Goal: Task Accomplishment & Management: Manage account settings

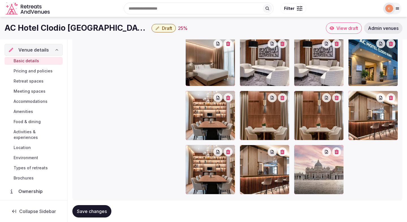
scroll to position [632, 0]
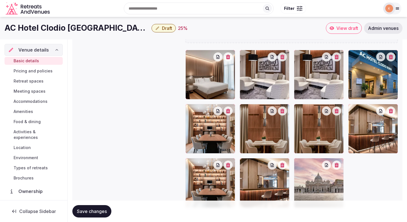
click at [230, 168] on button "button" at bounding box center [227, 165] width 9 height 9
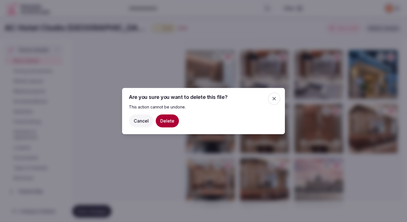
click at [165, 117] on button "Delete" at bounding box center [167, 121] width 23 height 13
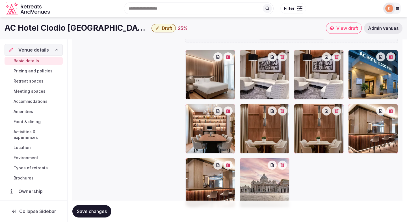
click at [283, 163] on icon "button" at bounding box center [282, 165] width 4 height 5
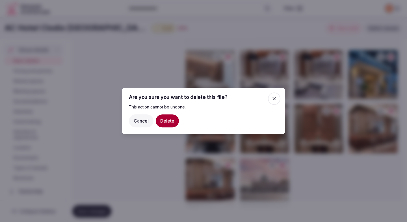
click at [283, 163] on div at bounding box center [203, 111] width 407 height 222
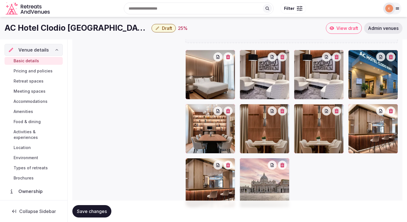
click at [230, 57] on icon "button" at bounding box center [228, 57] width 4 height 5
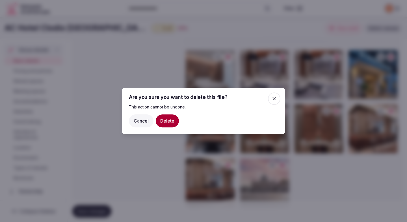
click at [171, 123] on button "Delete" at bounding box center [167, 121] width 23 height 13
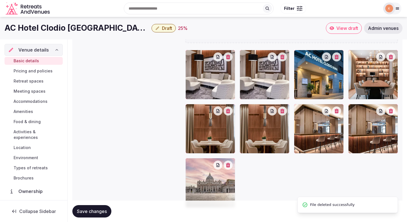
click at [228, 60] on button "button" at bounding box center [227, 57] width 9 height 9
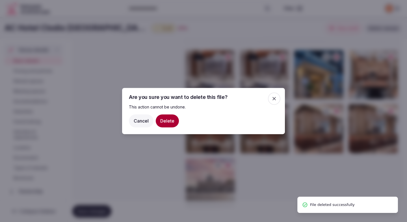
click at [164, 122] on button "Delete" at bounding box center [167, 121] width 23 height 13
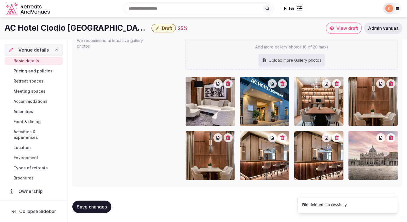
scroll to position [605, 0]
click at [228, 85] on button "button" at bounding box center [227, 83] width 9 height 9
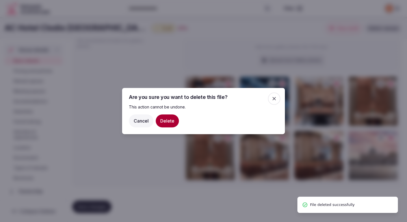
click at [170, 123] on button "Delete" at bounding box center [167, 121] width 23 height 13
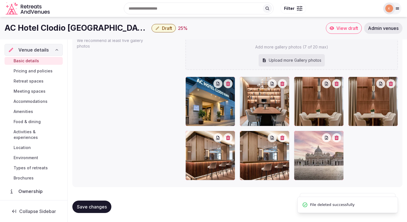
click at [234, 88] on div at bounding box center [210, 102] width 50 height 50
click at [231, 86] on button "button" at bounding box center [227, 83] width 9 height 9
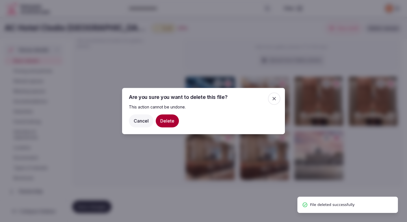
click at [172, 124] on button "Delete" at bounding box center [167, 121] width 23 height 13
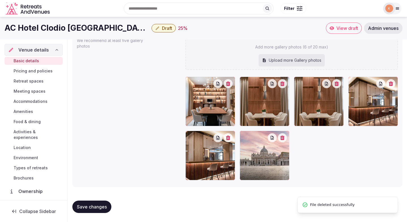
click at [283, 84] on icon "button" at bounding box center [282, 84] width 5 height 5
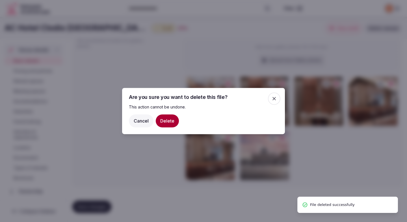
click at [173, 120] on button "Delete" at bounding box center [167, 121] width 23 height 13
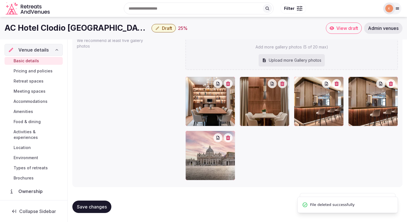
click at [227, 86] on button "button" at bounding box center [227, 83] width 9 height 9
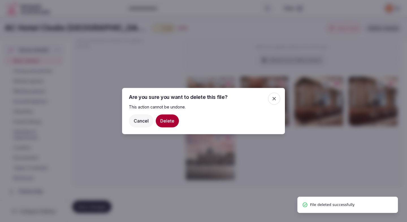
click at [169, 119] on button "Delete" at bounding box center [167, 121] width 23 height 13
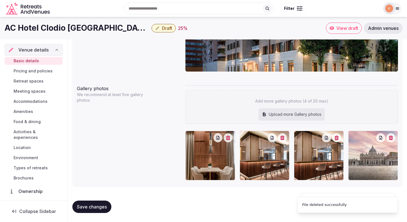
scroll to position [551, 0]
click at [226, 141] on button "button" at bounding box center [227, 138] width 9 height 9
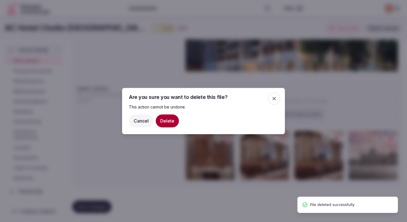
click at [172, 121] on button "Delete" at bounding box center [167, 121] width 23 height 13
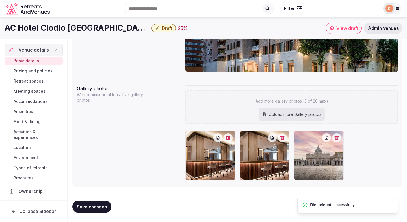
click at [284, 136] on icon "button" at bounding box center [282, 138] width 4 height 5
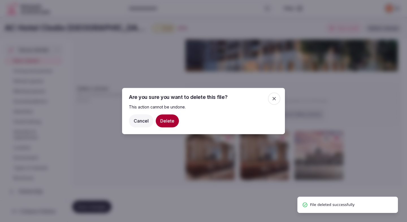
click at [174, 121] on button "Delete" at bounding box center [167, 121] width 23 height 13
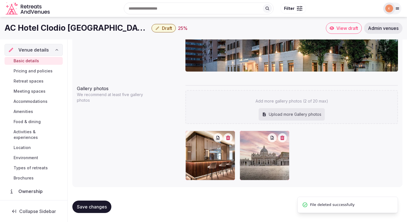
click at [229, 139] on icon "button" at bounding box center [228, 138] width 4 height 5
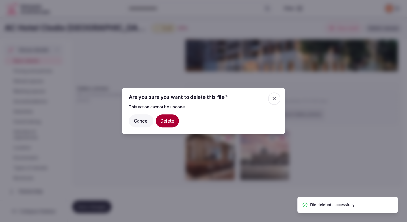
click at [170, 120] on button "Delete" at bounding box center [167, 121] width 23 height 13
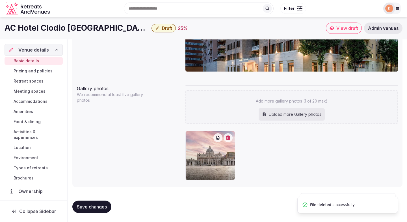
click at [229, 139] on icon "button" at bounding box center [228, 138] width 4 height 5
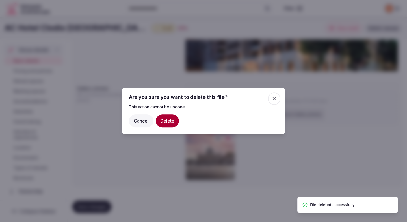
click at [169, 120] on button "Delete" at bounding box center [167, 121] width 23 height 13
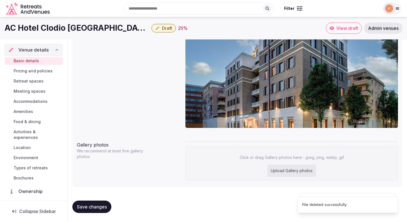
scroll to position [495, 0]
click at [94, 210] on span "Save changes" at bounding box center [92, 207] width 30 height 6
click at [278, 171] on div "Upload Gallery photos" at bounding box center [291, 171] width 49 height 12
type input "**********"
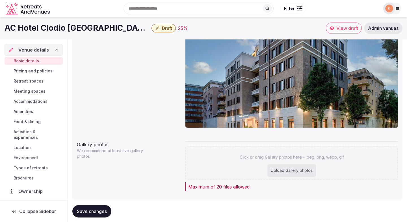
click at [283, 169] on div "Upload Gallery photos" at bounding box center [291, 171] width 49 height 12
type input "**********"
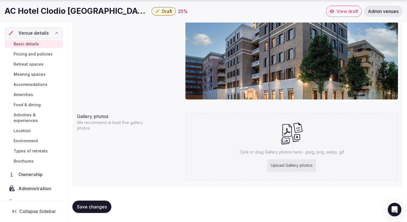
scroll to position [523, 0]
click at [282, 166] on div "Upload Gallery photos" at bounding box center [291, 166] width 49 height 12
type input "**********"
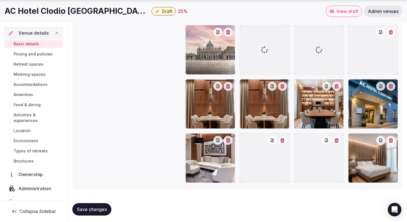
scroll to position [658, 0]
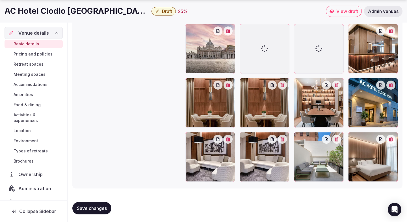
click at [283, 142] on button "button" at bounding box center [282, 139] width 9 height 9
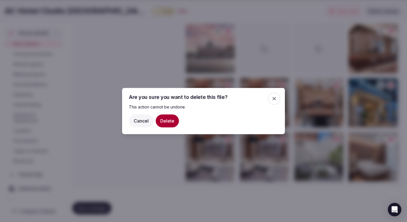
click at [168, 119] on button "Delete" at bounding box center [167, 121] width 23 height 13
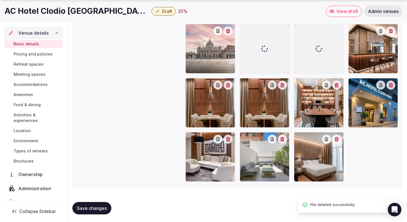
click at [283, 85] on icon "button" at bounding box center [282, 85] width 4 height 5
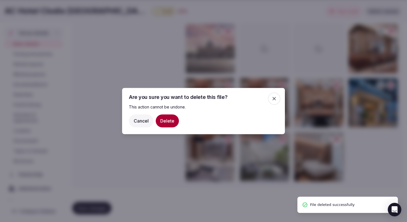
click at [172, 121] on button "Delete" at bounding box center [167, 121] width 23 height 13
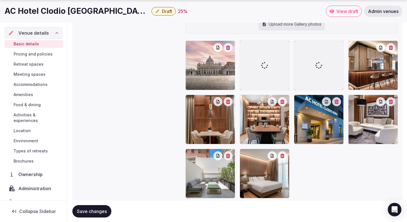
scroll to position [659, 0]
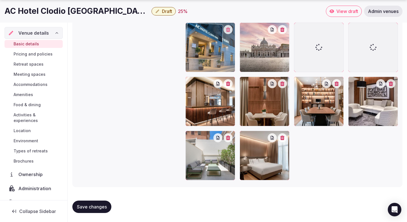
drag, startPoint x: 304, startPoint y: 119, endPoint x: 193, endPoint y: 51, distance: 130.0
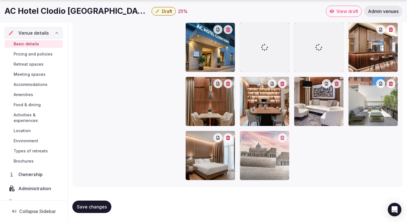
drag, startPoint x: 254, startPoint y: 51, endPoint x: 247, endPoint y: 165, distance: 114.9
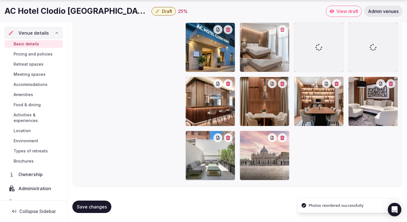
drag, startPoint x: 218, startPoint y: 162, endPoint x: 260, endPoint y: 64, distance: 106.9
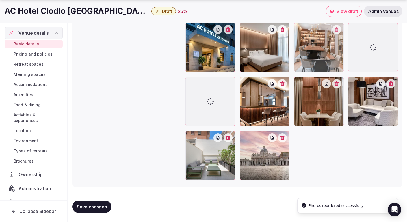
drag, startPoint x: 304, startPoint y: 105, endPoint x: 297, endPoint y: 55, distance: 50.2
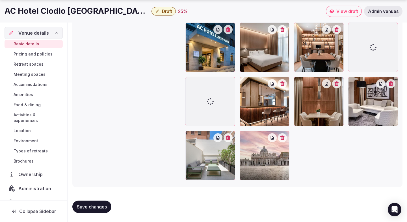
click at [95, 209] on span "Save changes" at bounding box center [92, 207] width 30 height 6
click at [43, 54] on span "Pricing and policies" at bounding box center [33, 54] width 39 height 6
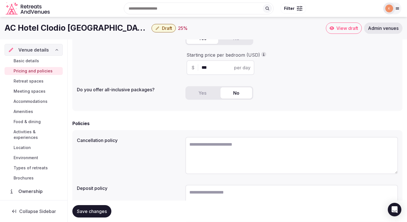
scroll to position [89, 0]
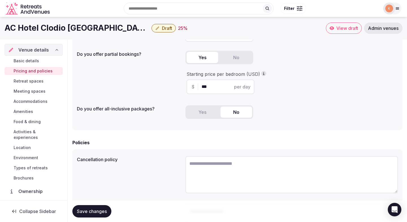
click at [208, 86] on input "***" at bounding box center [225, 87] width 48 height 7
type input "***"
click at [167, 150] on div "Policies Cancellation policy Deposit policy" at bounding box center [237, 194] width 330 height 111
click at [107, 211] on button "Save changes" at bounding box center [91, 212] width 39 height 12
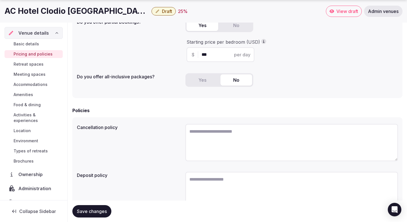
scroll to position [152, 0]
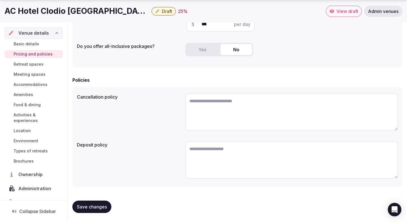
click at [209, 156] on textarea at bounding box center [291, 160] width 212 height 37
paste textarea "**********"
type textarea "**********"
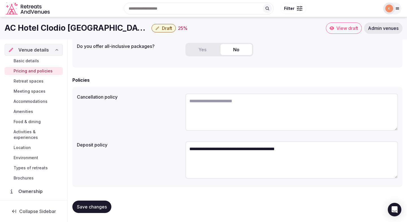
click at [217, 120] on textarea at bounding box center [291, 112] width 212 height 37
paste textarea "**********"
type textarea "**********"
click at [104, 207] on span "Save changes" at bounding box center [92, 207] width 30 height 6
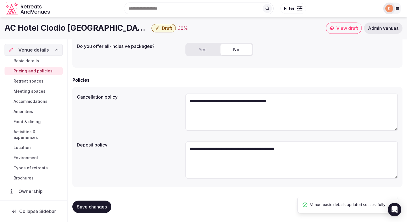
click at [305, 153] on textarea "**********" at bounding box center [291, 160] width 212 height 37
type textarea "**********"
click at [105, 205] on span "Save changes" at bounding box center [92, 207] width 30 height 6
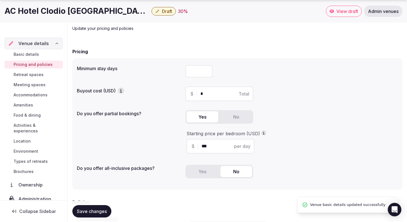
scroll to position [34, 0]
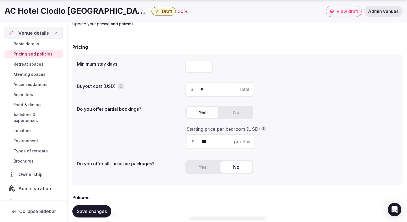
click at [29, 64] on span "Retreat spaces" at bounding box center [29, 65] width 30 height 6
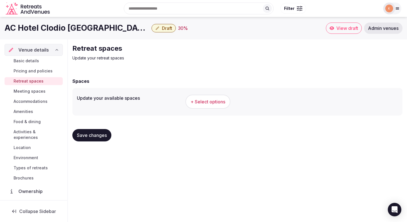
scroll to position [2, 0]
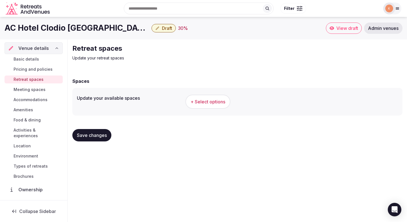
click at [201, 98] on button "+ Select options" at bounding box center [207, 102] width 45 height 14
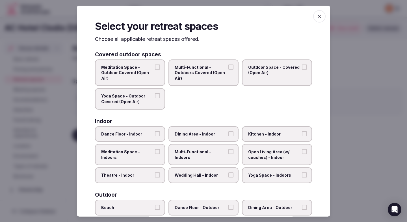
click at [205, 134] on span "Dining Area - Indoor" at bounding box center [200, 134] width 52 height 6
click at [228, 134] on button "Dining Area - Indoor" at bounding box center [230, 133] width 5 height 5
click at [203, 160] on label "Multi-Functional - Indoors" at bounding box center [203, 154] width 70 height 21
click at [228, 154] on button "Multi-Functional - Indoors" at bounding box center [230, 151] width 5 height 5
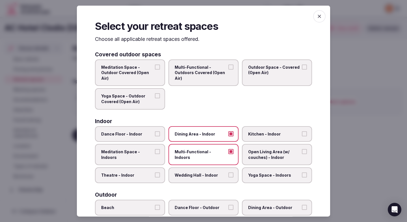
click at [218, 171] on label "Wedding Hall - Indoor" at bounding box center [203, 176] width 70 height 16
click at [228, 173] on button "Wedding Hall - Indoor" at bounding box center [230, 175] width 5 height 5
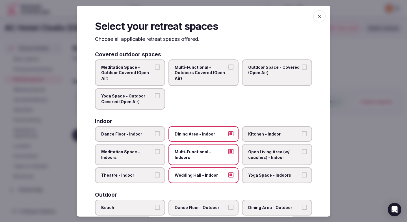
click at [138, 175] on span "Theatre - Indoor" at bounding box center [127, 176] width 52 height 6
click at [155, 175] on button "Theatre - Indoor" at bounding box center [157, 175] width 5 height 5
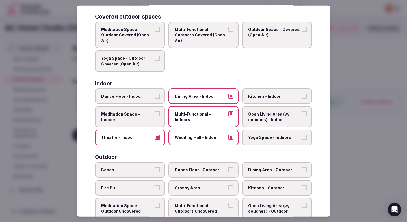
scroll to position [39, 0]
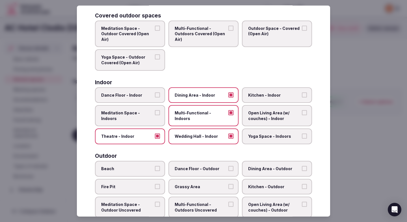
click at [254, 115] on span "Open Living Area (w/ couches) - Indoor" at bounding box center [274, 115] width 52 height 11
click at [302, 115] on button "Open Living Area (w/ couches) - Indoor" at bounding box center [304, 112] width 5 height 5
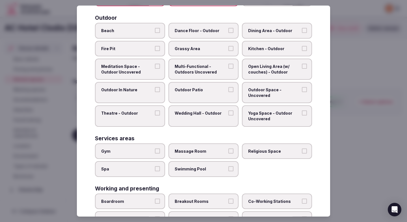
scroll to position [176, 0]
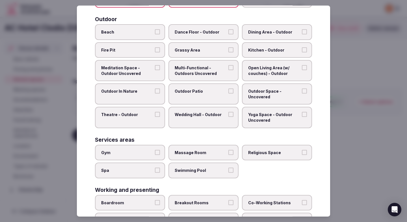
click at [191, 94] on span "Outdoor Patio" at bounding box center [200, 92] width 52 height 6
click at [228, 94] on button "Outdoor Patio" at bounding box center [230, 91] width 5 height 5
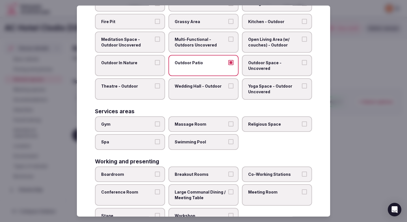
scroll to position [223, 0]
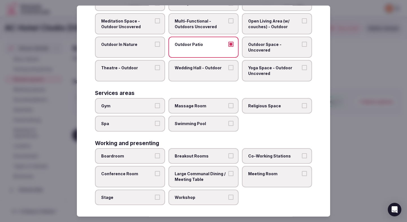
click at [143, 106] on span "Gym" at bounding box center [127, 106] width 52 height 6
click at [155, 106] on button "Gym" at bounding box center [157, 105] width 5 height 5
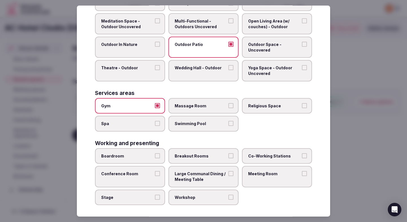
scroll to position [225, 0]
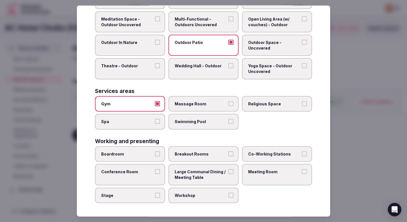
click at [136, 176] on label "Conference Room" at bounding box center [130, 174] width 70 height 21
click at [155, 174] on button "Conference Room" at bounding box center [157, 171] width 5 height 5
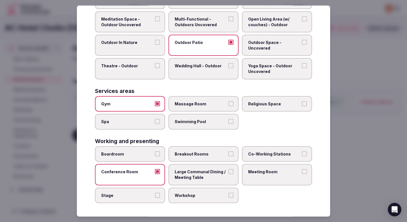
click at [144, 157] on label "Boardroom" at bounding box center [130, 155] width 70 height 16
click at [155, 157] on button "Boardroom" at bounding box center [157, 154] width 5 height 5
click at [177, 158] on label "Breakout Rooms" at bounding box center [203, 155] width 70 height 16
click at [228, 157] on button "Breakout Rooms" at bounding box center [230, 154] width 5 height 5
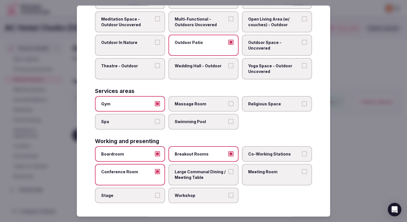
click at [225, 171] on span "Large Communal Dining / Meeting Table" at bounding box center [200, 174] width 52 height 11
click at [228, 171] on button "Large Communal Dining / Meeting Table" at bounding box center [230, 171] width 5 height 5
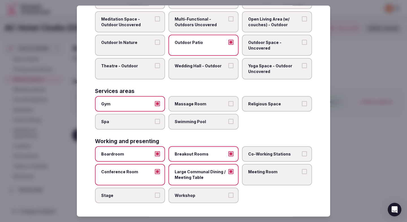
click at [251, 174] on span "Meeting Room" at bounding box center [274, 172] width 52 height 6
click at [302, 174] on button "Meeting Room" at bounding box center [304, 171] width 5 height 5
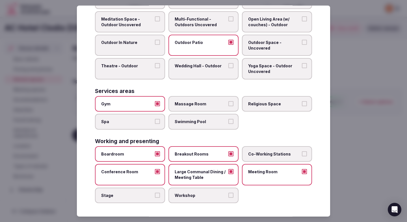
click at [361, 131] on div at bounding box center [203, 111] width 407 height 222
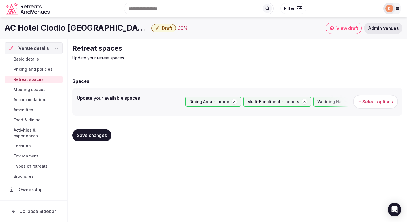
click at [91, 136] on span "Save changes" at bounding box center [92, 136] width 30 height 6
click at [36, 90] on span "Meeting spaces" at bounding box center [30, 90] width 32 height 6
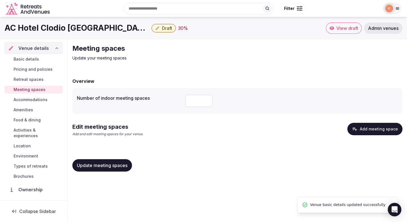
click at [194, 104] on input "number" at bounding box center [198, 101] width 27 height 12
type input "*"
click at [102, 167] on span "Update meeting spaces" at bounding box center [102, 166] width 51 height 6
click at [359, 130] on button "Add meeting space" at bounding box center [374, 129] width 55 height 12
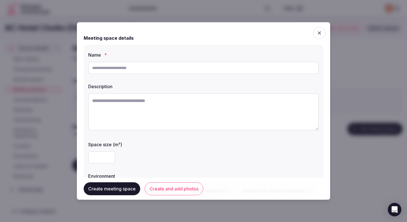
click at [317, 34] on icon "button" at bounding box center [319, 33] width 6 height 6
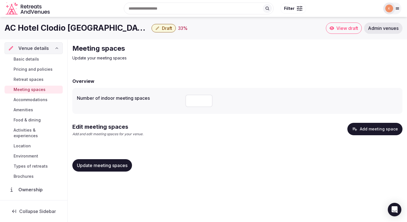
click at [374, 128] on button "Add meeting space" at bounding box center [374, 129] width 55 height 12
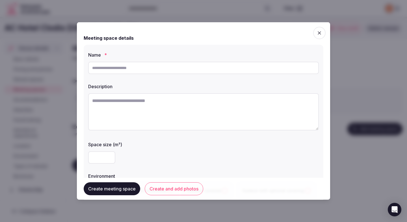
click at [220, 70] on input "text" at bounding box center [203, 68] width 230 height 12
type input "******"
click at [137, 102] on textarea at bounding box center [203, 111] width 230 height 37
click at [137, 104] on textarea at bounding box center [203, 111] width 230 height 37
paste textarea "**********"
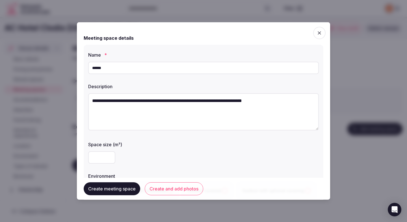
type textarea "**********"
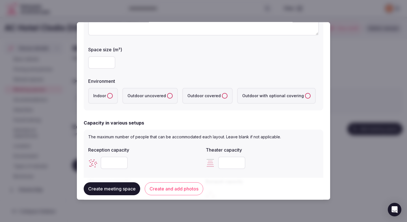
scroll to position [97, 0]
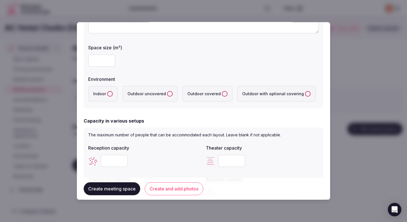
drag, startPoint x: 108, startPoint y: 93, endPoint x: 114, endPoint y: 101, distance: 10.4
click at [108, 93] on button "Indoor" at bounding box center [110, 94] width 6 height 6
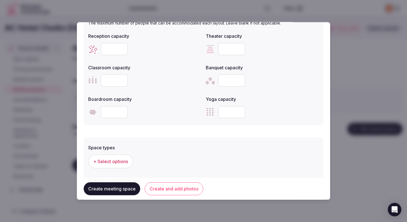
scroll to position [203, 0]
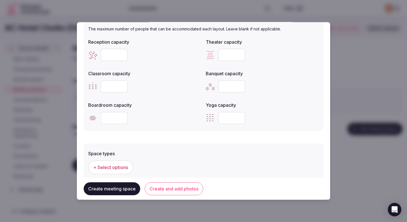
click at [114, 89] on input "number" at bounding box center [114, 86] width 27 height 12
type input "**"
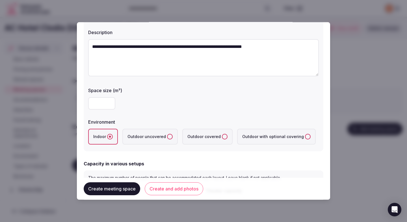
scroll to position [50, 0]
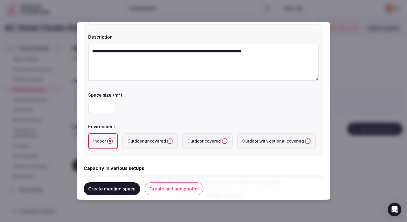
click at [106, 107] on input "number" at bounding box center [101, 108] width 27 height 12
type input "**"
click at [136, 115] on div "**" at bounding box center [203, 108] width 230 height 17
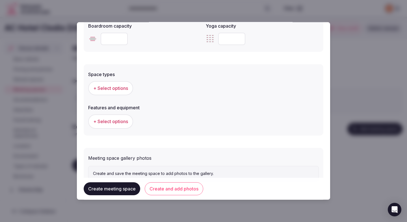
scroll to position [284, 0]
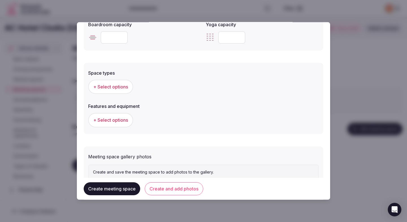
click at [121, 89] on span "+ Select options" at bounding box center [110, 87] width 35 height 6
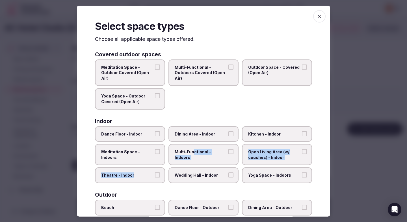
drag, startPoint x: 154, startPoint y: 174, endPoint x: 192, endPoint y: 149, distance: 46.2
click at [192, 149] on div "Dance Floor - Indoor Dining Area - Indoor Kitchen - Indoor Meditation Space - I…" at bounding box center [203, 154] width 217 height 57
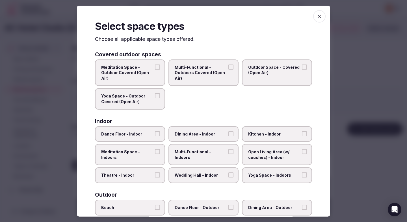
click at [203, 136] on span "Dining Area - Indoor" at bounding box center [200, 134] width 52 height 6
click at [228, 136] on button "Dining Area - Indoor" at bounding box center [230, 133] width 5 height 5
click at [213, 151] on span "Multi-Functional - Indoors" at bounding box center [200, 154] width 52 height 11
click at [228, 151] on button "Multi-Functional - Indoors" at bounding box center [230, 151] width 5 height 5
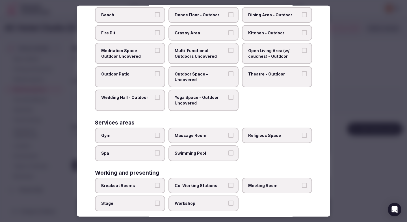
scroll to position [201, 0]
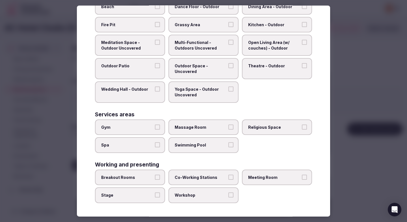
click at [274, 180] on span "Meeting Room" at bounding box center [274, 178] width 52 height 6
click at [302, 180] on button "Meeting Room" at bounding box center [304, 177] width 5 height 5
click at [120, 175] on span "Breakout Rooms" at bounding box center [127, 178] width 52 height 6
click at [155, 175] on button "Breakout Rooms" at bounding box center [157, 177] width 5 height 5
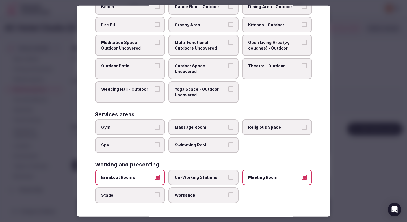
click at [206, 192] on label "Workshop" at bounding box center [203, 196] width 70 height 16
click at [228, 193] on button "Workshop" at bounding box center [230, 195] width 5 height 5
click at [340, 127] on div at bounding box center [203, 111] width 407 height 222
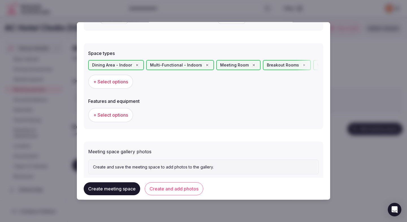
scroll to position [310, 0]
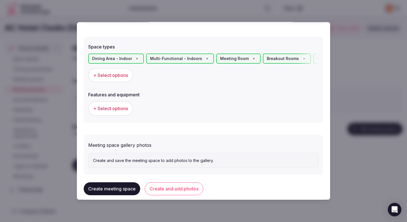
click at [126, 110] on span "+ Select options" at bounding box center [110, 109] width 35 height 6
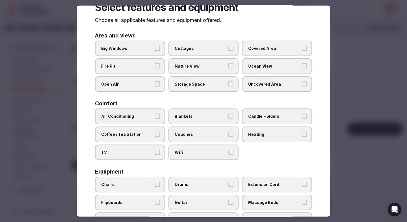
scroll to position [21, 0]
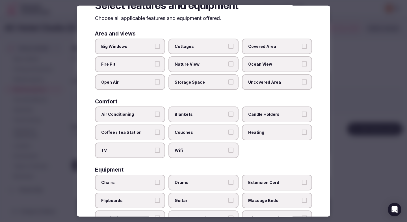
click at [145, 115] on span "Air Conditioning" at bounding box center [127, 115] width 52 height 6
click at [155, 115] on button "Air Conditioning" at bounding box center [157, 114] width 5 height 5
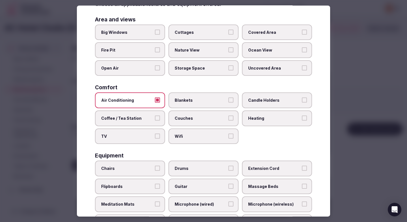
click at [181, 143] on label "Wifi" at bounding box center [203, 136] width 70 height 16
click at [228, 139] on button "Wifi" at bounding box center [230, 136] width 5 height 5
click at [144, 165] on label "Chairs" at bounding box center [130, 169] width 70 height 16
click at [155, 166] on button "Chairs" at bounding box center [157, 168] width 5 height 5
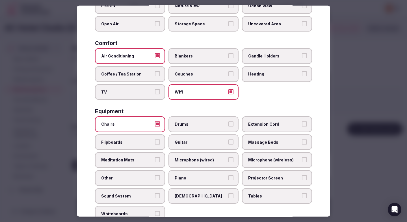
scroll to position [81, 0]
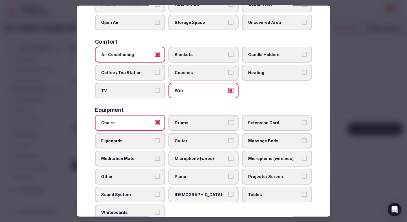
click at [255, 180] on label "Projector Screen" at bounding box center [277, 177] width 70 height 16
click at [302, 179] on button "Projector Screen" at bounding box center [304, 176] width 5 height 5
click at [261, 189] on label "Tables" at bounding box center [277, 195] width 70 height 16
click at [302, 192] on button "Tables" at bounding box center [304, 194] width 5 height 5
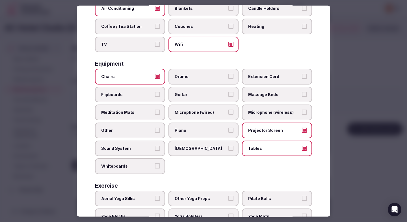
scroll to position [166, 0]
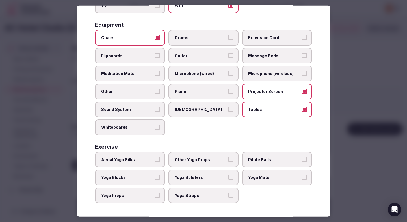
click at [364, 114] on div at bounding box center [203, 111] width 407 height 222
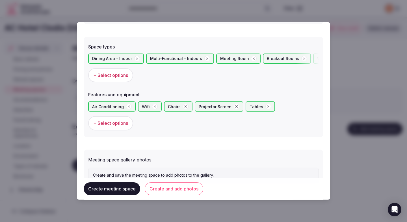
scroll to position [333, 0]
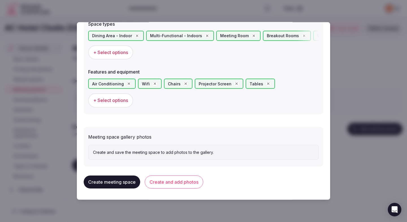
click at [189, 181] on button "Create and add photos" at bounding box center [174, 182] width 58 height 13
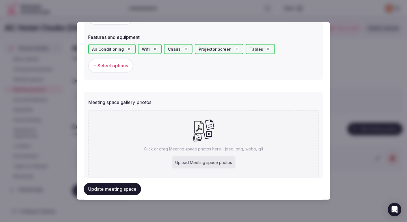
scroll to position [385, 0]
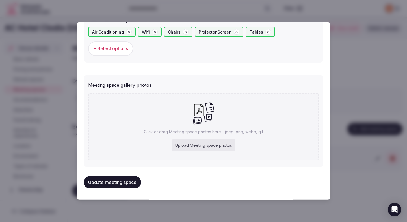
click at [178, 145] on div "Upload Meeting space photos" at bounding box center [204, 145] width 64 height 12
type input "**********"
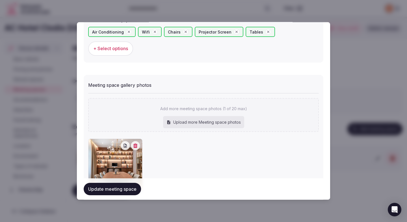
click at [113, 189] on button "Update meeting space" at bounding box center [112, 189] width 57 height 12
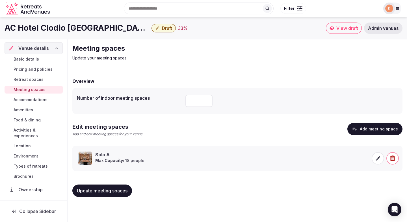
click at [116, 191] on span "Update meeting spaces" at bounding box center [102, 191] width 51 height 6
click at [41, 99] on span "Accommodations" at bounding box center [31, 100] width 34 height 6
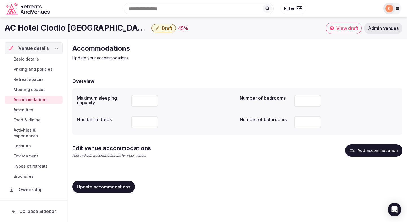
click at [364, 157] on button "Add accommodation" at bounding box center [373, 151] width 57 height 12
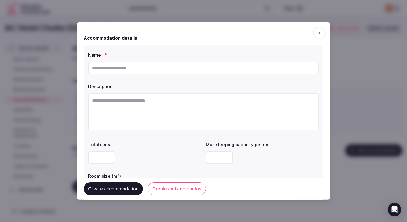
click at [217, 72] on input "text" at bounding box center [203, 68] width 230 height 12
type input "**********"
click at [154, 113] on textarea at bounding box center [203, 111] width 230 height 37
paste textarea "*****"
type textarea "*****"
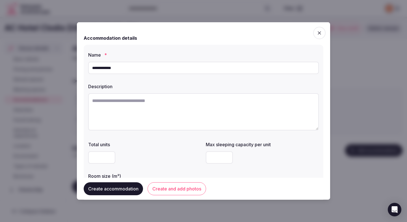
type textarea "*"
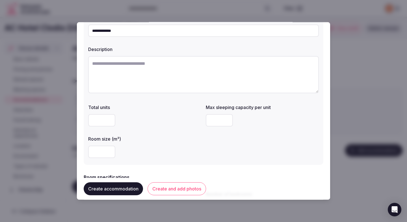
scroll to position [38, 0]
click at [101, 153] on input "number" at bounding box center [101, 151] width 27 height 12
type input "**"
click at [155, 137] on label "Room size (m²)" at bounding box center [144, 138] width 113 height 5
click at [205, 122] on div "Total units Max sleeping capacity per unit Room size (m²) **" at bounding box center [203, 130] width 230 height 59
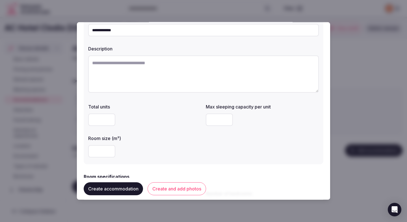
click at [211, 122] on input "*" at bounding box center [219, 120] width 27 height 12
type input "*"
click at [172, 141] on label "Room size (m²)" at bounding box center [144, 138] width 113 height 5
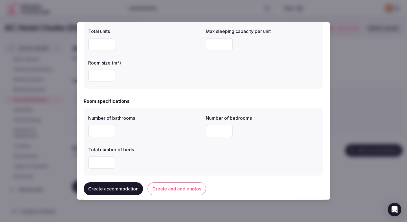
scroll to position [114, 0]
click at [106, 126] on input "number" at bounding box center [101, 131] width 27 height 12
type input "*"
click at [219, 135] on input "number" at bounding box center [219, 131] width 27 height 12
type input "*"
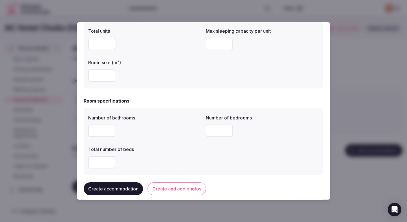
click at [102, 160] on input "number" at bounding box center [101, 162] width 27 height 12
type input "*"
click at [156, 146] on div "Total number of beds" at bounding box center [144, 148] width 113 height 8
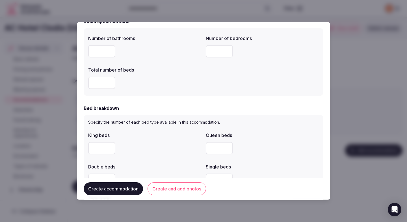
scroll to position [200, 0]
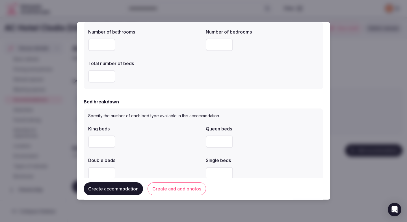
click at [218, 143] on input "number" at bounding box center [219, 142] width 27 height 12
type input "*"
click at [161, 143] on div at bounding box center [144, 142] width 113 height 12
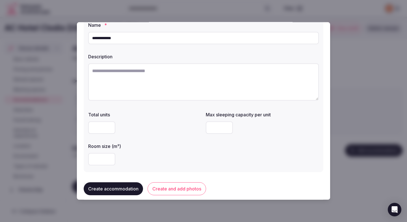
scroll to position [27, 0]
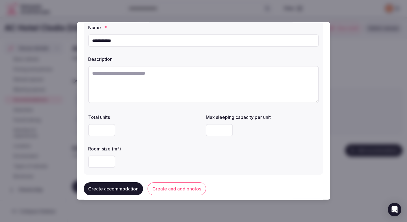
click at [181, 74] on textarea at bounding box center [203, 84] width 230 height 37
paste textarea "**********"
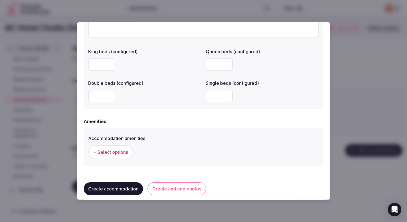
scroll to position [506, 0]
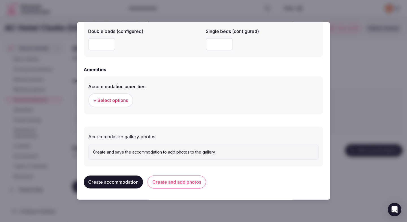
type textarea "**********"
click at [114, 98] on span "+ Select options" at bounding box center [110, 100] width 35 height 6
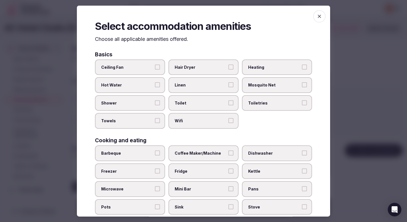
click at [119, 67] on span "Ceiling Fan" at bounding box center [127, 67] width 52 height 6
click at [155, 67] on button "Ceiling Fan" at bounding box center [157, 66] width 5 height 5
click at [119, 86] on span "Hot Water" at bounding box center [127, 85] width 52 height 6
click at [155, 86] on button "Hot Water" at bounding box center [157, 84] width 5 height 5
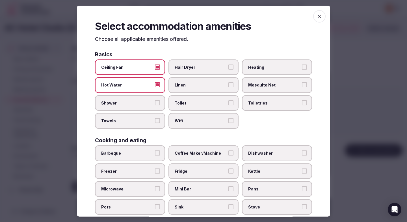
click at [118, 101] on span "Shower" at bounding box center [127, 103] width 52 height 6
click at [155, 101] on button "Shower" at bounding box center [157, 102] width 5 height 5
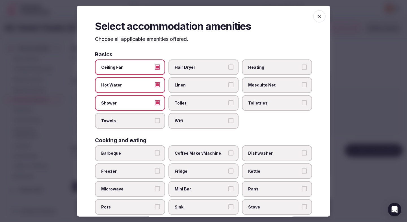
click at [126, 125] on label "Towels" at bounding box center [130, 121] width 70 height 16
click at [155, 123] on button "Towels" at bounding box center [157, 120] width 5 height 5
click at [196, 59] on div "Basics Ceiling Fan Hair Dryer Heating Hot Water Linen Mosquito Net Shower Toile…" at bounding box center [203, 90] width 217 height 77
click at [196, 64] on label "Hair Dryer" at bounding box center [203, 67] width 70 height 16
click at [228, 64] on button "Hair Dryer" at bounding box center [230, 66] width 5 height 5
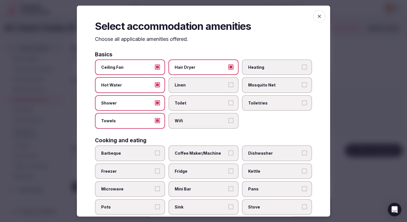
click at [193, 88] on label "Linen" at bounding box center [203, 85] width 70 height 16
click at [228, 88] on button "Linen" at bounding box center [230, 84] width 5 height 5
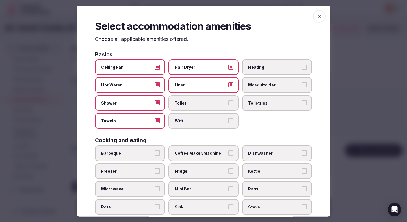
click at [190, 109] on label "Toilet" at bounding box center [203, 103] width 70 height 16
click at [228, 105] on button "Toilet" at bounding box center [230, 102] width 5 height 5
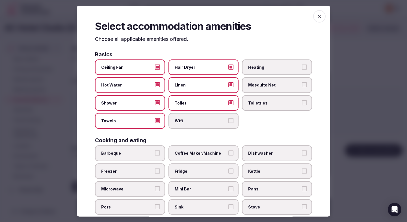
click at [190, 120] on span "Wifi" at bounding box center [200, 121] width 52 height 6
click at [228, 120] on button "Wifi" at bounding box center [230, 120] width 5 height 5
click at [257, 98] on label "Toiletries" at bounding box center [277, 103] width 70 height 16
click at [302, 100] on button "Toiletries" at bounding box center [304, 102] width 5 height 5
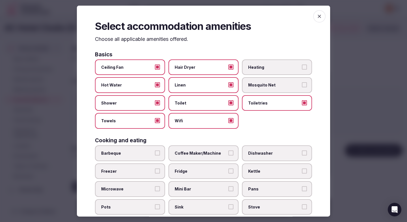
click at [189, 155] on span "Coffee Maker/Machine" at bounding box center [200, 154] width 52 height 6
click at [228, 155] on button "Coffee Maker/Machine" at bounding box center [230, 153] width 5 height 5
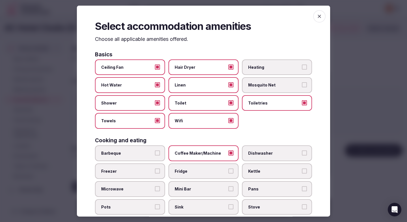
click at [189, 174] on span "Fridge" at bounding box center [200, 172] width 52 height 6
click at [228, 174] on button "Fridge" at bounding box center [230, 171] width 5 height 5
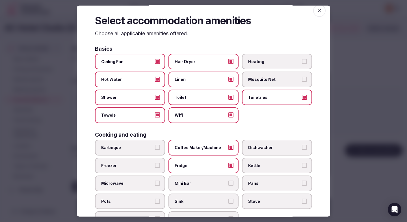
scroll to position [18, 0]
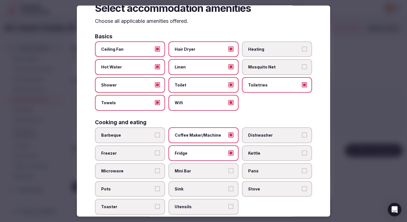
click at [185, 157] on label "Fridge" at bounding box center [203, 153] width 70 height 16
click at [228, 156] on button "Fridge" at bounding box center [230, 152] width 5 height 5
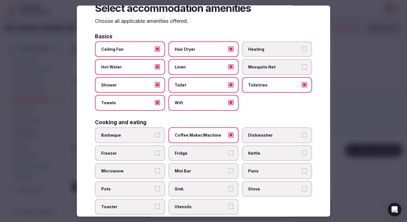
click at [184, 169] on span "Mini Bar" at bounding box center [200, 172] width 52 height 6
click at [228, 169] on button "Mini Bar" at bounding box center [230, 171] width 5 height 5
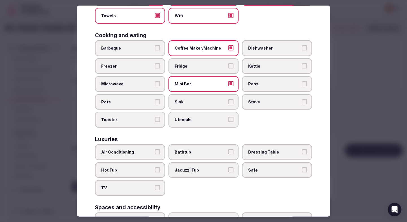
scroll to position [131, 0]
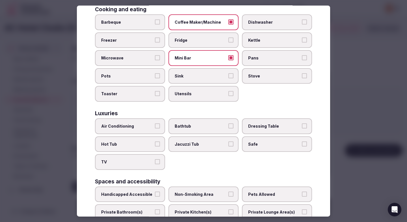
click at [141, 123] on label "Air Conditioning" at bounding box center [130, 127] width 70 height 16
click at [155, 124] on button "Air Conditioning" at bounding box center [157, 126] width 5 height 5
click at [138, 160] on span "TV" at bounding box center [127, 163] width 52 height 6
click at [155, 160] on button "TV" at bounding box center [157, 162] width 5 height 5
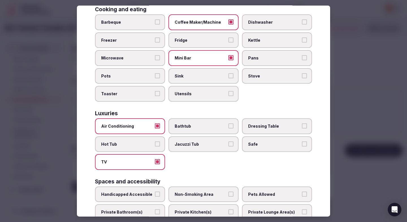
click at [251, 147] on label "Safe" at bounding box center [277, 144] width 70 height 16
click at [302, 147] on button "Safe" at bounding box center [304, 143] width 5 height 5
click at [186, 190] on label "Non-Smoking Area" at bounding box center [203, 195] width 70 height 16
click at [228, 192] on button "Non-Smoking Area" at bounding box center [230, 194] width 5 height 5
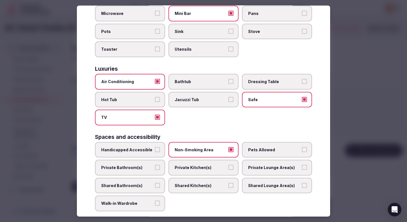
scroll to position [199, 0]
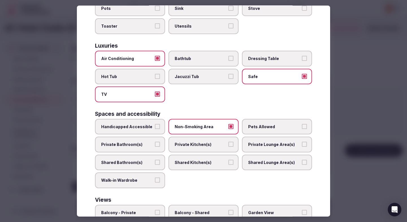
click at [145, 142] on span "Private Bathroom(s)" at bounding box center [127, 145] width 52 height 6
click at [155, 142] on button "Private Bathroom(s)" at bounding box center [157, 144] width 5 height 5
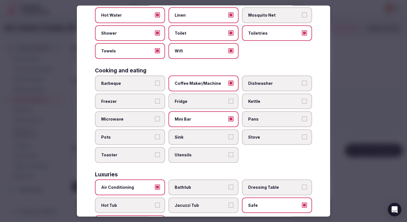
scroll to position [61, 0]
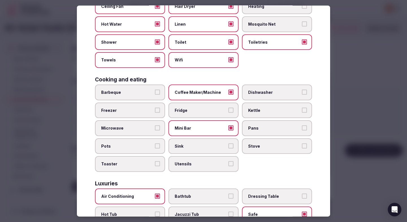
click at [202, 107] on label "Fridge" at bounding box center [203, 110] width 70 height 16
click at [228, 108] on button "Fridge" at bounding box center [230, 110] width 5 height 5
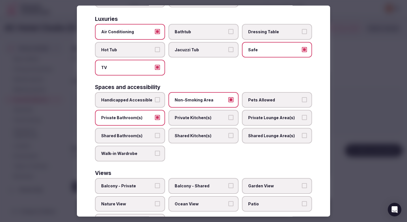
scroll to position [252, 0]
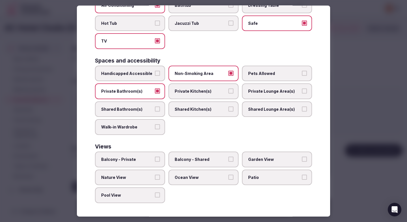
click at [341, 136] on div at bounding box center [203, 111] width 407 height 222
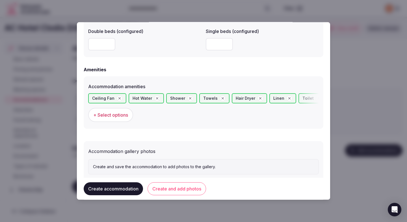
click at [185, 190] on button "Create and add photos" at bounding box center [176, 189] width 58 height 13
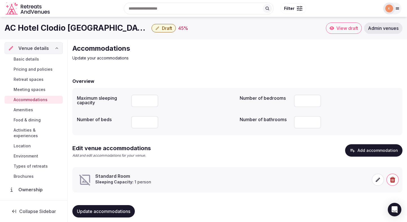
scroll to position [5, 0]
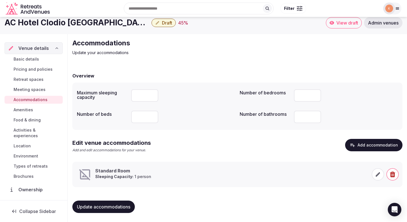
click at [376, 175] on icon at bounding box center [377, 174] width 4 height 4
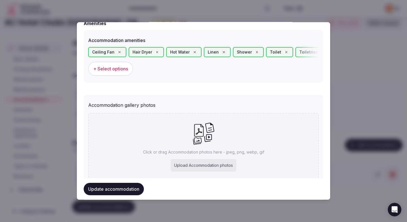
scroll to position [573, 0]
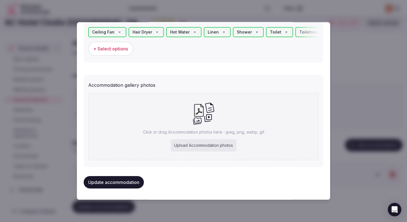
click at [200, 146] on div "Upload Accommodation photos" at bounding box center [203, 145] width 65 height 12
type input "**********"
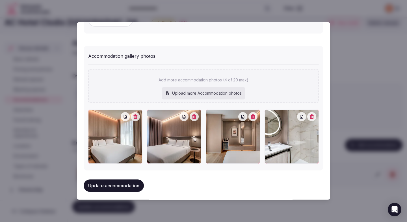
scroll to position [605, 0]
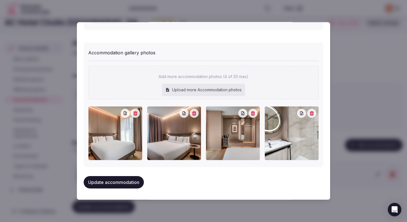
click at [129, 184] on button "Update accommodation" at bounding box center [114, 182] width 60 height 12
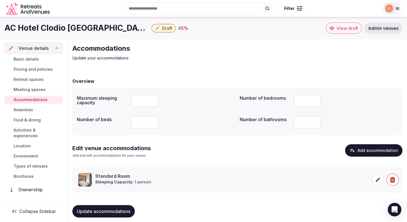
scroll to position [5, 0]
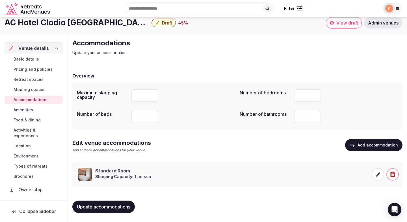
click at [28, 109] on span "Amenities" at bounding box center [23, 110] width 19 height 6
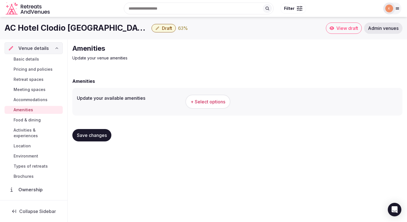
click at [207, 104] on span "+ Select options" at bounding box center [207, 102] width 35 height 6
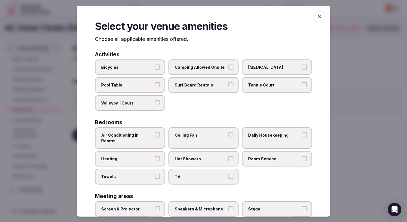
scroll to position [12, 0]
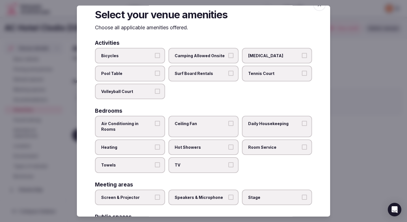
click at [145, 122] on span "Air Conditioning in Rooms" at bounding box center [127, 126] width 52 height 11
click at [155, 122] on button "Air Conditioning in Rooms" at bounding box center [157, 123] width 5 height 5
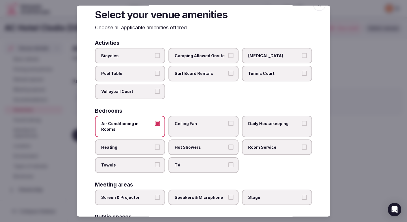
click at [144, 139] on label "Heating" at bounding box center [130, 147] width 70 height 16
click at [155, 145] on button "Heating" at bounding box center [157, 147] width 5 height 5
click at [144, 163] on span "Towels" at bounding box center [127, 166] width 52 height 6
click at [155, 163] on button "Towels" at bounding box center [157, 165] width 5 height 5
click at [191, 158] on label "TV" at bounding box center [203, 166] width 70 height 16
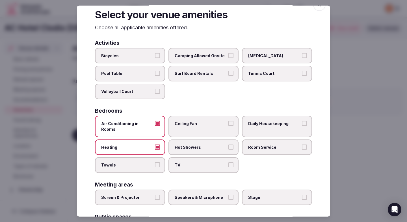
click at [228, 163] on button "TV" at bounding box center [230, 165] width 5 height 5
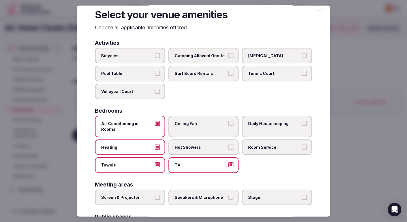
click at [191, 145] on span "Hot Showers" at bounding box center [200, 148] width 52 height 6
click at [228, 145] on button "Hot Showers" at bounding box center [230, 147] width 5 height 5
click at [260, 145] on span "Room Service" at bounding box center [274, 148] width 52 height 6
click at [302, 145] on button "Room Service" at bounding box center [304, 147] width 5 height 5
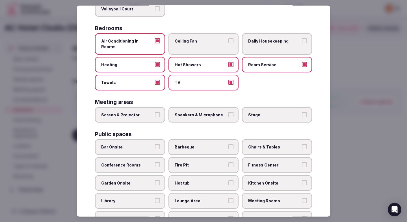
scroll to position [95, 0]
click at [149, 113] on label "Screen & Projector" at bounding box center [130, 114] width 70 height 16
click at [155, 113] on button "Screen & Projector" at bounding box center [157, 114] width 5 height 5
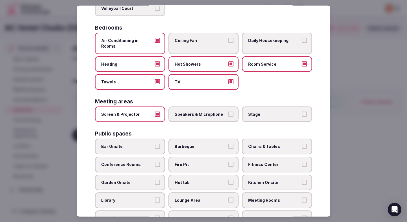
scroll to position [105, 0]
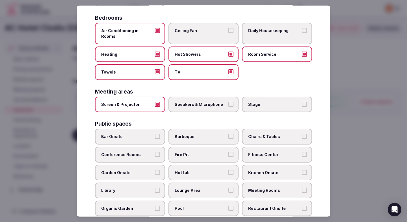
click at [146, 152] on span "Conference Rooms" at bounding box center [127, 155] width 52 height 6
click at [155, 152] on button "Conference Rooms" at bounding box center [157, 154] width 5 height 5
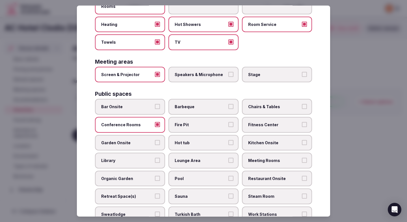
scroll to position [150, 0]
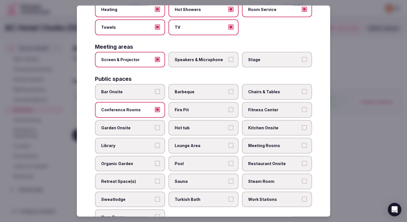
click at [226, 143] on span "Lounge Area" at bounding box center [200, 146] width 52 height 6
click at [228, 143] on button "Lounge Area" at bounding box center [230, 145] width 5 height 5
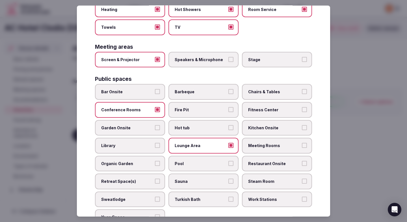
click at [274, 89] on label "Chairs & Tables" at bounding box center [277, 92] width 70 height 16
click at [302, 89] on button "Chairs & Tables" at bounding box center [304, 91] width 5 height 5
click at [272, 108] on label "Fitness Center" at bounding box center [277, 110] width 70 height 16
click at [302, 108] on button "Fitness Center" at bounding box center [304, 109] width 5 height 5
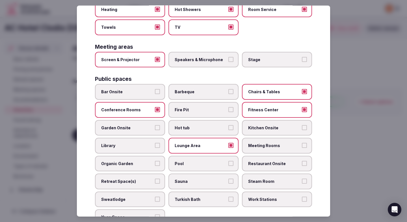
click at [270, 143] on span "Meeting Rooms" at bounding box center [274, 146] width 52 height 6
click at [302, 143] on button "Meeting Rooms" at bounding box center [304, 145] width 5 height 5
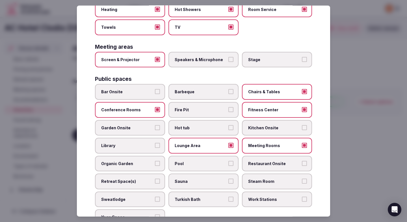
scroll to position [180, 0]
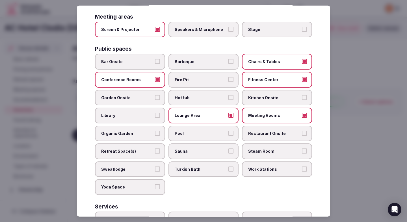
click at [268, 131] on span "Restaurant Onsite" at bounding box center [274, 134] width 52 height 6
click at [302, 131] on button "Restaurant Onsite" at bounding box center [304, 133] width 5 height 5
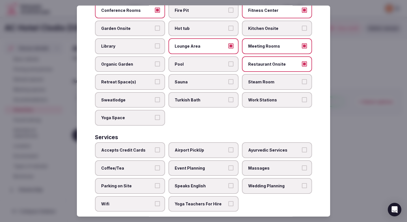
scroll to position [252, 0]
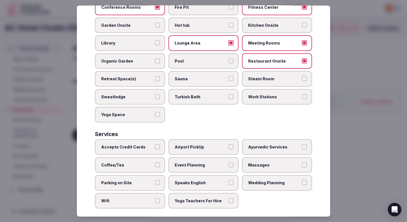
click at [153, 142] on label "Accepts Credit Cards" at bounding box center [130, 147] width 70 height 16
click at [155, 145] on button "Accepts Credit Cards" at bounding box center [157, 147] width 5 height 5
click at [151, 162] on span "Coffee/Tea" at bounding box center [127, 165] width 52 height 6
click at [155, 162] on button "Coffee/Tea" at bounding box center [157, 164] width 5 height 5
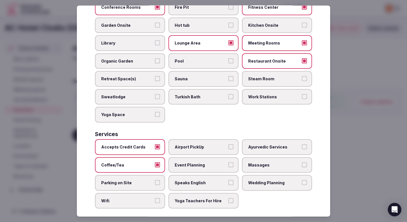
click at [149, 175] on label "Parking on Site" at bounding box center [130, 183] width 70 height 16
click at [155, 180] on button "Parking on Site" at bounding box center [157, 182] width 5 height 5
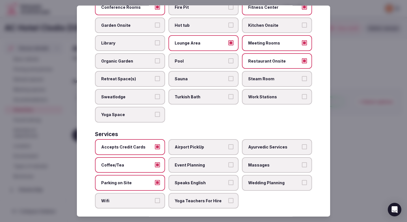
click at [145, 198] on span "Wifi" at bounding box center [127, 201] width 52 height 6
click at [155, 198] on button "Wifi" at bounding box center [157, 200] width 5 height 5
click at [188, 162] on span "Event Planning" at bounding box center [200, 165] width 52 height 6
click at [228, 162] on button "Event Planning" at bounding box center [230, 164] width 5 height 5
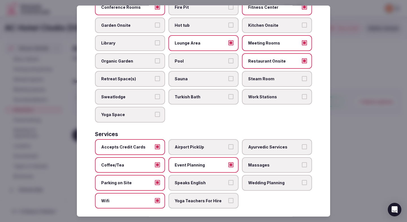
click at [187, 180] on span "Speaks English" at bounding box center [200, 183] width 52 height 6
click at [228, 180] on button "Speaks English" at bounding box center [230, 182] width 5 height 5
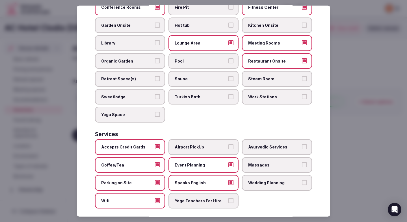
click at [354, 119] on div at bounding box center [203, 111] width 407 height 222
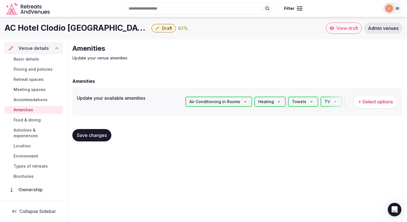
click at [97, 139] on button "Save changes" at bounding box center [91, 135] width 39 height 12
click at [85, 136] on span "Save changes" at bounding box center [92, 136] width 30 height 6
click at [37, 119] on span "Food & dining" at bounding box center [27, 120] width 27 height 6
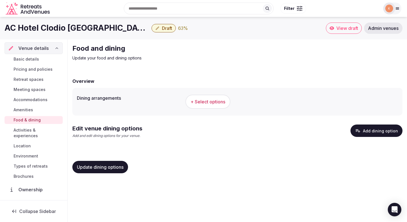
click at [209, 104] on span "+ Select options" at bounding box center [207, 102] width 35 height 6
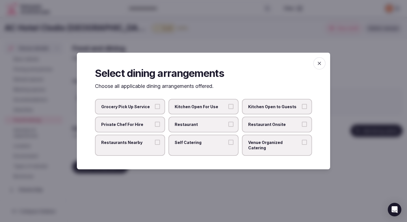
click at [187, 128] on span "Restaurant" at bounding box center [200, 125] width 52 height 6
click at [228, 127] on button "Restaurant" at bounding box center [230, 124] width 5 height 5
click at [272, 125] on span "Restaurant Onsite" at bounding box center [274, 125] width 52 height 6
click at [302, 125] on button "Restaurant Onsite" at bounding box center [304, 124] width 5 height 5
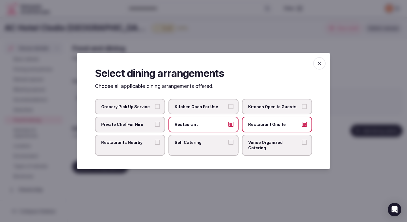
click at [237, 169] on div at bounding box center [203, 111] width 407 height 222
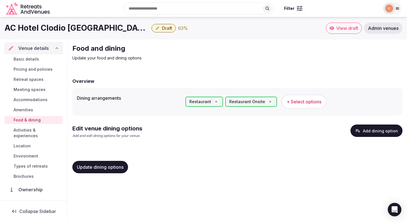
click at [163, 101] on div "Dining arrangements Restaurant Restaurant Onsite + Select options" at bounding box center [237, 102] width 321 height 19
click at [299, 99] on button "+ Select options" at bounding box center [303, 102] width 45 height 14
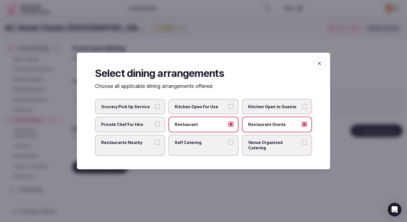
click at [228, 194] on div at bounding box center [203, 111] width 407 height 222
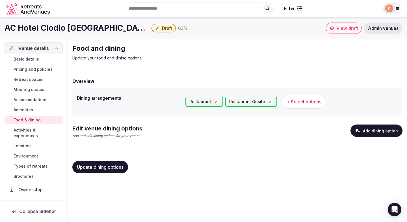
click at [113, 164] on button "Update dining options" at bounding box center [100, 167] width 56 height 12
click at [378, 136] on button "Add dining option" at bounding box center [376, 131] width 52 height 12
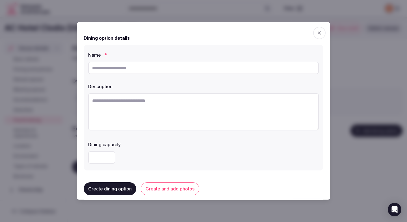
click at [133, 70] on input "text" at bounding box center [203, 68] width 230 height 12
paste input "*********"
type input "*********"
click at [124, 98] on textarea at bounding box center [203, 111] width 230 height 37
paste textarea "**********"
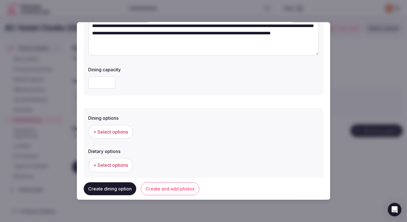
scroll to position [84, 0]
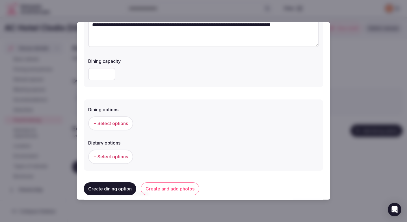
type textarea "**********"
click at [123, 125] on span "+ Select options" at bounding box center [110, 124] width 35 height 6
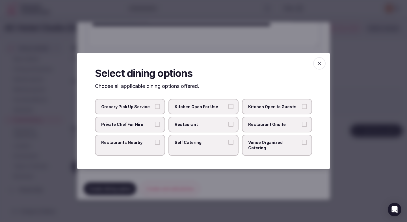
click at [181, 126] on span "Restaurant" at bounding box center [200, 125] width 52 height 6
click at [228, 126] on button "Restaurant" at bounding box center [230, 124] width 5 height 5
click at [261, 127] on span "Restaurant Onsite" at bounding box center [274, 125] width 52 height 6
click at [302, 127] on button "Restaurant Onsite" at bounding box center [304, 124] width 5 height 5
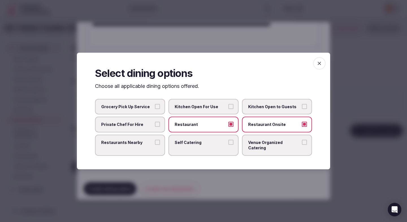
click at [207, 173] on div at bounding box center [203, 111] width 407 height 222
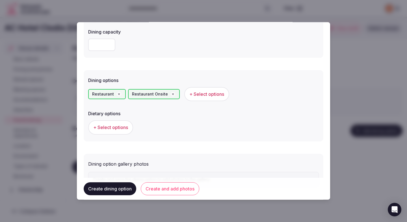
scroll to position [121, 0]
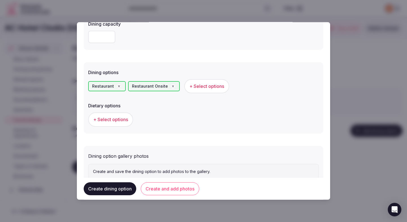
click at [124, 120] on span "+ Select options" at bounding box center [110, 120] width 35 height 6
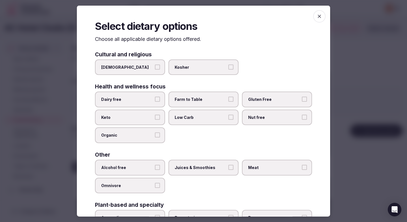
click at [147, 166] on span "Alcohol free" at bounding box center [127, 168] width 52 height 6
click at [155, 166] on button "Alcohol free" at bounding box center [157, 167] width 5 height 5
click at [203, 165] on span "Juices & Smoothies" at bounding box center [200, 168] width 52 height 6
click at [228, 165] on button "Juices & Smoothies" at bounding box center [230, 167] width 5 height 5
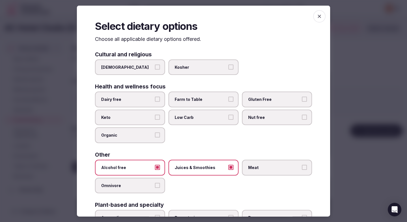
click at [257, 167] on span "Meat" at bounding box center [274, 168] width 52 height 6
click at [302, 167] on button "Meat" at bounding box center [304, 167] width 5 height 5
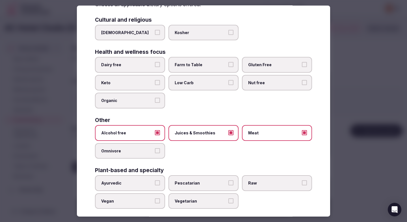
scroll to position [35, 0]
click at [155, 65] on button "Dairy free" at bounding box center [157, 64] width 5 height 5
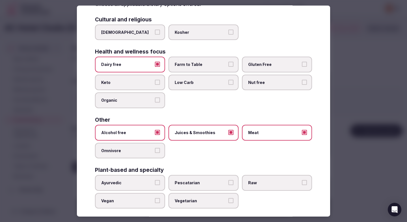
click at [253, 68] on label "Gluten Free" at bounding box center [277, 65] width 70 height 16
click at [302, 67] on button "Gluten Free" at bounding box center [304, 64] width 5 height 5
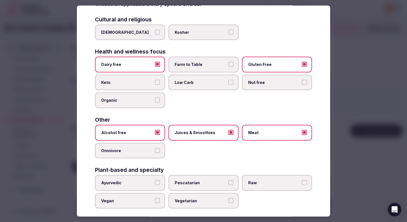
scroll to position [41, 0]
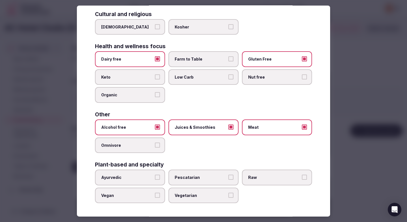
click at [351, 107] on div at bounding box center [203, 111] width 407 height 222
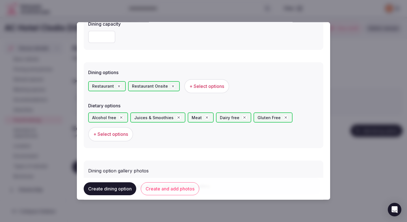
scroll to position [155, 0]
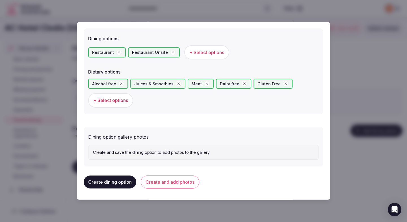
click at [167, 181] on button "Create and add photos" at bounding box center [170, 182] width 58 height 13
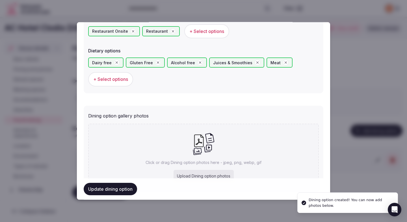
scroll to position [192, 0]
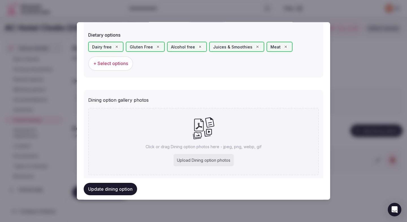
click at [192, 159] on div "Upload Dining option photos" at bounding box center [203, 160] width 60 height 12
type input "**********"
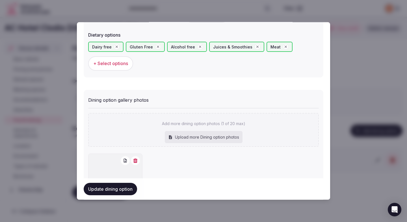
scroll to position [239, 0]
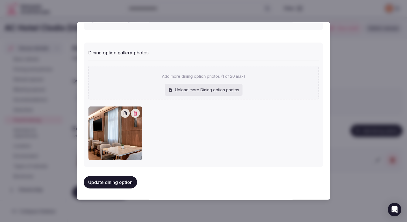
click at [121, 182] on button "Update dining option" at bounding box center [110, 182] width 53 height 12
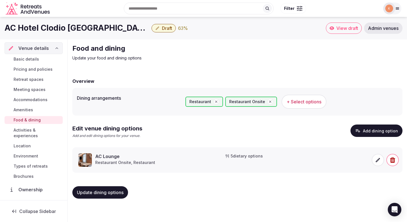
click at [50, 131] on span "Activities & experiences" at bounding box center [37, 133] width 47 height 11
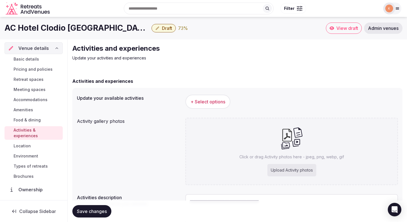
click at [204, 101] on span "+ Select options" at bounding box center [207, 102] width 35 height 6
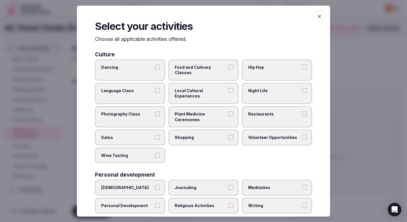
click at [261, 112] on span "Restaurants" at bounding box center [274, 115] width 52 height 6
click at [302, 112] on button "Restaurants" at bounding box center [304, 114] width 5 height 5
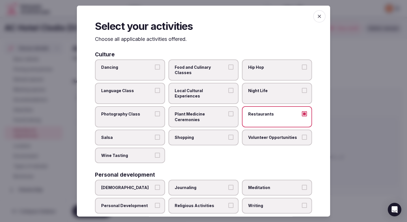
click at [213, 130] on label "Shopping" at bounding box center [203, 138] width 70 height 16
click at [228, 135] on button "Shopping" at bounding box center [230, 137] width 5 height 5
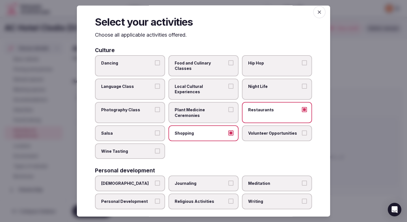
scroll to position [5, 0]
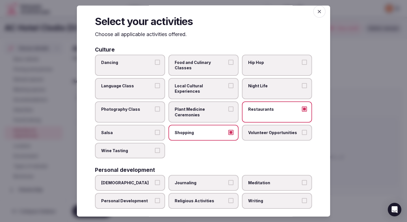
click at [215, 83] on span "Local Cultural Experiences" at bounding box center [200, 88] width 52 height 11
click at [228, 83] on button "Local Cultural Experiences" at bounding box center [230, 85] width 5 height 5
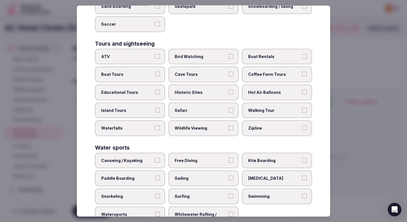
scroll to position [386, 0]
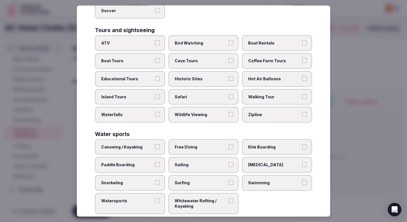
click at [351, 121] on div at bounding box center [203, 111] width 407 height 222
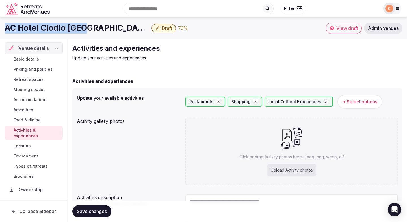
drag, startPoint x: 88, startPoint y: 30, endPoint x: 0, endPoint y: 27, distance: 87.3
click at [0, 27] on div "AC Hotel Clodio Roma Draft 73 % View draft Admin venues" at bounding box center [203, 28] width 407 height 11
copy h1 "AC Hotel Clodio Roma"
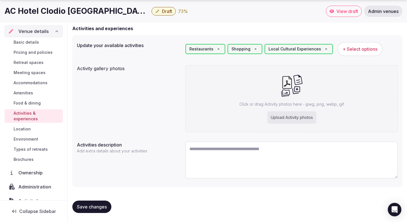
click at [199, 172] on textarea at bounding box center [291, 160] width 212 height 37
paste textarea "**********"
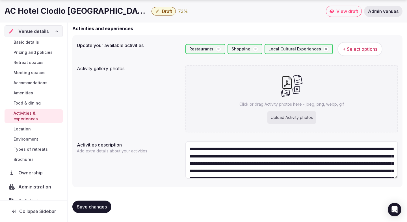
scroll to position [32, 0]
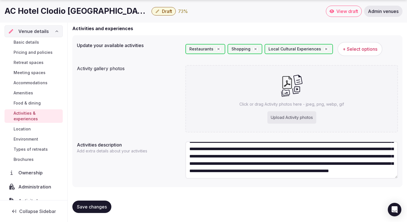
type textarea "**********"
click at [103, 204] on button "Save changes" at bounding box center [91, 207] width 39 height 12
click at [296, 116] on div "Upload Activity photos" at bounding box center [291, 118] width 49 height 12
click at [272, 117] on div "Upload Activity photos" at bounding box center [291, 118] width 49 height 12
type input "**********"
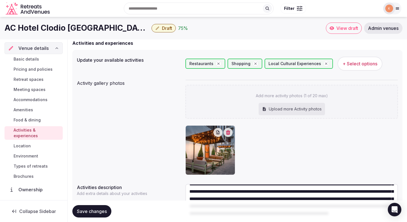
scroll to position [53, 0]
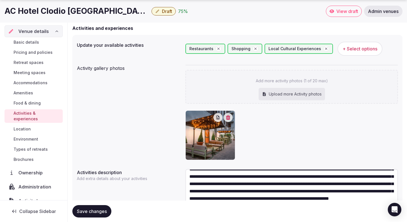
click at [275, 91] on div "Upload more Activity photos" at bounding box center [291, 94] width 66 height 12
type input "**********"
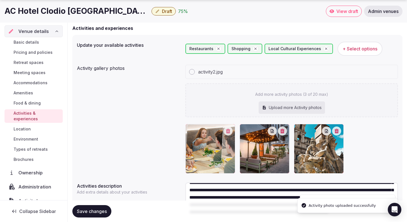
drag, startPoint x: 269, startPoint y: 159, endPoint x: 207, endPoint y: 164, distance: 61.7
click at [207, 164] on body "Search Popular Destinations Toscana, Italy Riviera Maya, Mexico Indonesia, Bali…" at bounding box center [203, 105] width 407 height 317
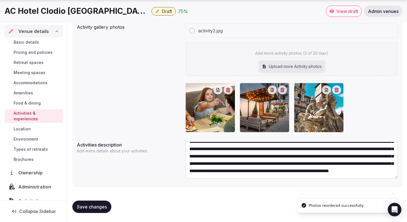
scroll to position [37, 0]
click at [97, 205] on span "Save changes" at bounding box center [92, 207] width 30 height 6
click at [100, 207] on span "Save changes" at bounding box center [92, 207] width 30 height 6
click at [31, 147] on span "Types of retreats" at bounding box center [31, 150] width 34 height 6
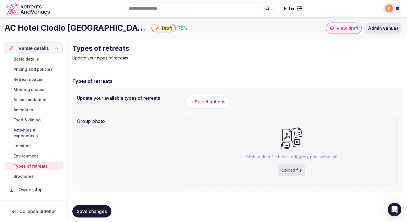
click at [199, 100] on span "+ Select options" at bounding box center [207, 102] width 35 height 6
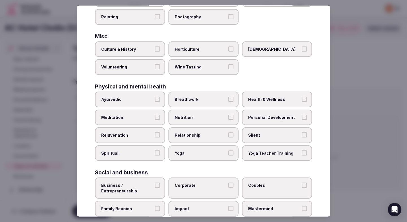
scroll to position [204, 0]
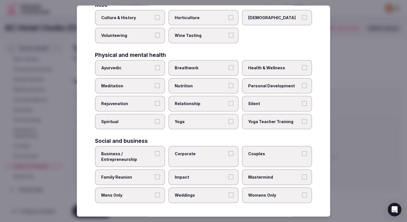
click at [187, 159] on label "Corporate" at bounding box center [203, 156] width 70 height 21
click at [228, 156] on button "Corporate" at bounding box center [230, 153] width 5 height 5
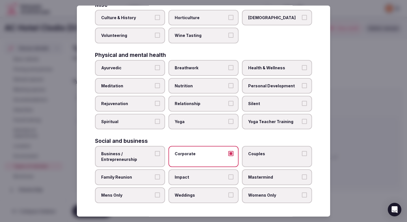
click at [152, 176] on span "Family Reunion" at bounding box center [127, 178] width 52 height 6
click at [155, 176] on button "Family Reunion" at bounding box center [157, 177] width 5 height 5
click at [255, 195] on span "Womens Only" at bounding box center [274, 196] width 52 height 6
click at [302, 195] on button "Womens Only" at bounding box center [304, 195] width 5 height 5
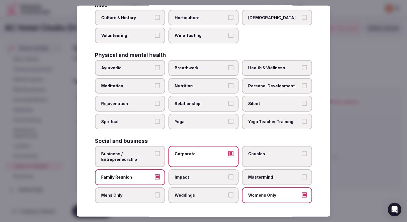
click at [141, 198] on span "Mens Only" at bounding box center [127, 196] width 52 height 6
click at [155, 198] on button "Mens Only" at bounding box center [157, 195] width 5 height 5
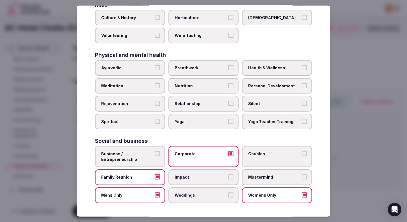
click at [366, 110] on div at bounding box center [203, 111] width 407 height 222
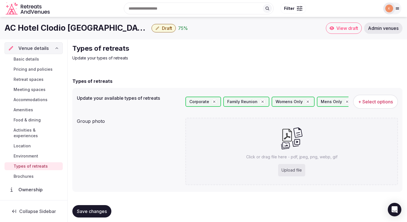
click at [295, 171] on div "Upload file" at bounding box center [291, 170] width 27 height 12
type input "**********"
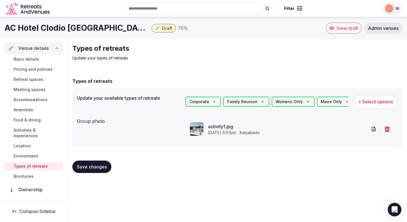
click at [93, 169] on span "Save changes" at bounding box center [92, 167] width 30 height 6
click at [41, 152] on link "Environment" at bounding box center [34, 156] width 58 height 8
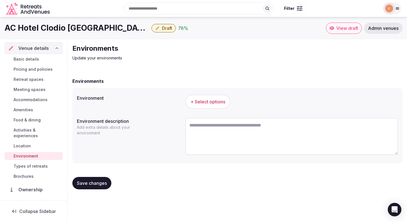
drag, startPoint x: 182, startPoint y: 107, endPoint x: 187, endPoint y: 107, distance: 4.5
click at [182, 107] on div "Environment + Select options" at bounding box center [237, 102] width 321 height 19
click at [202, 100] on span "+ Select options" at bounding box center [207, 102] width 35 height 6
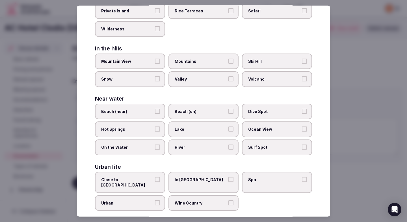
scroll to position [112, 0]
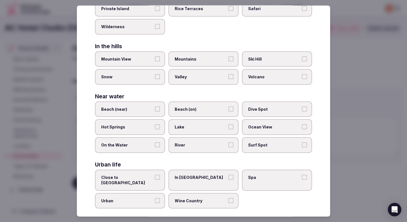
click at [176, 174] on label "In City Center" at bounding box center [203, 180] width 70 height 21
click at [228, 175] on button "In City Center" at bounding box center [230, 177] width 5 height 5
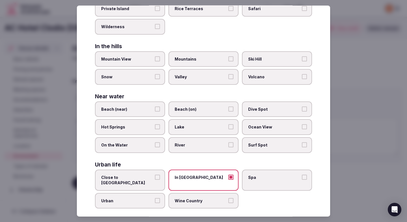
click at [340, 138] on div at bounding box center [203, 111] width 407 height 222
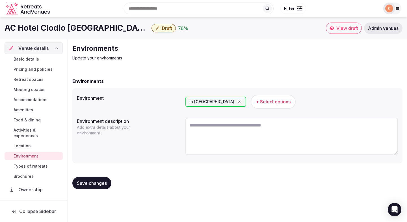
click at [237, 102] on icon "button" at bounding box center [239, 102] width 4 height 4
click at [228, 101] on button "+ Select options" at bounding box center [207, 102] width 45 height 14
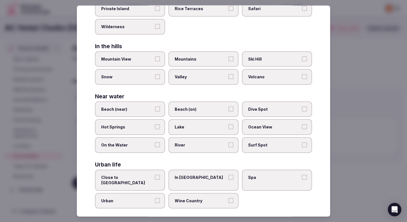
click at [143, 179] on span "Close to City Center" at bounding box center [127, 180] width 52 height 11
click at [155, 179] on button "Close to City Center" at bounding box center [157, 177] width 5 height 5
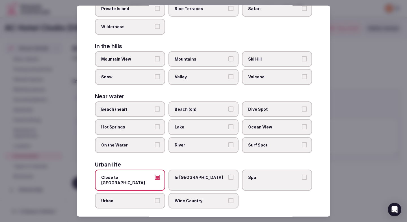
click at [383, 121] on div at bounding box center [203, 111] width 407 height 222
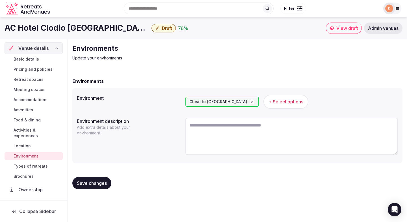
click at [257, 131] on textarea at bounding box center [291, 136] width 212 height 37
paste textarea "**********"
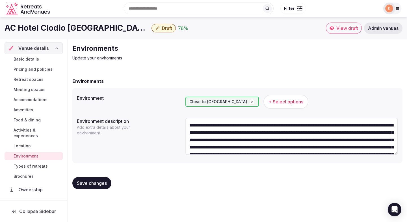
scroll to position [25, 0]
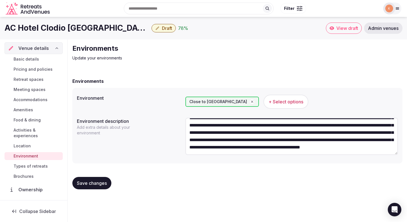
click at [339, 143] on textarea "**********" at bounding box center [291, 136] width 212 height 37
click at [369, 145] on textarea "**********" at bounding box center [291, 136] width 212 height 37
click at [372, 122] on textarea "**********" at bounding box center [291, 136] width 212 height 37
click at [344, 123] on textarea "**********" at bounding box center [291, 136] width 212 height 37
click at [319, 123] on textarea "**********" at bounding box center [291, 136] width 212 height 37
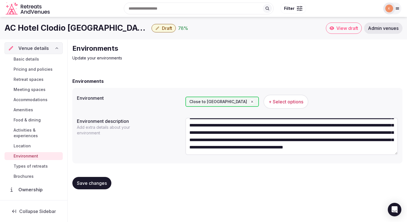
click at [290, 123] on textarea "**********" at bounding box center [291, 136] width 212 height 37
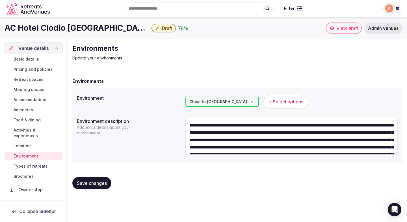
scroll to position [0, 0]
click at [286, 126] on textarea "**********" at bounding box center [291, 136] width 212 height 37
click at [328, 126] on textarea "**********" at bounding box center [291, 136] width 212 height 37
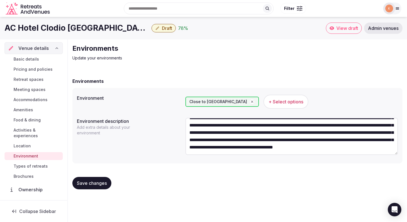
scroll to position [29, 0]
type textarea "**********"
click at [91, 183] on span "Save changes" at bounding box center [92, 184] width 30 height 6
click at [91, 182] on span "Save changes" at bounding box center [92, 184] width 30 height 6
click at [30, 143] on span "Location" at bounding box center [22, 146] width 17 height 6
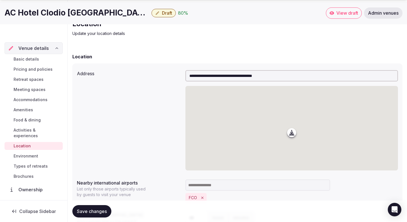
scroll to position [120, 0]
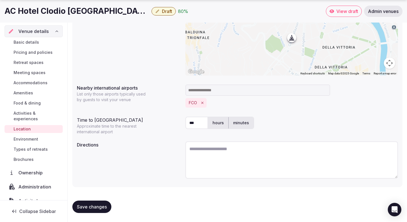
click at [206, 149] on textarea at bounding box center [291, 160] width 212 height 37
paste textarea "**********"
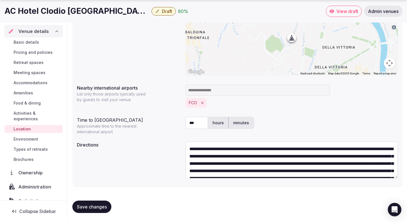
scroll to position [32, 0]
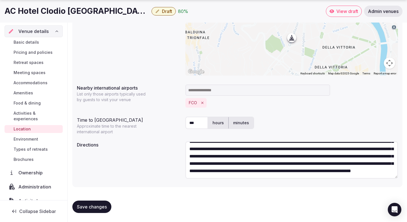
click at [196, 154] on textarea "**********" at bounding box center [291, 160] width 212 height 37
click at [242, 152] on textarea "**********" at bounding box center [291, 160] width 212 height 37
click at [284, 154] on textarea "**********" at bounding box center [291, 160] width 212 height 37
click at [327, 154] on textarea "**********" at bounding box center [291, 160] width 212 height 37
click at [261, 161] on textarea "**********" at bounding box center [291, 160] width 212 height 37
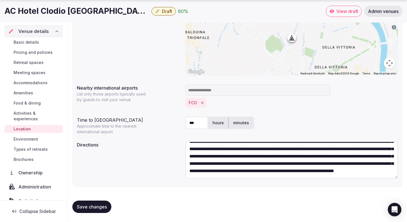
click at [295, 162] on textarea "**********" at bounding box center [291, 160] width 212 height 37
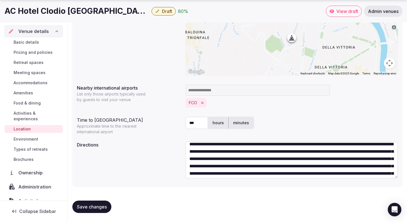
scroll to position [0, 0]
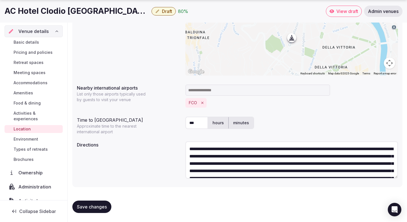
click at [220, 157] on textarea "**********" at bounding box center [291, 160] width 212 height 37
click at [207, 150] on textarea "**********" at bounding box center [291, 160] width 212 height 37
click at [329, 147] on textarea "**********" at bounding box center [291, 160] width 212 height 37
click at [352, 148] on textarea "**********" at bounding box center [291, 160] width 212 height 37
click at [356, 152] on textarea "**********" at bounding box center [291, 160] width 212 height 37
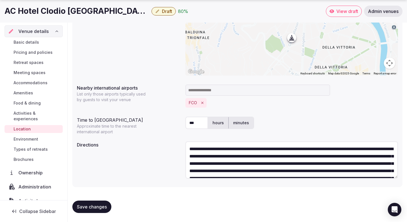
click at [356, 152] on textarea "**********" at bounding box center [291, 160] width 212 height 37
click at [359, 148] on textarea "**********" at bounding box center [291, 160] width 212 height 37
drag, startPoint x: 346, startPoint y: 148, endPoint x: 352, endPoint y: 149, distance: 6.0
click at [352, 149] on textarea "**********" at bounding box center [291, 160] width 212 height 37
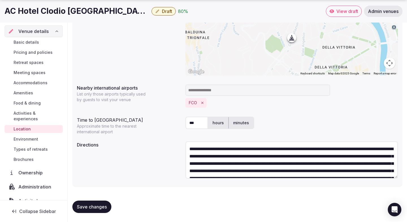
type textarea "**********"
click at [242, 123] on label "minutes" at bounding box center [240, 123] width 25 height 15
click at [187, 125] on input "***" at bounding box center [196, 123] width 23 height 12
type input "*"
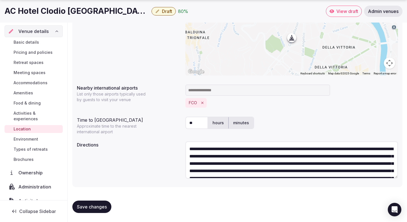
type input "**"
click at [132, 180] on div "**********" at bounding box center [237, 160] width 321 height 43
click at [98, 209] on span "Save changes" at bounding box center [92, 207] width 30 height 6
click at [108, 206] on button "Save changes" at bounding box center [91, 207] width 39 height 12
click at [50, 111] on span "Activities & experiences" at bounding box center [37, 116] width 47 height 11
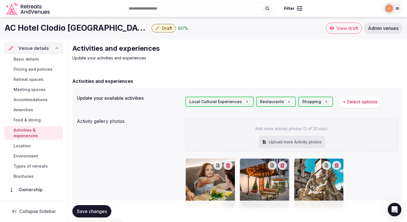
scroll to position [5, 0]
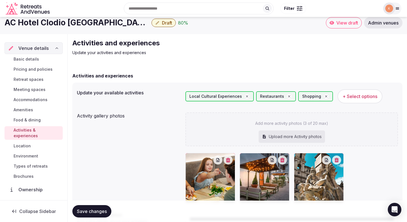
click at [33, 117] on span "Food & dining" at bounding box center [27, 120] width 27 height 6
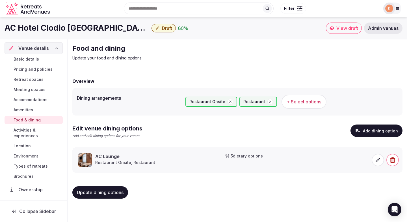
click at [25, 154] on span "Environment" at bounding box center [26, 157] width 25 height 6
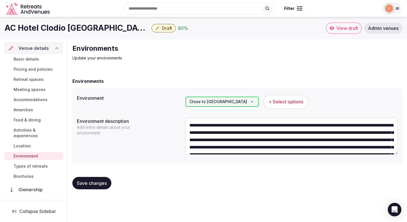
click at [92, 188] on button "Save changes" at bounding box center [91, 183] width 39 height 12
click at [30, 57] on span "Basic details" at bounding box center [26, 59] width 25 height 6
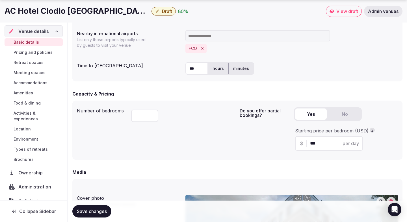
scroll to position [308, 0]
click at [192, 67] on input "***" at bounding box center [196, 68] width 23 height 12
type input "**"
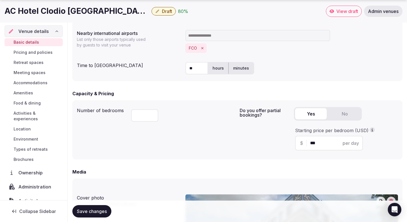
click at [242, 69] on label "minutes" at bounding box center [240, 68] width 25 height 15
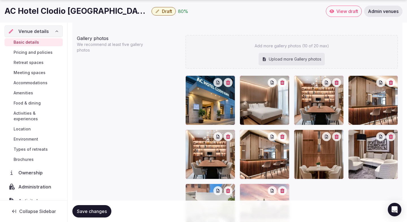
scroll to position [654, 0]
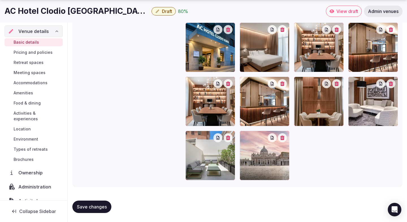
click at [95, 209] on span "Save changes" at bounding box center [92, 207] width 30 height 6
click at [41, 53] on span "Pricing and policies" at bounding box center [33, 53] width 39 height 6
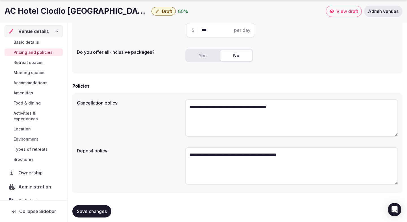
scroll to position [152, 0]
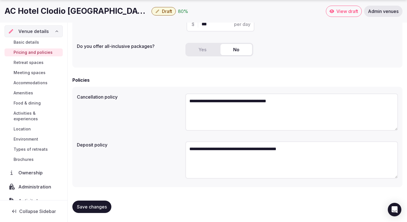
click at [34, 62] on span "Retreat spaces" at bounding box center [29, 63] width 30 height 6
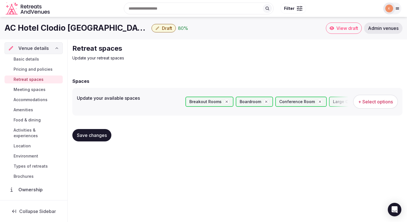
click at [94, 136] on span "Save changes" at bounding box center [92, 136] width 30 height 6
click at [32, 90] on span "Meeting spaces" at bounding box center [30, 90] width 32 height 6
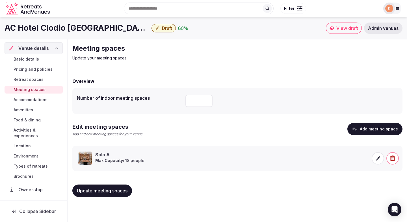
click at [32, 98] on span "Accommodations" at bounding box center [31, 100] width 34 height 6
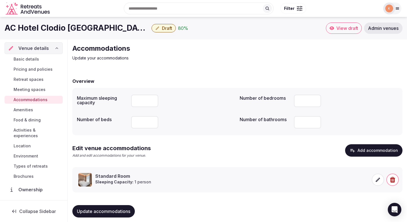
click at [29, 111] on span "Amenities" at bounding box center [23, 110] width 19 height 6
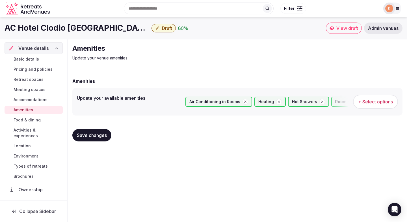
click at [29, 118] on span "Food & dining" at bounding box center [27, 120] width 27 height 6
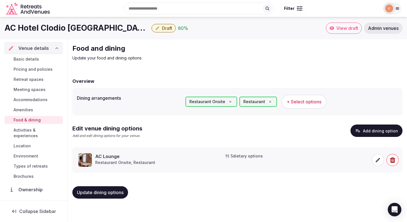
click at [162, 28] on span "Draft" at bounding box center [167, 28] width 10 height 6
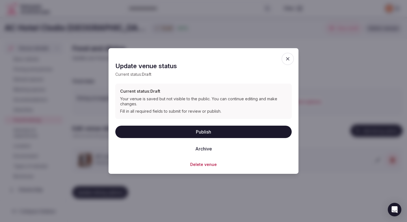
click at [189, 132] on button "Publish" at bounding box center [203, 132] width 176 height 12
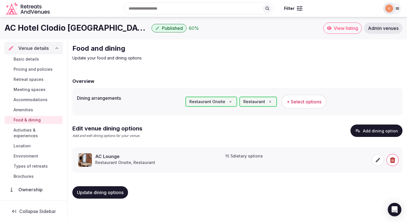
click at [117, 196] on button "Update dining options" at bounding box center [100, 193] width 56 height 12
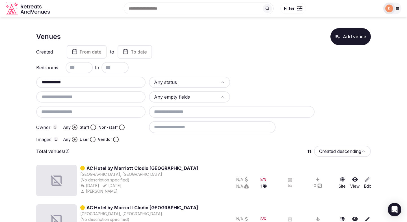
scroll to position [23, 0]
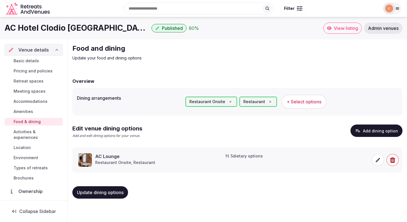
click span "Admin venues"
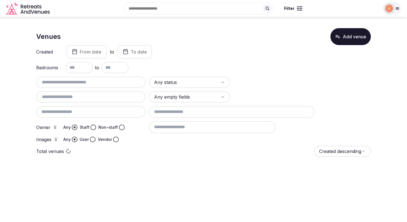
click div
click input "text"
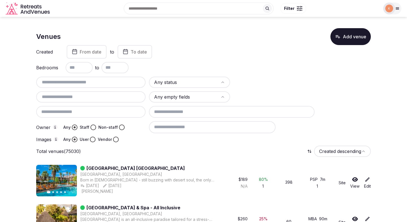
click input "text"
paste input "**********"
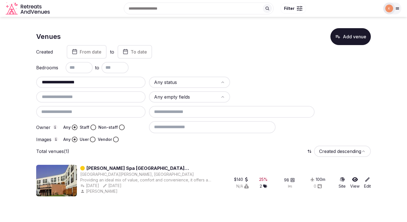
drag, startPoint x: 56, startPoint y: 82, endPoint x: 91, endPoint y: 80, distance: 35.6
click input "**********"
type input "*****"
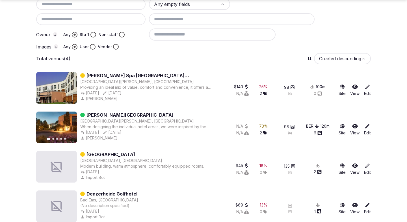
scroll to position [102, 0]
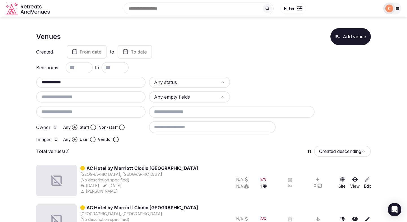
scroll to position [23, 0]
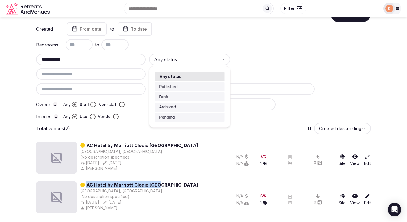
click at [184, 58] on html "**********" at bounding box center [203, 88] width 407 height 222
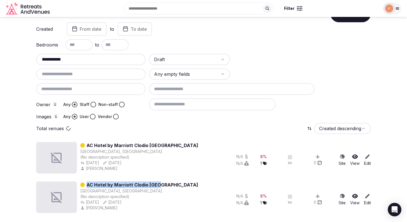
scroll to position [0, 0]
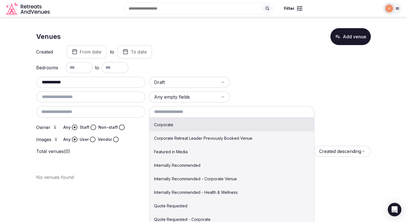
click at [175, 111] on input at bounding box center [231, 112] width 165 height 12
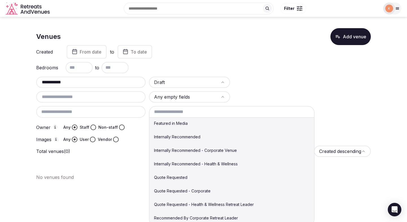
scroll to position [29, 0]
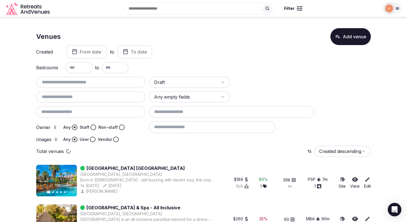
click at [179, 112] on input at bounding box center [231, 112] width 165 height 12
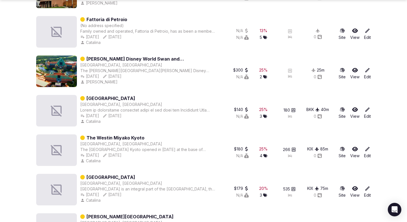
scroll to position [242, 0]
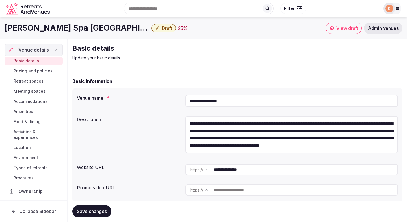
click at [205, 102] on input "**********" at bounding box center [291, 101] width 212 height 12
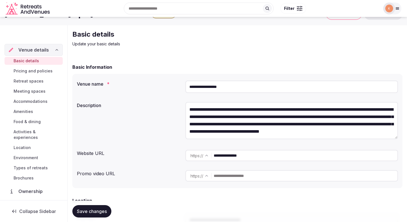
scroll to position [16, 0]
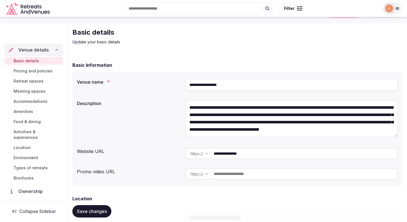
click at [217, 119] on textarea "**********" at bounding box center [291, 118] width 212 height 37
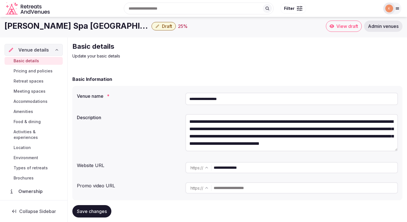
scroll to position [38, 0]
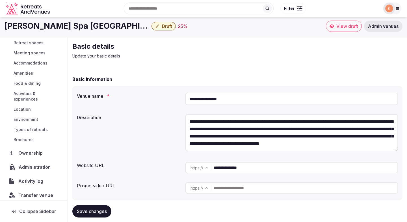
click at [29, 164] on span "Administration" at bounding box center [36, 167] width 34 height 7
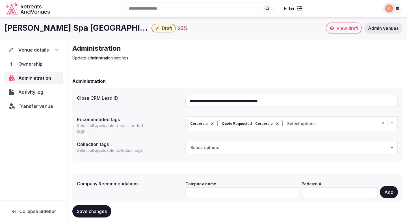
click at [162, 29] on span "Draft" at bounding box center [167, 28] width 10 height 6
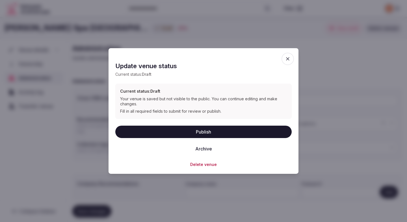
drag, startPoint x: 212, startPoint y: 136, endPoint x: 215, endPoint y: 162, distance: 26.8
click at [215, 162] on div "Update venue status Current status: Draft Current status: Draft Your venue is s…" at bounding box center [203, 111] width 176 height 112
click at [213, 165] on button "Delete venue" at bounding box center [203, 165] width 27 height 6
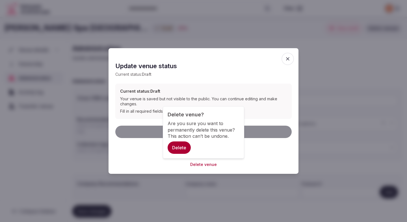
click at [179, 143] on button "Delete" at bounding box center [178, 148] width 23 height 12
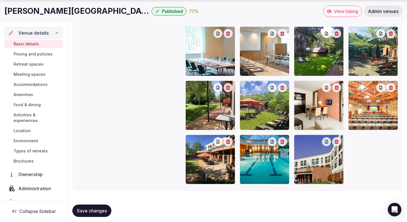
scroll to position [681, 0]
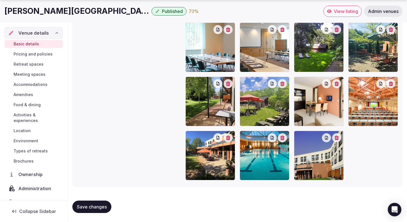
click at [31, 200] on span "Activity log" at bounding box center [31, 203] width 27 height 7
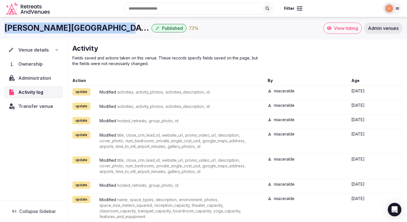
copy h1 "Heide Spa Hotel and Resort"
drag, startPoint x: 109, startPoint y: 28, endPoint x: 7, endPoint y: 31, distance: 101.9
click at [7, 31] on h1 "Heide Spa Hotel and Resort" at bounding box center [77, 28] width 145 height 11
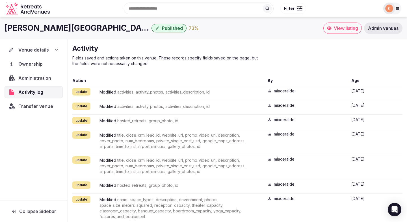
click at [35, 51] on span "Venue details" at bounding box center [33, 50] width 30 height 7
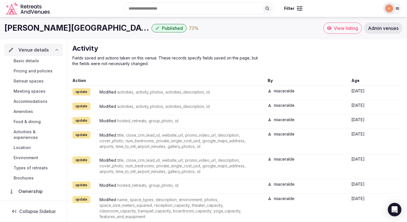
click at [35, 61] on span "Basic details" at bounding box center [26, 61] width 25 height 6
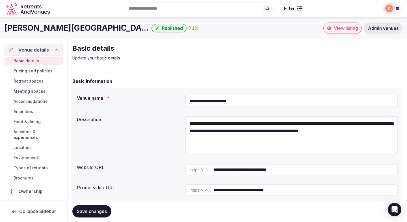
click at [258, 171] on input "**********" at bounding box center [305, 169] width 184 height 11
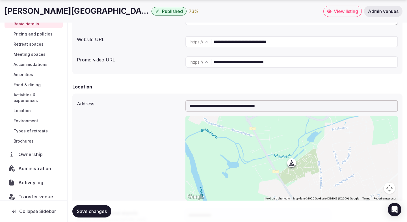
scroll to position [21, 0]
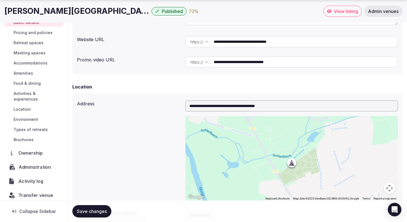
click at [38, 164] on span "Administration" at bounding box center [36, 167] width 34 height 7
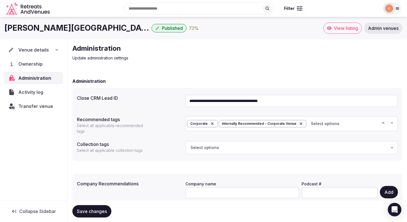
click at [260, 101] on input "**********" at bounding box center [291, 101] width 212 height 12
click at [43, 106] on span "Transfer venue" at bounding box center [35, 106] width 35 height 7
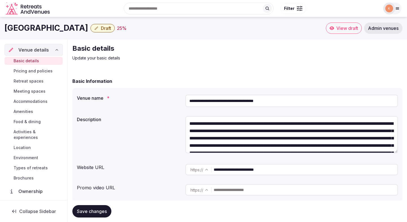
click at [249, 102] on input "**********" at bounding box center [291, 101] width 212 height 12
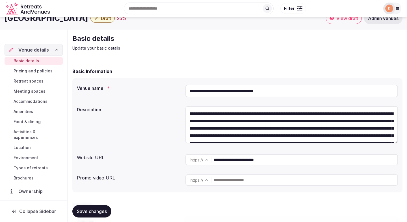
scroll to position [16, 0]
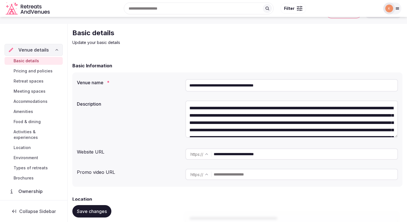
click at [246, 154] on input "**********" at bounding box center [305, 154] width 184 height 11
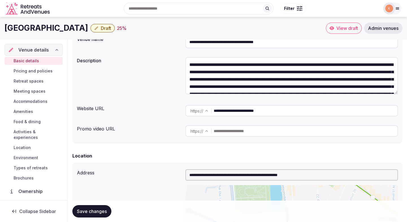
scroll to position [0, 0]
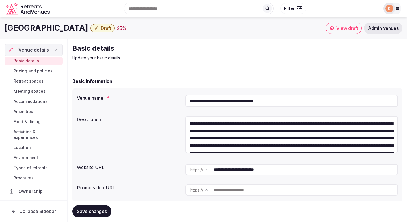
click at [240, 101] on input "**********" at bounding box center [291, 101] width 212 height 12
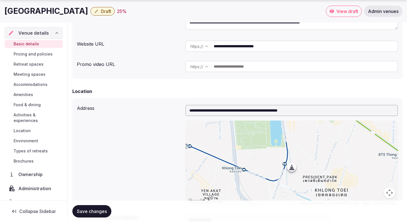
scroll to position [128, 0]
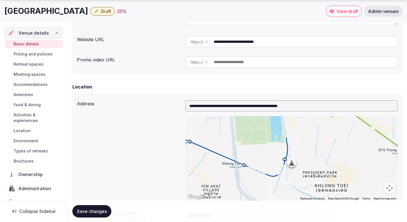
click at [236, 107] on input "**********" at bounding box center [291, 106] width 212 height 11
paste input "text"
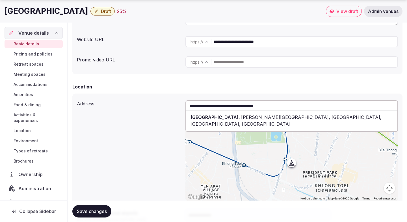
click at [237, 125] on div "Wyndham Bangkok Queen Convention Centre Hotel , Phai Singto Alley, Khlong Toei,…" at bounding box center [291, 120] width 211 height 17
type input "**********"
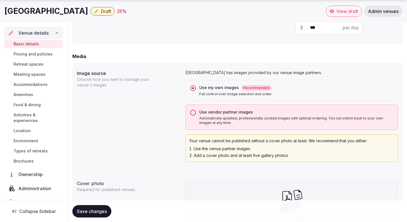
scroll to position [434, 0]
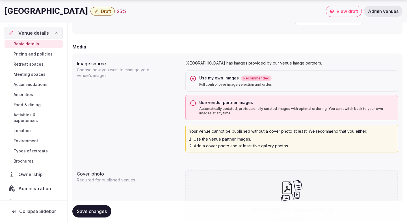
click at [214, 111] on p "Automatically updated, professionally curated images with optimal ordering. You…" at bounding box center [296, 111] width 194 height 9
click at [196, 106] on button "Use vendor partner images Automatically updated, professionally curated images …" at bounding box center [193, 104] width 6 height 6
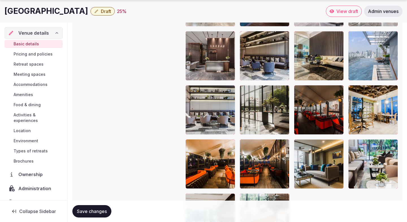
scroll to position [1232, 0]
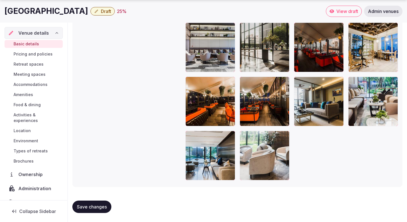
click at [102, 207] on span "Save changes" at bounding box center [92, 207] width 30 height 6
click at [102, 206] on span "Save changes" at bounding box center [92, 207] width 30 height 6
click at [41, 54] on span "Pricing and policies" at bounding box center [33, 54] width 39 height 6
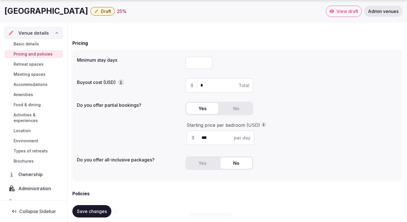
scroll to position [46, 0]
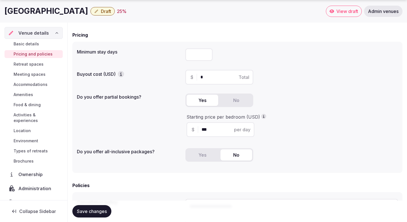
click at [41, 65] on span "Retreat spaces" at bounding box center [29, 65] width 30 height 6
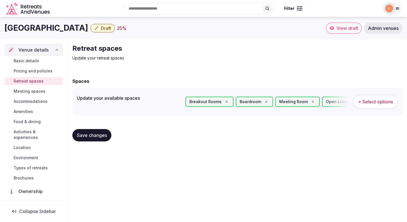
click at [34, 92] on span "Meeting spaces" at bounding box center [30, 92] width 32 height 6
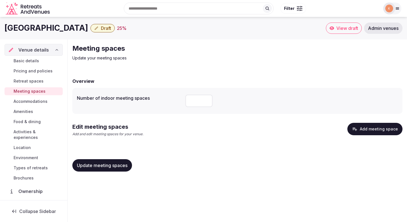
click at [201, 101] on input "number" at bounding box center [198, 101] width 27 height 12
type input "*"
click at [118, 168] on span "Update meeting spaces" at bounding box center [102, 166] width 51 height 6
click at [366, 127] on button "Add meeting space" at bounding box center [374, 129] width 55 height 12
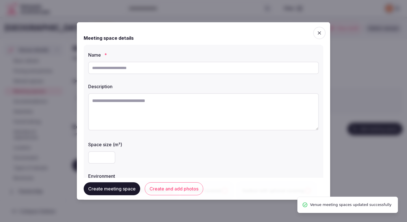
click at [241, 69] on input "text" at bounding box center [203, 68] width 230 height 12
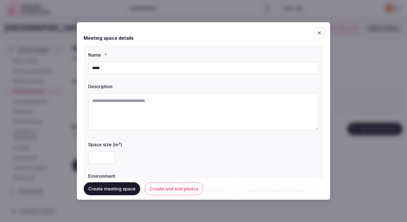
click at [194, 130] on textarea at bounding box center [203, 111] width 230 height 37
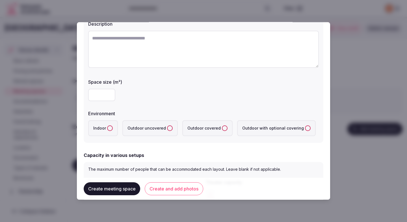
scroll to position [65, 0]
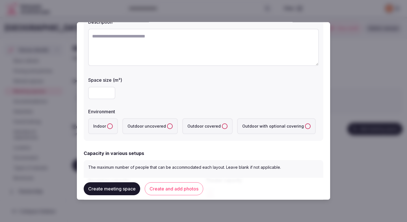
click at [93, 121] on label "Indoor" at bounding box center [103, 127] width 30 height 16
click at [107, 124] on button "Indoor" at bounding box center [110, 127] width 6 height 6
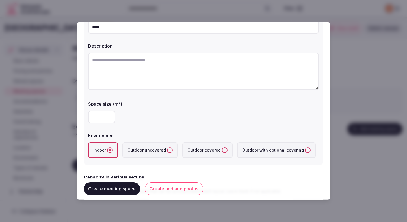
scroll to position [0, 0]
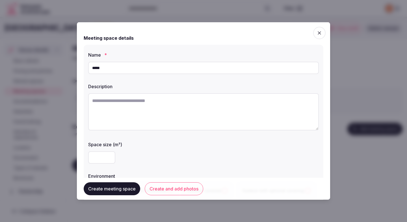
click at [135, 65] on input "*****" at bounding box center [203, 68] width 230 height 12
type input "*"
type input "******"
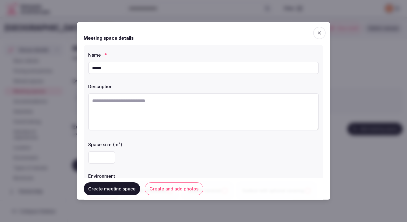
click at [106, 123] on textarea at bounding box center [203, 111] width 230 height 37
paste textarea "**********"
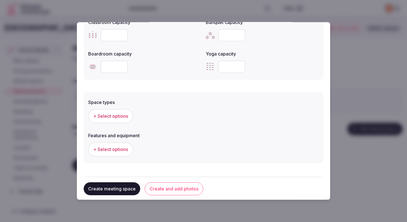
scroll to position [258, 0]
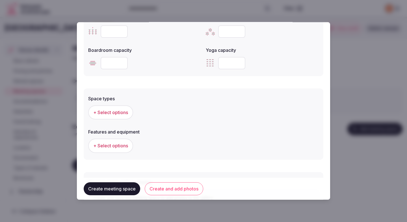
type textarea "**********"
click at [123, 112] on span "+ Select options" at bounding box center [110, 113] width 35 height 6
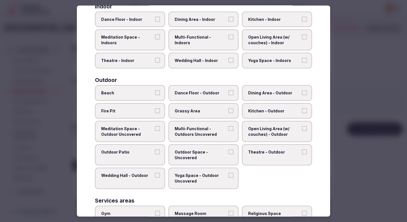
scroll to position [112, 0]
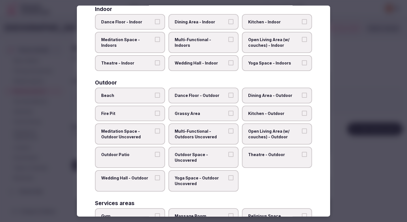
click at [202, 46] on label "Multi-Functional - Indoors" at bounding box center [203, 42] width 70 height 21
click at [228, 42] on button "Multi-Functional - Indoors" at bounding box center [230, 39] width 5 height 5
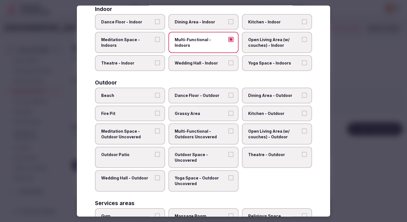
click at [256, 41] on span "Open Living Area (w/ couches) - Indoor" at bounding box center [274, 42] width 52 height 11
click at [302, 41] on button "Open Living Area (w/ couches) - Indoor" at bounding box center [304, 39] width 5 height 5
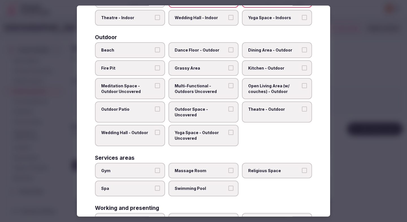
scroll to position [201, 0]
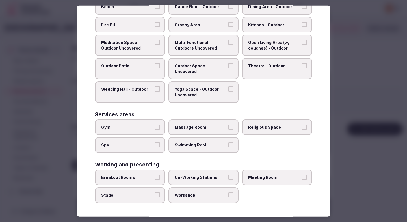
click at [357, 82] on div at bounding box center [203, 111] width 407 height 222
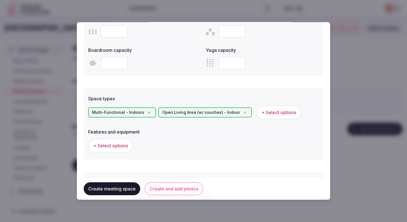
click at [113, 148] on span "+ Select options" at bounding box center [110, 146] width 35 height 6
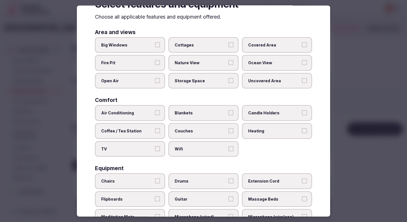
scroll to position [23, 0]
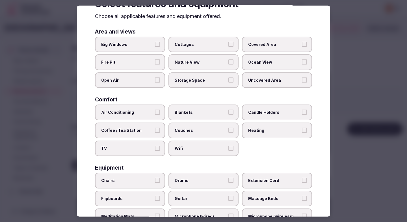
click at [143, 112] on span "Air Conditioning" at bounding box center [127, 113] width 52 height 6
click at [155, 112] on button "Air Conditioning" at bounding box center [157, 112] width 5 height 5
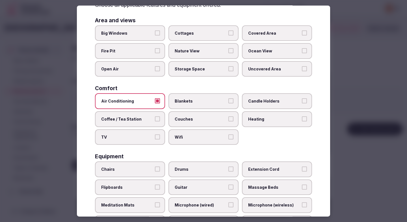
scroll to position [35, 0]
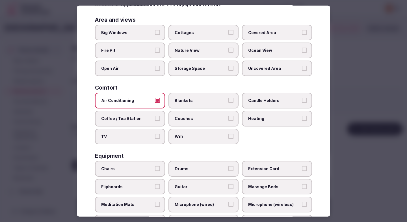
click at [182, 122] on label "Couches" at bounding box center [203, 119] width 70 height 16
click at [228, 121] on button "Couches" at bounding box center [230, 118] width 5 height 5
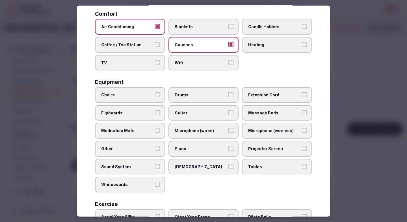
scroll to position [123, 0]
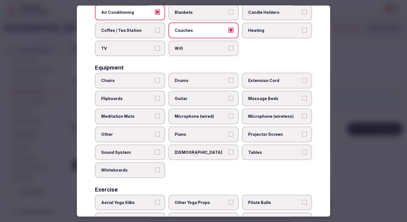
click at [146, 77] on label "Chairs" at bounding box center [130, 81] width 70 height 16
click at [155, 78] on button "Chairs" at bounding box center [157, 80] width 5 height 5
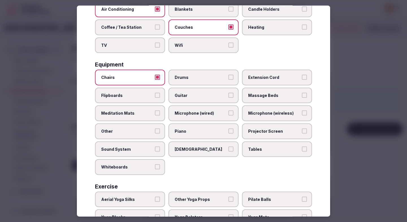
scroll to position [127, 0]
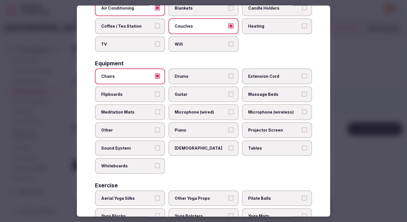
click at [255, 149] on span "Tables" at bounding box center [274, 148] width 52 height 6
click at [302, 149] on button "Tables" at bounding box center [304, 147] width 5 height 5
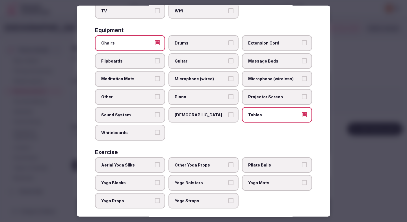
scroll to position [166, 0]
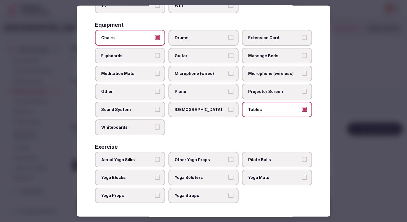
click at [368, 82] on div at bounding box center [203, 111] width 407 height 222
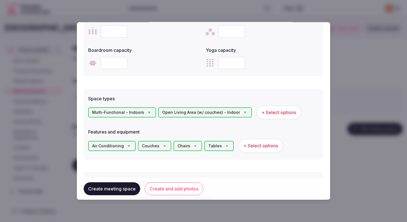
scroll to position [304, 0]
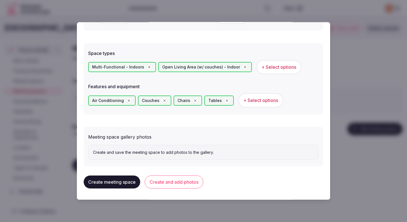
click at [190, 184] on button "Create and add photos" at bounding box center [174, 182] width 58 height 13
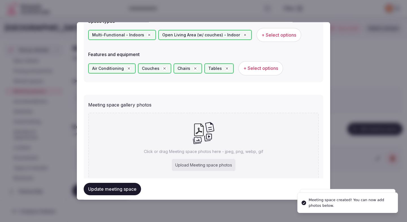
scroll to position [344, 0]
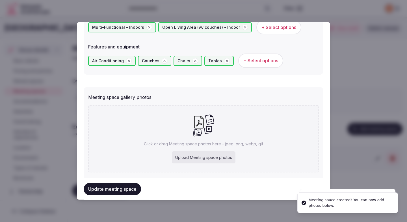
click at [146, 139] on div "Click or drag Meeting space photos here - jpeg, png, webp, gif Upload Meeting s…" at bounding box center [203, 138] width 230 height 67
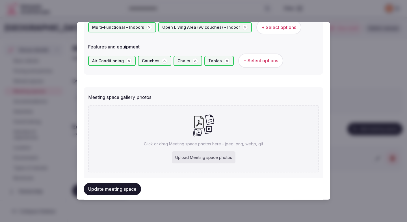
type input "**********"
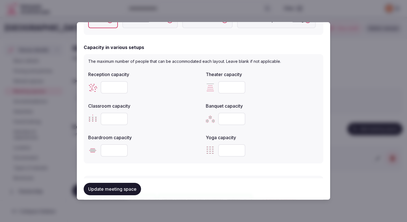
scroll to position [176, 0]
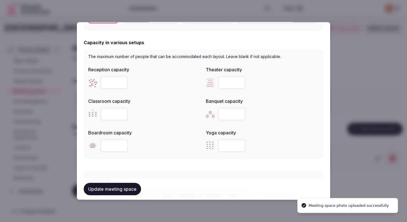
click at [108, 83] on input "number" at bounding box center [114, 83] width 27 height 12
click at [115, 81] on input "number" at bounding box center [114, 83] width 27 height 12
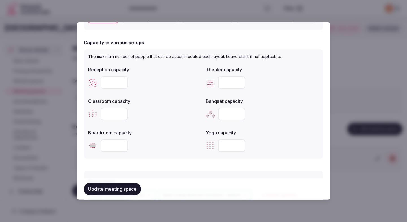
type input "*"
type input "**"
click at [165, 101] on label "Classroom capacity" at bounding box center [144, 101] width 113 height 5
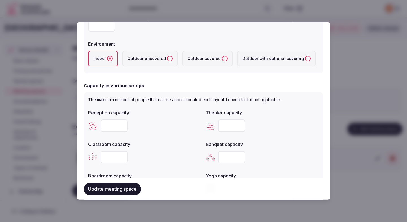
scroll to position [109, 0]
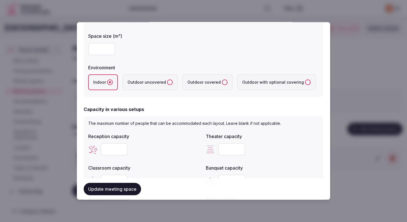
click at [105, 52] on input "number" at bounding box center [101, 49] width 27 height 12
type input "**"
click at [154, 49] on div "**" at bounding box center [203, 49] width 230 height 12
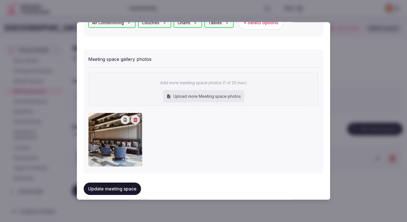
scroll to position [388, 0]
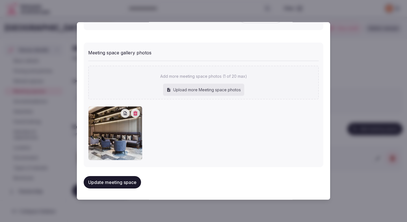
click at [116, 182] on button "Update meeting space" at bounding box center [112, 182] width 57 height 12
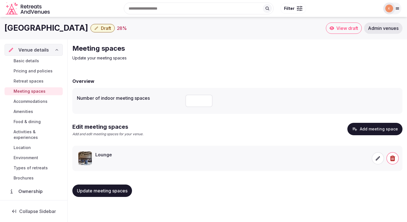
click at [115, 194] on span "Update meeting spaces" at bounding box center [102, 191] width 51 height 6
click at [41, 99] on span "Accommodations" at bounding box center [31, 102] width 34 height 6
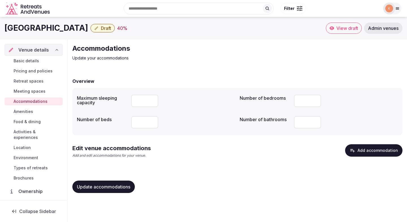
click at [368, 149] on button "Add accommodation" at bounding box center [373, 151] width 57 height 12
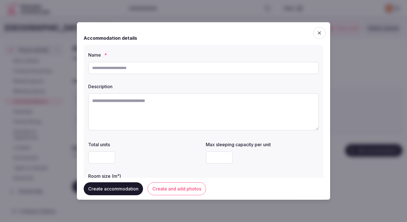
click at [160, 73] on input "text" at bounding box center [203, 68] width 230 height 12
type input "**********"
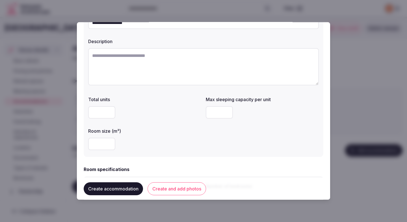
scroll to position [46, 0]
click at [217, 109] on input "number" at bounding box center [219, 112] width 27 height 12
type input "*"
click at [101, 145] on input "number" at bounding box center [101, 143] width 27 height 12
type input "**"
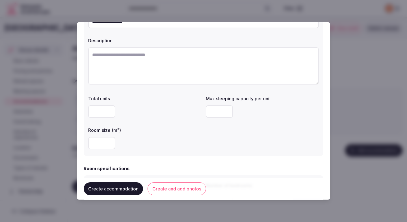
click at [139, 134] on div "Room size (m²) **" at bounding box center [144, 138] width 113 height 27
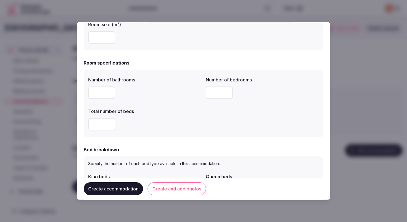
scroll to position [156, 0]
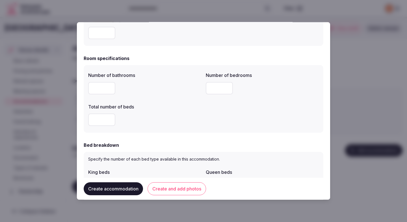
click at [97, 86] on input "number" at bounding box center [101, 88] width 27 height 12
type input "*"
click at [199, 102] on div "Total number of beds" at bounding box center [144, 105] width 113 height 8
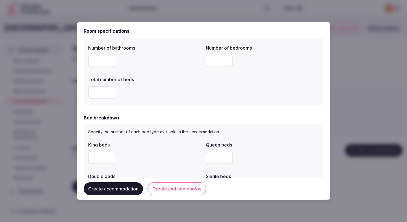
scroll to position [202, 0]
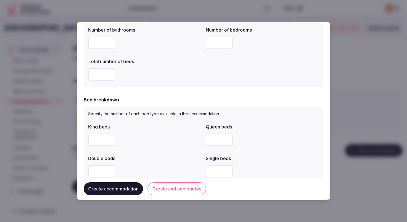
click at [100, 139] on input "number" at bounding box center [101, 140] width 27 height 12
type input "*"
click at [183, 128] on label "King beds" at bounding box center [144, 127] width 113 height 5
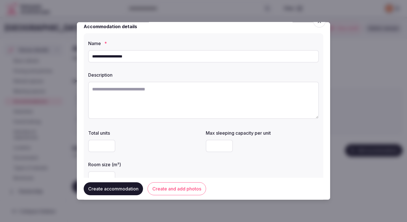
scroll to position [0, 0]
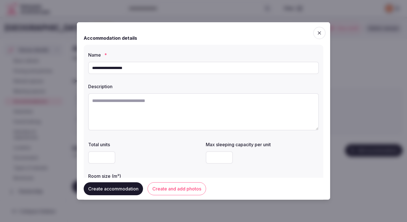
click at [135, 111] on textarea at bounding box center [203, 111] width 230 height 37
paste textarea "**********"
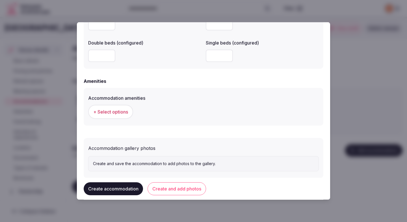
scroll to position [495, 0]
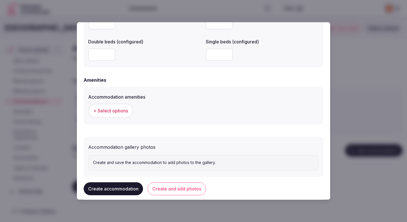
type textarea "**********"
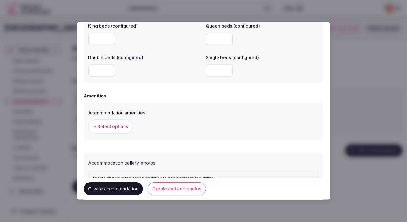
scroll to position [506, 0]
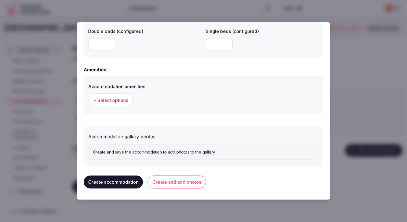
click at [120, 99] on span "+ Select options" at bounding box center [110, 100] width 35 height 6
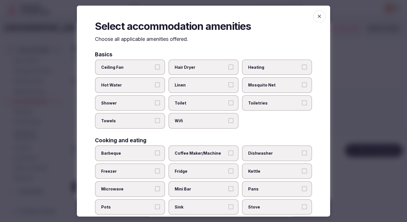
click at [133, 67] on span "Ceiling Fan" at bounding box center [127, 67] width 52 height 6
click at [155, 67] on button "Ceiling Fan" at bounding box center [157, 66] width 5 height 5
click at [132, 84] on span "Hot Water" at bounding box center [127, 85] width 52 height 6
click at [155, 84] on button "Hot Water" at bounding box center [157, 84] width 5 height 5
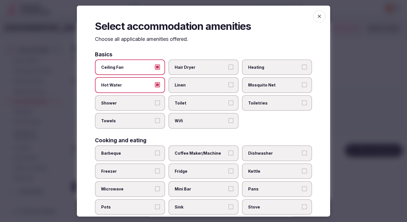
click at [131, 105] on span "Shower" at bounding box center [127, 103] width 52 height 6
click at [155, 105] on button "Shower" at bounding box center [157, 102] width 5 height 5
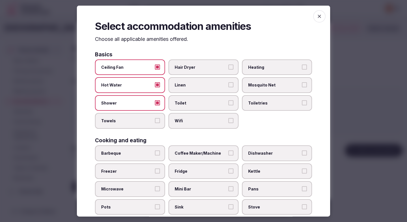
click at [131, 120] on span "Towels" at bounding box center [127, 121] width 52 height 6
click at [155, 120] on button "Towels" at bounding box center [157, 120] width 5 height 5
click at [195, 65] on span "Hair Dryer" at bounding box center [200, 67] width 52 height 6
click at [228, 65] on button "Hair Dryer" at bounding box center [230, 66] width 5 height 5
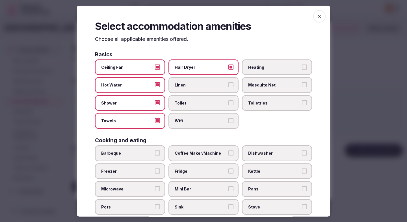
click at [195, 80] on label "Linen" at bounding box center [203, 85] width 70 height 16
click at [228, 82] on button "Linen" at bounding box center [230, 84] width 5 height 5
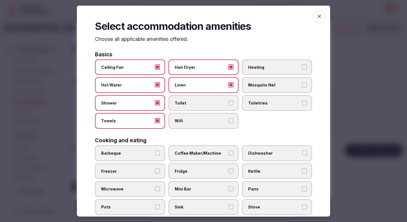
click at [194, 108] on label "Toilet" at bounding box center [203, 103] width 70 height 16
click at [228, 105] on button "Toilet" at bounding box center [230, 102] width 5 height 5
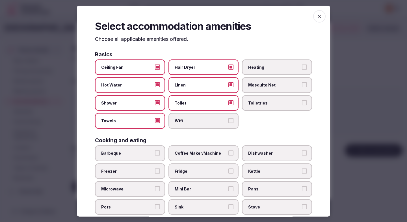
click at [194, 120] on span "Wifi" at bounding box center [200, 121] width 52 height 6
click at [228, 120] on button "Wifi" at bounding box center [230, 120] width 5 height 5
click at [253, 104] on span "Toiletries" at bounding box center [274, 103] width 52 height 6
click at [302, 104] on button "Toiletries" at bounding box center [304, 102] width 5 height 5
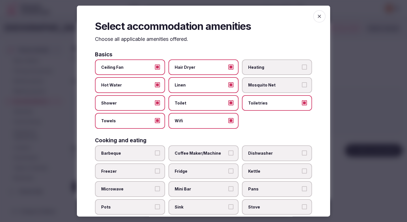
scroll to position [53, 0]
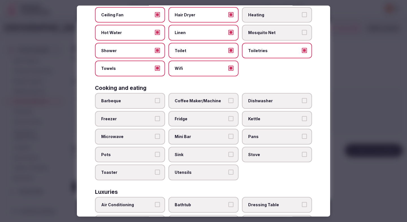
click at [185, 104] on label "Coffee Maker/Machine" at bounding box center [203, 101] width 70 height 16
click at [228, 103] on button "Coffee Maker/Machine" at bounding box center [230, 100] width 5 height 5
click at [185, 123] on label "Fridge" at bounding box center [203, 119] width 70 height 16
click at [228, 121] on button "Fridge" at bounding box center [230, 118] width 5 height 5
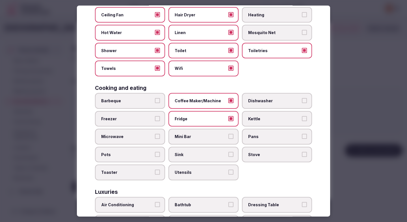
click at [185, 138] on span "Mini Bar" at bounding box center [200, 137] width 52 height 6
click at [228, 138] on button "Mini Bar" at bounding box center [230, 136] width 5 height 5
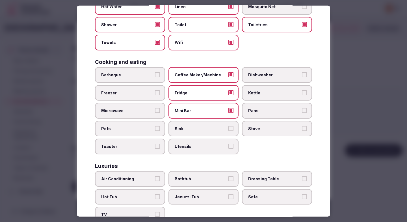
scroll to position [126, 0]
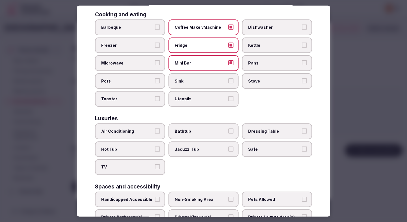
click at [130, 131] on span "Air Conditioning" at bounding box center [127, 132] width 52 height 6
click at [155, 131] on button "Air Conditioning" at bounding box center [157, 131] width 5 height 5
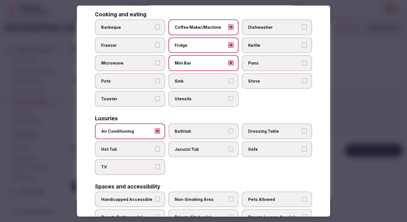
click at [132, 174] on label "TV" at bounding box center [130, 168] width 70 height 16
click at [155, 170] on button "TV" at bounding box center [157, 167] width 5 height 5
click at [254, 150] on span "Safe" at bounding box center [274, 150] width 52 height 6
click at [302, 150] on button "Safe" at bounding box center [304, 149] width 5 height 5
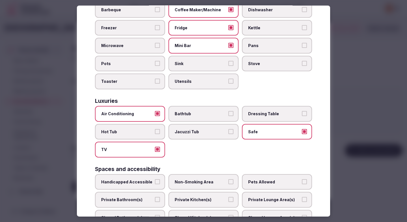
scroll to position [194, 0]
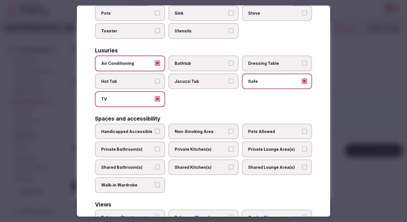
click at [206, 134] on span "Non-Smoking Area" at bounding box center [200, 132] width 52 height 6
click at [228, 134] on button "Non-Smoking Area" at bounding box center [230, 131] width 5 height 5
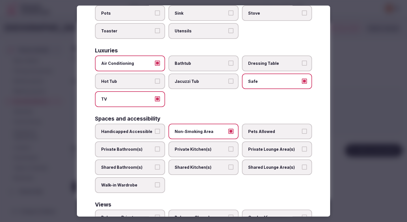
click at [139, 153] on label "Private Bathroom(s)" at bounding box center [130, 150] width 70 height 16
click at [155, 152] on button "Private Bathroom(s)" at bounding box center [157, 149] width 5 height 5
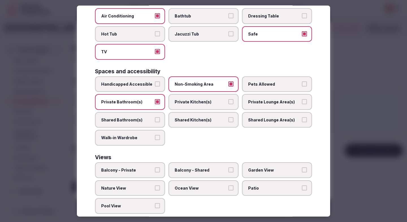
scroll to position [252, 0]
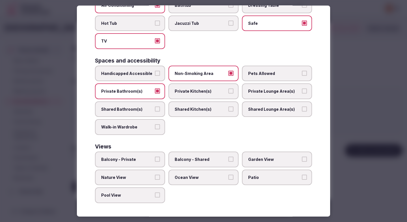
click at [360, 106] on div at bounding box center [203, 111] width 407 height 222
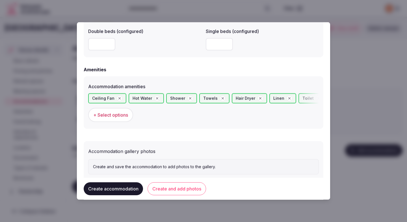
scroll to position [521, 0]
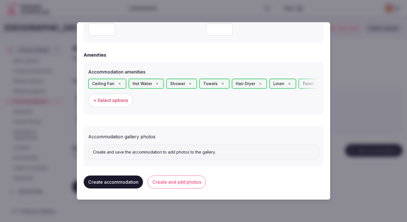
click at [172, 184] on button "Create and add photos" at bounding box center [176, 182] width 58 height 13
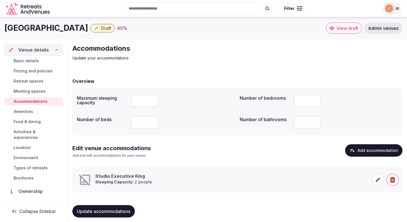
scroll to position [5, 0]
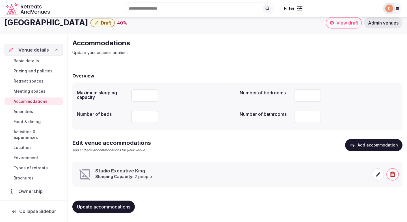
click at [376, 174] on icon at bounding box center [378, 175] width 6 height 6
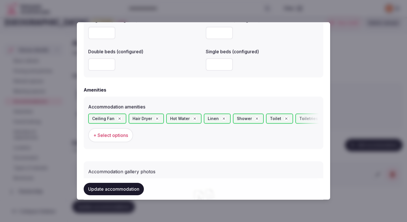
scroll to position [573, 0]
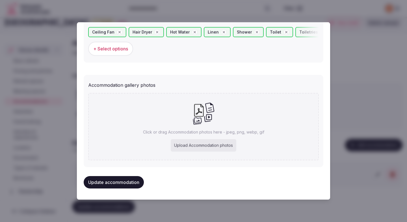
click at [190, 141] on div "Upload Accommodation photos" at bounding box center [203, 145] width 65 height 12
type input "**********"
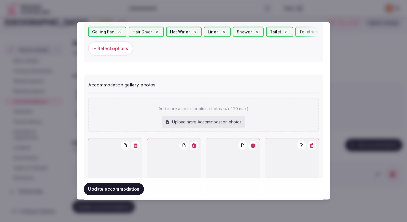
scroll to position [605, 0]
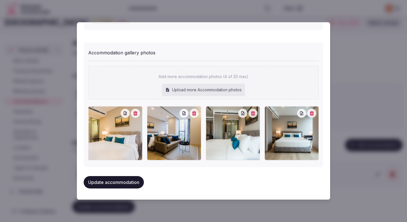
click at [132, 184] on button "Update accommodation" at bounding box center [114, 182] width 60 height 12
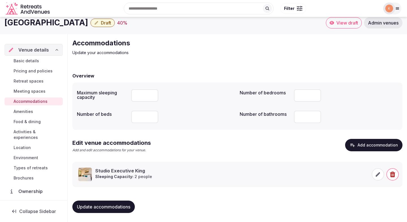
click at [101, 207] on span "Update accommodations" at bounding box center [103, 207] width 53 height 6
click at [29, 112] on span "Amenities" at bounding box center [23, 112] width 19 height 6
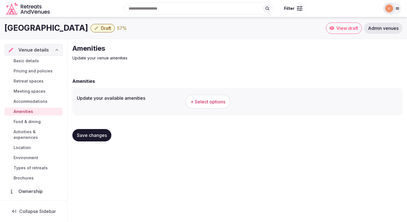
click at [208, 107] on button "+ Select options" at bounding box center [207, 102] width 45 height 14
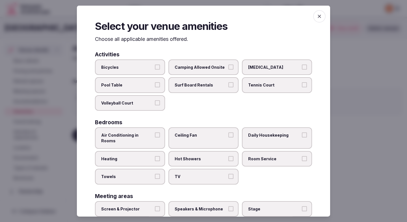
click at [141, 132] on label "Air Conditioning in Rooms" at bounding box center [130, 138] width 70 height 21
click at [155, 133] on button "Air Conditioning in Rooms" at bounding box center [157, 135] width 5 height 5
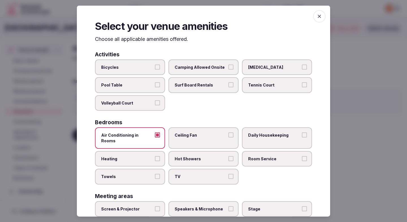
click at [139, 156] on span "Heating" at bounding box center [127, 159] width 52 height 6
click at [155, 156] on button "Heating" at bounding box center [157, 158] width 5 height 5
click at [136, 174] on span "Towels" at bounding box center [127, 177] width 52 height 6
click at [155, 174] on button "Towels" at bounding box center [157, 176] width 5 height 5
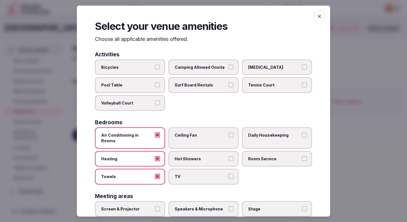
click at [196, 169] on label "TV" at bounding box center [203, 177] width 70 height 16
click at [228, 174] on button "TV" at bounding box center [230, 176] width 5 height 5
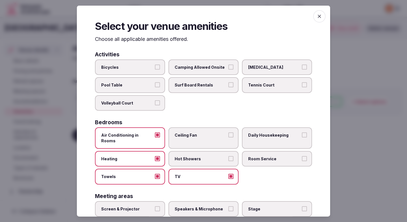
click at [202, 133] on span "Ceiling Fan" at bounding box center [200, 136] width 52 height 6
click at [228, 133] on button "Ceiling Fan" at bounding box center [230, 135] width 5 height 5
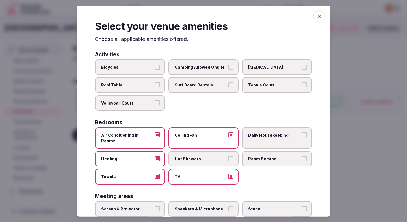
click at [202, 156] on span "Hot Showers" at bounding box center [200, 159] width 52 height 6
click at [228, 156] on button "Hot Showers" at bounding box center [230, 158] width 5 height 5
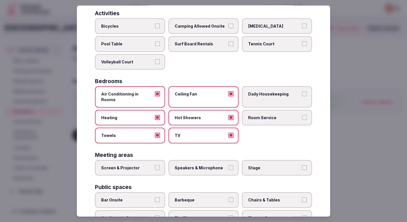
scroll to position [43, 0]
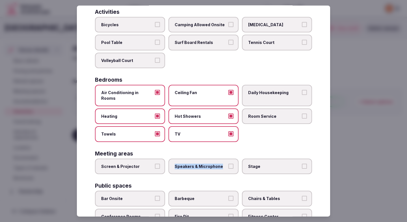
drag, startPoint x: 146, startPoint y: 162, endPoint x: 194, endPoint y: 167, distance: 48.5
click at [194, 167] on div "Screen & Projector Speakers & Microphone Stage" at bounding box center [203, 167] width 217 height 16
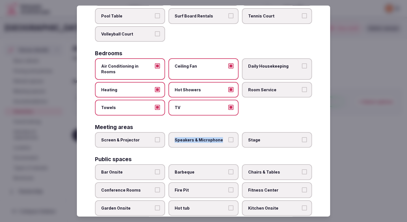
scroll to position [86, 0]
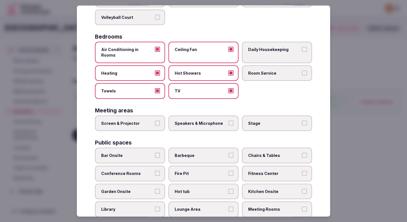
click at [147, 171] on span "Conference Rooms" at bounding box center [127, 174] width 52 height 6
click at [155, 171] on button "Conference Rooms" at bounding box center [157, 173] width 5 height 5
click at [143, 189] on span "Garden Onsite" at bounding box center [127, 192] width 52 height 6
click at [155, 189] on button "Garden Onsite" at bounding box center [157, 191] width 5 height 5
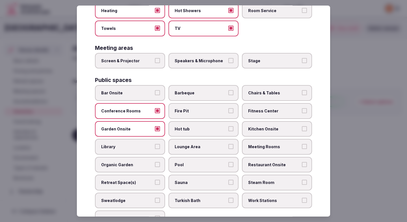
scroll to position [150, 0]
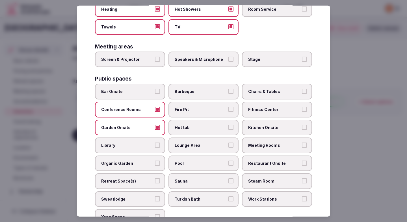
click at [145, 179] on label "Retreat Space(s)" at bounding box center [130, 182] width 70 height 16
click at [155, 179] on button "Retreat Space(s)" at bounding box center [157, 181] width 5 height 5
click at [145, 179] on label "Retreat Space(s)" at bounding box center [130, 182] width 70 height 16
click at [155, 179] on button "Retreat Space(s)" at bounding box center [157, 181] width 5 height 5
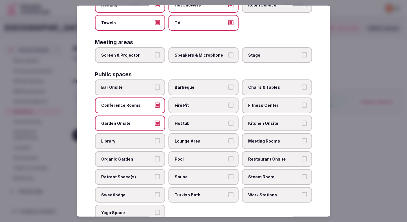
scroll to position [155, 0]
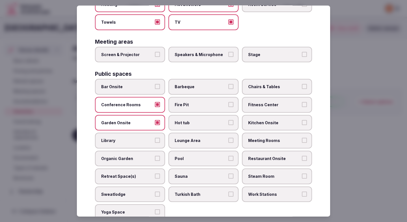
click at [206, 156] on span "Pool" at bounding box center [200, 159] width 52 height 6
click at [228, 156] on button "Pool" at bounding box center [230, 158] width 5 height 5
click at [277, 84] on span "Chairs & Tables" at bounding box center [274, 87] width 52 height 6
click at [302, 84] on button "Chairs & Tables" at bounding box center [304, 86] width 5 height 5
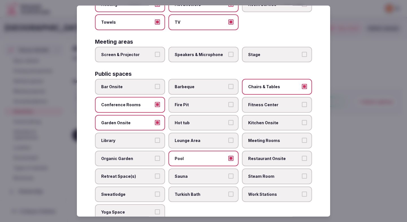
click at [274, 102] on span "Fitness Center" at bounding box center [274, 105] width 52 height 6
click at [302, 102] on button "Fitness Center" at bounding box center [304, 104] width 5 height 5
click at [272, 133] on label "Meeting Rooms" at bounding box center [277, 141] width 70 height 16
click at [302, 138] on button "Meeting Rooms" at bounding box center [304, 140] width 5 height 5
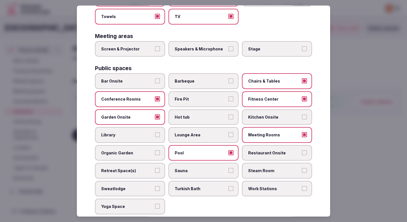
click at [270, 150] on span "Restaurant Onsite" at bounding box center [274, 153] width 52 height 6
click at [302, 150] on button "Restaurant Onsite" at bounding box center [304, 152] width 5 height 5
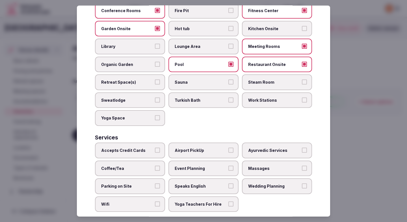
scroll to position [252, 0]
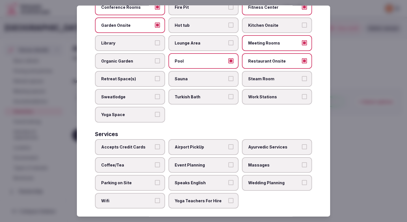
click at [135, 145] on span "Accepts Credit Cards" at bounding box center [127, 148] width 52 height 6
click at [155, 145] on button "Accepts Credit Cards" at bounding box center [157, 147] width 5 height 5
click at [133, 163] on label "Coffee/Tea" at bounding box center [130, 165] width 70 height 16
click at [155, 163] on button "Coffee/Tea" at bounding box center [157, 164] width 5 height 5
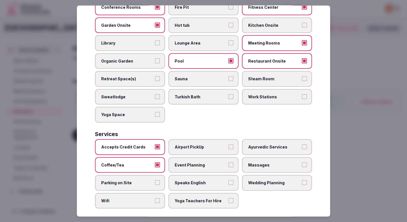
click at [133, 182] on label "Parking on Site" at bounding box center [130, 183] width 70 height 16
click at [155, 182] on button "Parking on Site" at bounding box center [157, 182] width 5 height 5
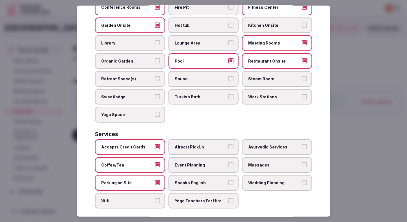
click at [133, 199] on label "Wifi" at bounding box center [130, 201] width 70 height 16
click at [155, 199] on button "Wifi" at bounding box center [157, 200] width 5 height 5
click at [188, 145] on span "Airport PickUp" at bounding box center [200, 148] width 52 height 6
click at [228, 145] on button "Airport PickUp" at bounding box center [230, 147] width 5 height 5
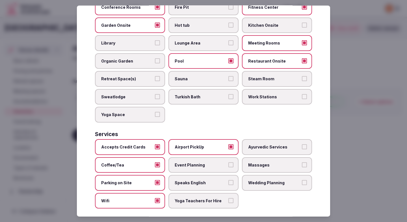
click at [188, 146] on label "Airport PickUp" at bounding box center [203, 147] width 70 height 16
click at [228, 146] on button "Airport PickUp" at bounding box center [230, 147] width 5 height 5
click at [188, 162] on span "Event Planning" at bounding box center [200, 165] width 52 height 6
click at [228, 162] on button "Event Planning" at bounding box center [230, 164] width 5 height 5
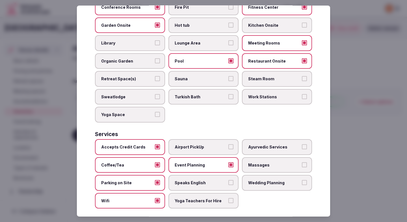
click at [189, 175] on label "Speaks English" at bounding box center [203, 183] width 70 height 16
click at [228, 180] on button "Speaks English" at bounding box center [230, 182] width 5 height 5
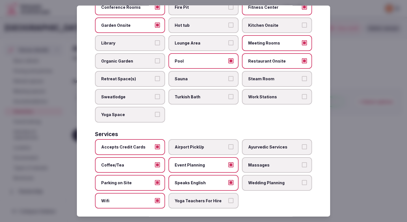
click at [365, 104] on div at bounding box center [203, 111] width 407 height 222
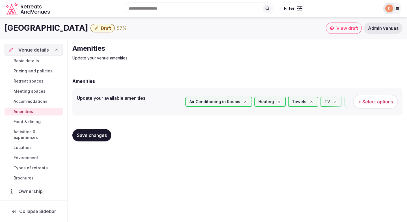
click at [102, 136] on span "Save changes" at bounding box center [92, 136] width 30 height 6
click at [23, 120] on span "Food & dining" at bounding box center [27, 122] width 27 height 6
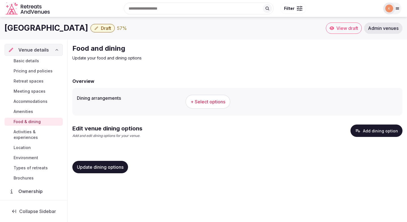
click at [200, 101] on span "+ Select options" at bounding box center [207, 102] width 35 height 6
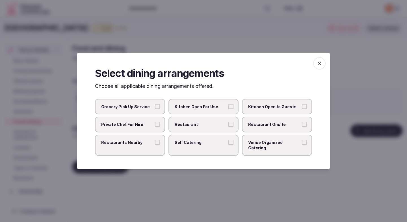
click at [253, 128] on span "Restaurant Onsite" at bounding box center [274, 125] width 52 height 6
click at [302, 127] on button "Restaurant Onsite" at bounding box center [304, 124] width 5 height 5
click at [223, 128] on span "Restaurant" at bounding box center [200, 125] width 52 height 6
click at [228, 127] on button "Restaurant" at bounding box center [230, 124] width 5 height 5
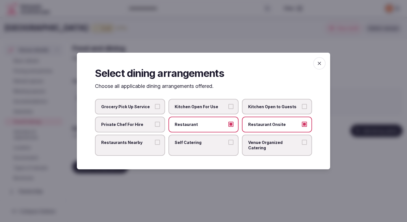
click at [155, 127] on button "Private Chef For Hire" at bounding box center [157, 124] width 5 height 5
click at [190, 191] on div at bounding box center [203, 111] width 407 height 222
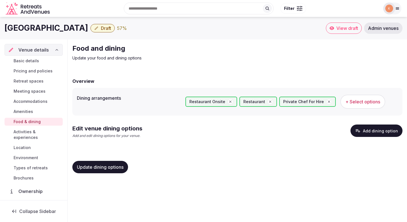
click at [375, 133] on button "Add dining option" at bounding box center [376, 131] width 52 height 12
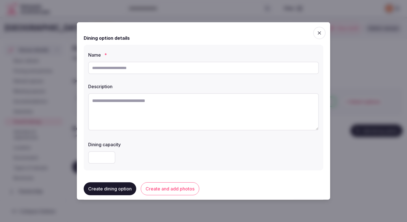
click at [217, 115] on textarea at bounding box center [203, 111] width 230 height 37
paste textarea "**********"
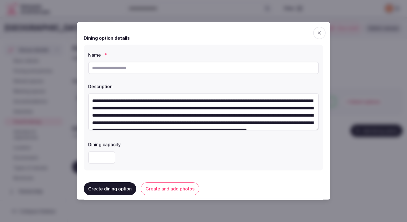
drag, startPoint x: 209, startPoint y: 101, endPoint x: 237, endPoint y: 100, distance: 27.7
click at [237, 100] on textarea "**********" at bounding box center [203, 111] width 230 height 37
type textarea "**********"
click at [223, 70] on input "text" at bounding box center [203, 68] width 230 height 12
paste input "**********"
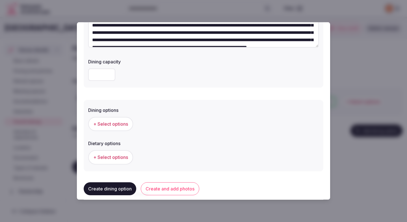
scroll to position [89, 0]
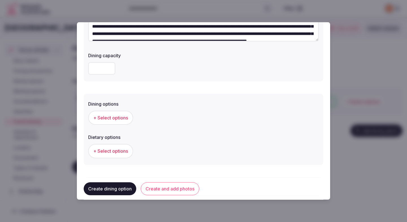
type input "**********"
click at [126, 113] on button "+ Select options" at bounding box center [110, 118] width 45 height 14
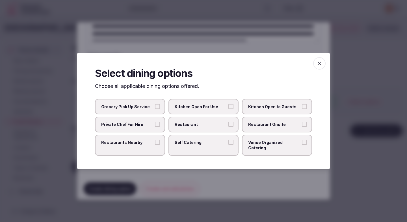
click at [208, 131] on label "Restaurant" at bounding box center [203, 125] width 70 height 16
click at [228, 127] on button "Restaurant" at bounding box center [230, 124] width 5 height 5
click at [248, 131] on label "Restaurant Onsite" at bounding box center [277, 125] width 70 height 16
click at [302, 127] on button "Restaurant Onsite" at bounding box center [304, 124] width 5 height 5
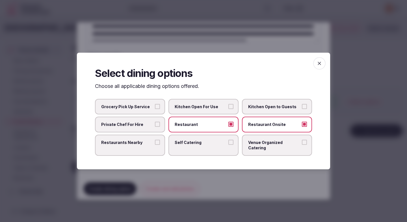
click at [187, 174] on div at bounding box center [203, 111] width 407 height 222
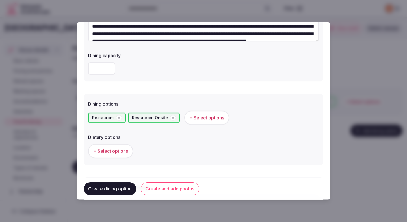
click at [119, 152] on span "+ Select options" at bounding box center [110, 151] width 35 height 6
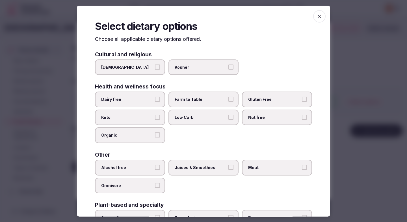
click at [149, 103] on label "Dairy free" at bounding box center [130, 100] width 70 height 16
click at [155, 102] on button "Dairy free" at bounding box center [157, 99] width 5 height 5
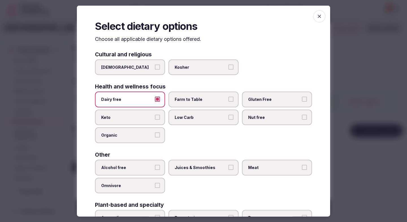
click at [184, 105] on label "Farm to Table" at bounding box center [203, 100] width 70 height 16
click at [228, 102] on button "Farm to Table" at bounding box center [230, 99] width 5 height 5
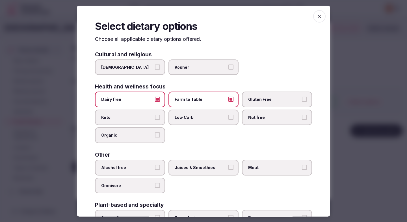
click at [258, 101] on span "Gluten Free" at bounding box center [274, 100] width 52 height 6
click at [302, 101] on button "Gluten Free" at bounding box center [304, 99] width 5 height 5
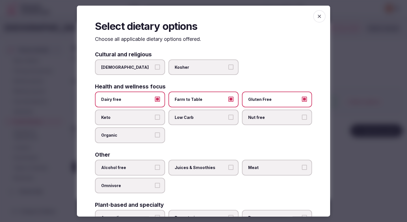
click at [150, 166] on span "Alcohol free" at bounding box center [127, 168] width 52 height 6
click at [155, 166] on button "Alcohol free" at bounding box center [157, 167] width 5 height 5
click at [196, 166] on span "Juices & Smoothies" at bounding box center [200, 168] width 52 height 6
click at [228, 166] on button "Juices & Smoothies" at bounding box center [230, 167] width 5 height 5
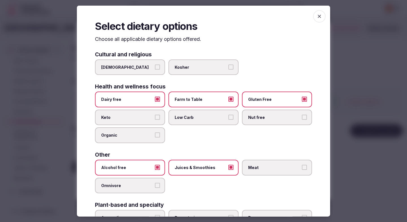
click at [284, 163] on label "Meat" at bounding box center [277, 168] width 70 height 16
click at [302, 165] on button "Meat" at bounding box center [304, 167] width 5 height 5
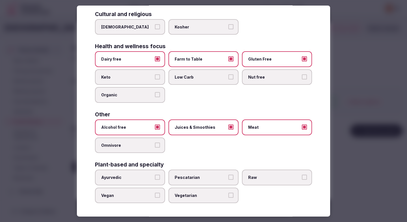
click at [351, 139] on div at bounding box center [203, 111] width 407 height 222
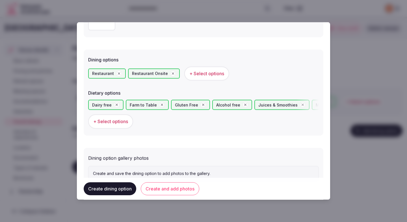
scroll to position [155, 0]
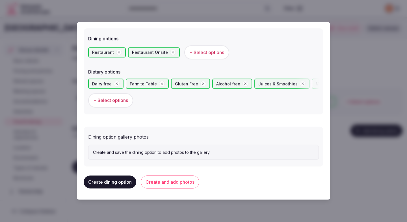
click at [183, 181] on button "Create and add photos" at bounding box center [170, 182] width 58 height 13
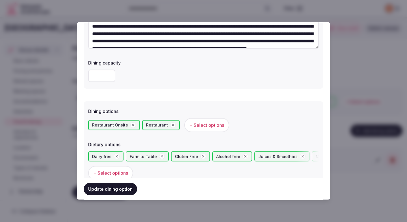
scroll to position [207, 0]
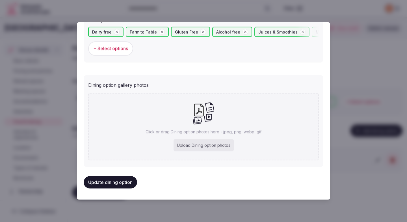
click at [187, 145] on div "Upload Dining option photos" at bounding box center [203, 145] width 60 height 12
type input "**********"
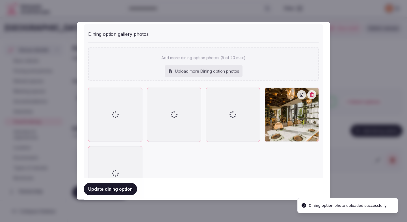
scroll to position [258, 0]
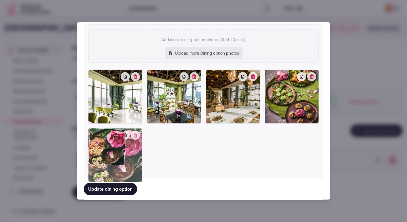
drag, startPoint x: 114, startPoint y: 128, endPoint x: 124, endPoint y: 165, distance: 38.8
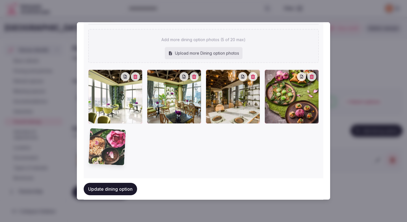
scroll to position [276, 0]
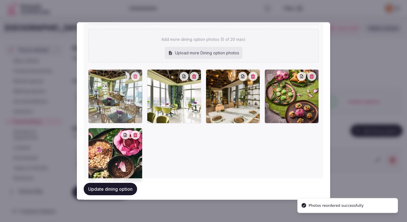
drag, startPoint x: 172, startPoint y: 102, endPoint x: 114, endPoint y: 102, distance: 57.3
click at [114, 102] on div at bounding box center [115, 96] width 54 height 54
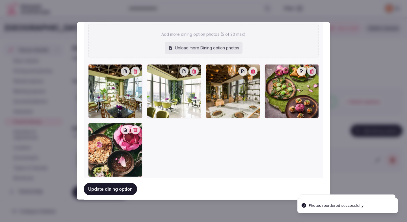
scroll to position [298, 0]
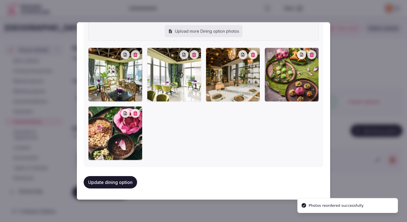
click at [119, 183] on button "Update dining option" at bounding box center [110, 182] width 53 height 12
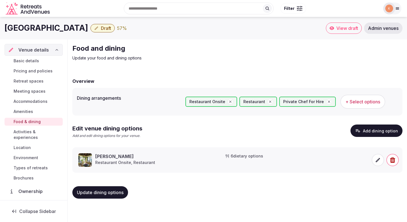
click at [161, 188] on div "Update dining options" at bounding box center [237, 193] width 330 height 12
click at [111, 196] on button "Update dining options" at bounding box center [100, 193] width 56 height 12
click at [49, 132] on span "Activities & experiences" at bounding box center [37, 134] width 47 height 11
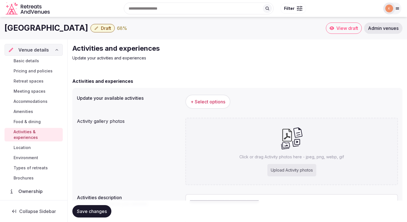
click at [203, 105] on button "+ Select options" at bounding box center [207, 102] width 45 height 14
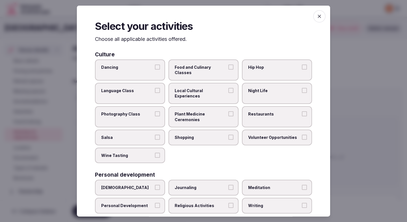
click at [213, 88] on span "Local Cultural Experiences" at bounding box center [200, 93] width 52 height 11
click at [228, 88] on button "Local Cultural Experiences" at bounding box center [230, 90] width 5 height 5
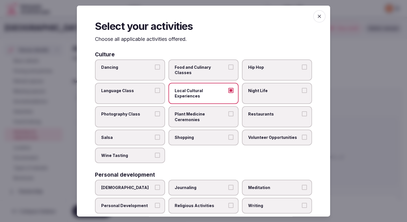
click at [266, 112] on span "Restaurants" at bounding box center [274, 115] width 52 height 6
click at [302, 112] on button "Restaurants" at bounding box center [304, 114] width 5 height 5
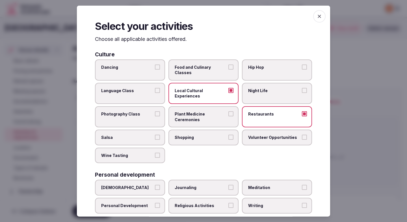
click at [216, 135] on span "Shopping" at bounding box center [200, 138] width 52 height 6
click at [228, 135] on button "Shopping" at bounding box center [230, 137] width 5 height 5
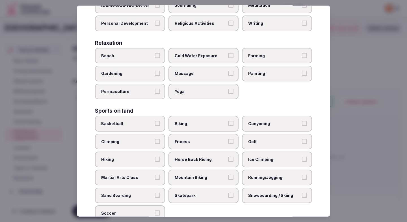
scroll to position [184, 0]
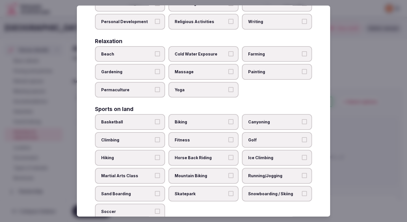
click at [216, 137] on span "Fitness" at bounding box center [200, 140] width 52 height 6
click at [228, 137] on button "Fitness" at bounding box center [230, 139] width 5 height 5
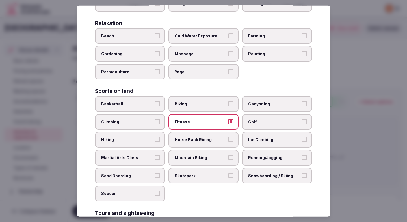
scroll to position [213, 0]
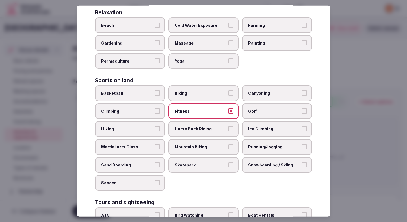
click at [253, 139] on label "Running/Jogging" at bounding box center [277, 147] width 70 height 16
click at [302, 145] on button "Running/Jogging" at bounding box center [304, 147] width 5 height 5
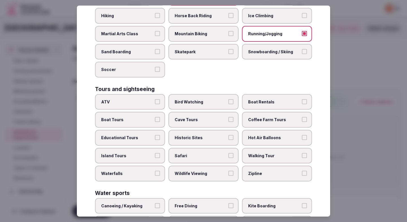
scroll to position [333, 0]
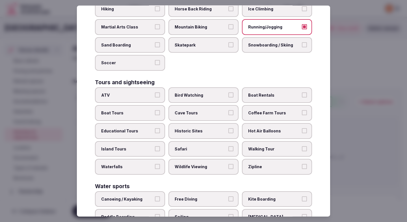
click at [253, 146] on span "Walking Tour" at bounding box center [274, 149] width 52 height 6
click at [302, 146] on button "Walking Tour" at bounding box center [304, 148] width 5 height 5
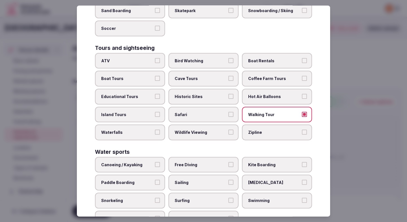
scroll to position [386, 0]
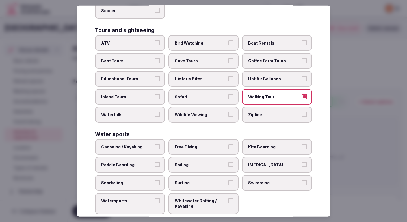
click at [368, 134] on div at bounding box center [203, 111] width 407 height 222
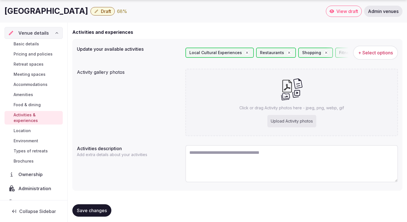
scroll to position [53, 0]
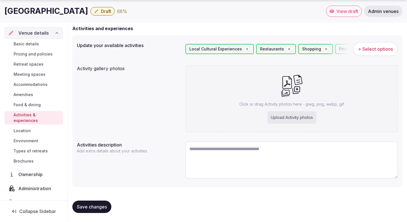
click at [268, 165] on textarea at bounding box center [291, 160] width 212 height 37
paste textarea "**********"
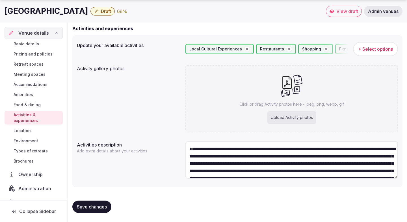
scroll to position [32, 0]
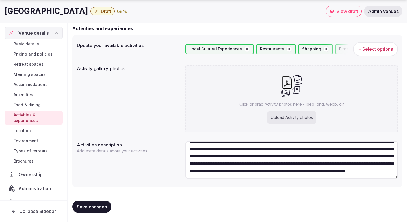
type textarea "**********"
click at [92, 205] on span "Save changes" at bounding box center [92, 207] width 30 height 6
click at [283, 115] on div "Upload Activity photos" at bounding box center [291, 118] width 49 height 12
type input "**********"
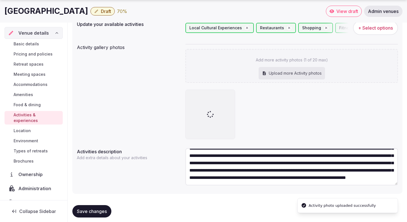
scroll to position [81, 0]
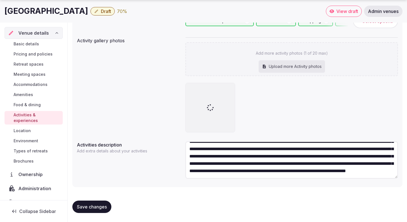
click at [314, 165] on textarea "**********" at bounding box center [291, 160] width 212 height 37
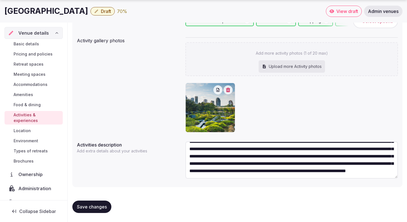
scroll to position [37, 0]
click at [102, 205] on span "Save changes" at bounding box center [92, 207] width 30 height 6
click at [33, 127] on link "Location" at bounding box center [34, 131] width 58 height 8
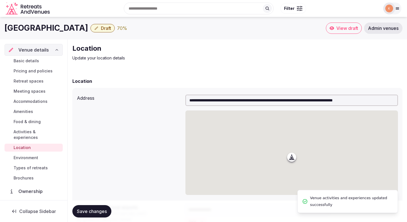
click at [32, 132] on span "Activities & experiences" at bounding box center [37, 134] width 47 height 11
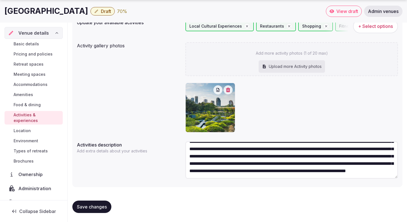
scroll to position [29, 0]
drag, startPoint x: 187, startPoint y: 160, endPoint x: 220, endPoint y: 183, distance: 40.4
click at [220, 183] on div "**********" at bounding box center [291, 160] width 212 height 43
click at [20, 128] on span "Location" at bounding box center [22, 131] width 17 height 6
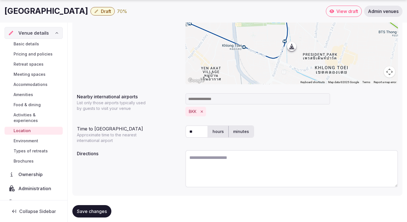
scroll to position [120, 0]
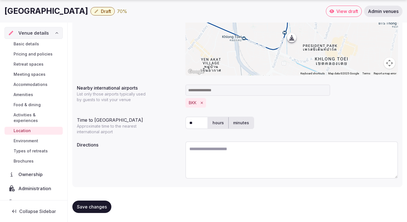
click at [222, 154] on textarea at bounding box center [291, 160] width 212 height 37
paste textarea "**********"
type textarea "**********"
click at [89, 202] on button "Save changes" at bounding box center [91, 207] width 39 height 12
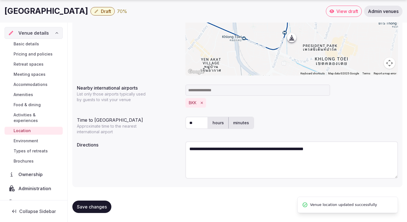
click at [93, 204] on button "Save changes" at bounding box center [91, 207] width 39 height 12
click at [35, 138] on span "Environment" at bounding box center [26, 141] width 25 height 6
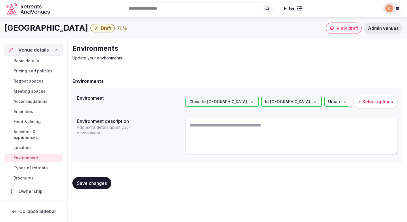
click at [193, 132] on textarea at bounding box center [291, 136] width 212 height 37
paste textarea "**********"
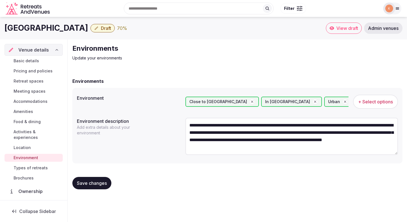
click at [101, 183] on span "Save changes" at bounding box center [92, 184] width 30 height 6
click at [311, 153] on textarea "**********" at bounding box center [291, 136] width 212 height 37
type textarea "**********"
click at [93, 182] on span "Save changes" at bounding box center [92, 184] width 30 height 6
click at [40, 165] on span "Types of retreats" at bounding box center [31, 168] width 34 height 6
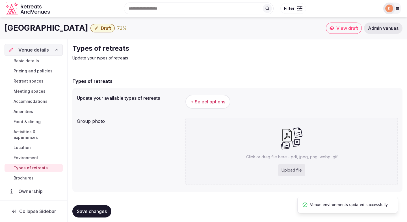
click at [207, 101] on span "+ Select options" at bounding box center [207, 102] width 35 height 6
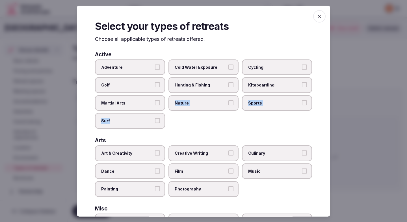
drag, startPoint x: 178, startPoint y: 100, endPoint x: 165, endPoint y: 120, distance: 23.8
click at [165, 120] on div "Adventure Cold Water Exposure Cycling Golf Hunting & Fishing Kiteboarding Marti…" at bounding box center [203, 93] width 217 height 69
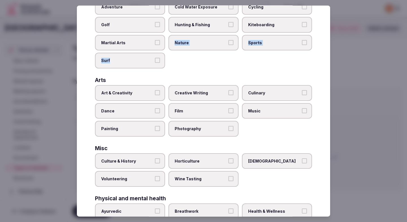
scroll to position [61, 0]
click at [152, 159] on span "Culture & History" at bounding box center [127, 161] width 52 height 6
click at [155, 159] on button "Culture & History" at bounding box center [157, 160] width 5 height 5
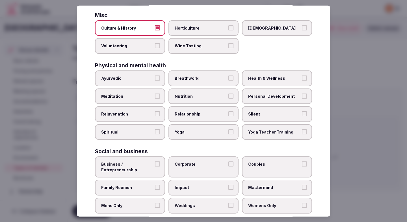
scroll to position [196, 0]
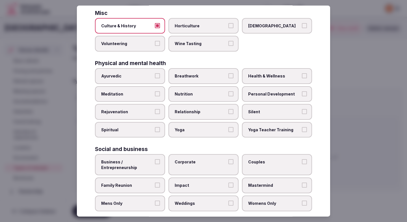
click at [185, 165] on label "Corporate" at bounding box center [203, 164] width 70 height 21
click at [228, 165] on button "Corporate" at bounding box center [230, 162] width 5 height 5
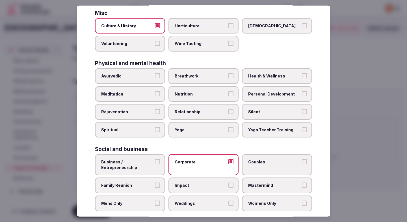
click at [139, 186] on span "Family Reunion" at bounding box center [127, 186] width 52 height 6
click at [155, 186] on button "Family Reunion" at bounding box center [157, 185] width 5 height 5
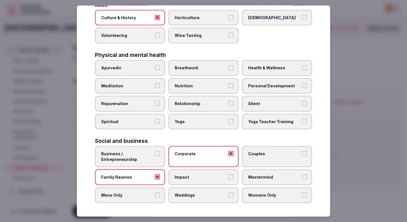
click at [285, 159] on label "Couples" at bounding box center [277, 156] width 70 height 21
click at [302, 156] on button "Couples" at bounding box center [304, 153] width 5 height 5
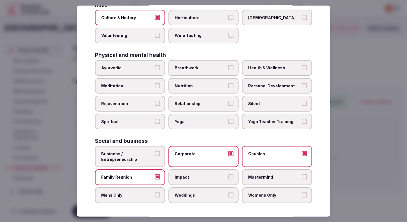
click at [268, 192] on label "Womens Only" at bounding box center [277, 196] width 70 height 16
click at [302, 193] on button "Womens Only" at bounding box center [304, 195] width 5 height 5
click at [147, 196] on span "Mens Only" at bounding box center [127, 196] width 52 height 6
click at [155, 196] on button "Mens Only" at bounding box center [157, 195] width 5 height 5
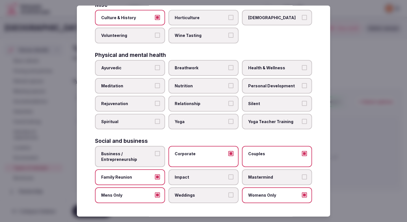
click at [368, 104] on div at bounding box center [203, 111] width 407 height 222
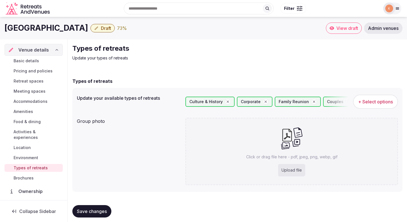
scroll to position [5, 0]
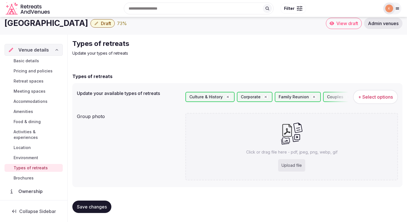
click at [294, 164] on div "Upload file" at bounding box center [291, 166] width 27 height 12
type input "**********"
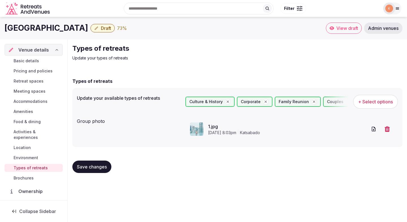
click at [102, 170] on button "Save changes" at bounding box center [91, 167] width 39 height 12
click at [29, 63] on span "Basic details" at bounding box center [26, 61] width 25 height 6
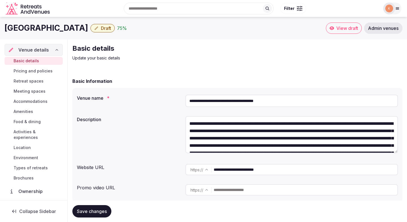
click at [29, 62] on span "Basic details" at bounding box center [26, 61] width 25 height 6
click at [111, 31] on span "Draft" at bounding box center [106, 28] width 10 height 6
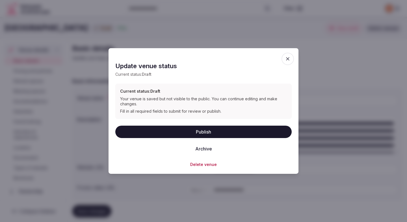
click at [174, 131] on button "Publish" at bounding box center [203, 132] width 176 height 12
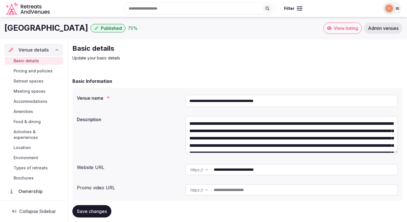
click at [33, 62] on span "Basic details" at bounding box center [26, 61] width 25 height 6
click at [335, 31] on link "View listing" at bounding box center [342, 28] width 38 height 11
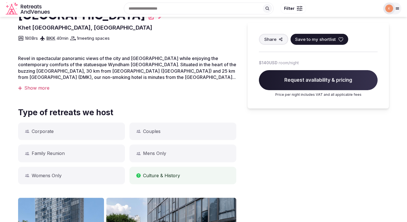
scroll to position [148, 0]
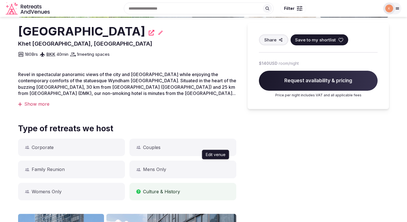
click at [163, 33] on icon at bounding box center [160, 32] width 4 height 4
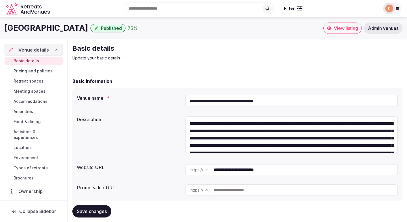
click at [204, 102] on input "**********" at bounding box center [291, 101] width 212 height 12
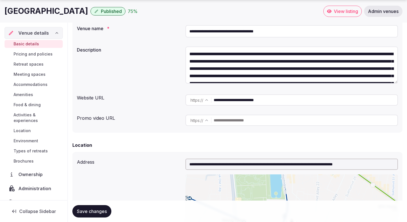
scroll to position [21, 0]
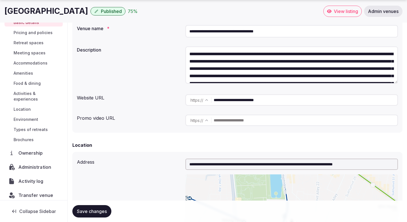
click at [37, 164] on span "Administration" at bounding box center [35, 167] width 35 height 7
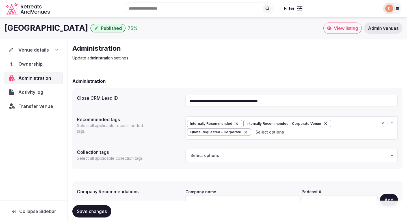
click at [211, 106] on input "**********" at bounding box center [291, 101] width 212 height 12
click at [211, 105] on input "**********" at bounding box center [291, 101] width 212 height 12
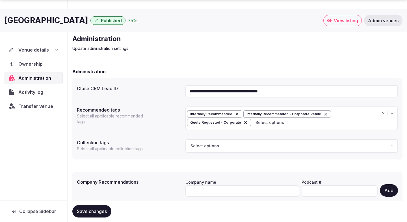
scroll to position [33, 0]
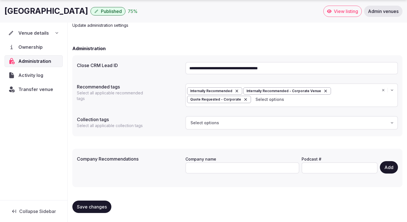
click at [26, 89] on span "Transfer venue" at bounding box center [35, 89] width 35 height 7
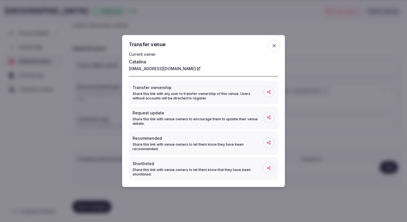
click at [187, 37] on div "Transfer venue Current owner [PERSON_NAME] [PERSON_NAME][EMAIL_ADDRESS][DOMAIN_…" at bounding box center [203, 111] width 163 height 152
click at [275, 46] on icon "button" at bounding box center [274, 46] width 6 height 6
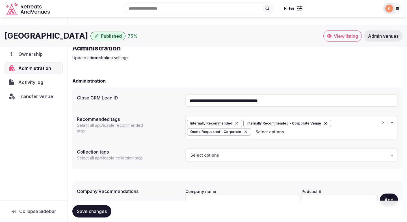
scroll to position [0, 0]
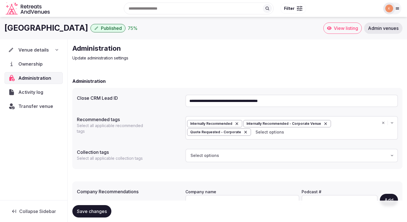
click at [33, 109] on span "Transfer venue" at bounding box center [35, 106] width 35 height 7
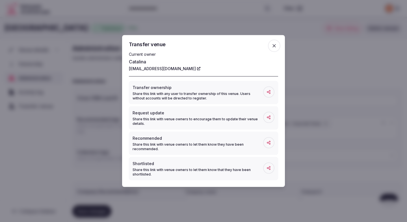
click at [272, 46] on icon "button" at bounding box center [274, 46] width 6 height 6
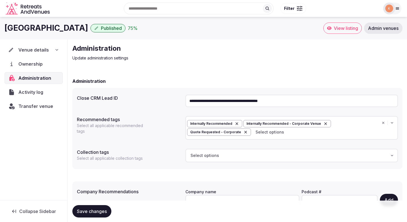
click at [383, 30] on span "Admin venues" at bounding box center [383, 28] width 30 height 6
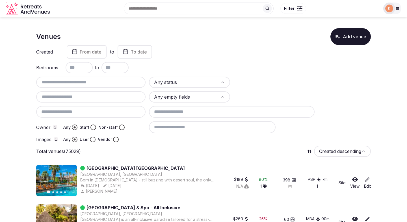
click at [82, 84] on input "text" at bounding box center [90, 82] width 105 height 7
paste input "**********"
type input "**********"
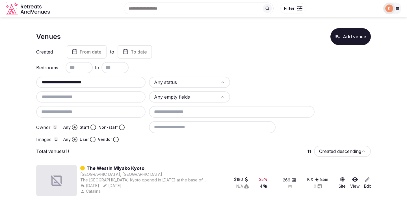
click at [102, 167] on link "The Westin Miyako Kyoto" at bounding box center [115, 168] width 58 height 7
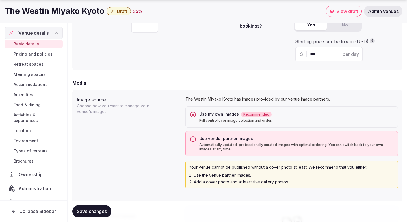
scroll to position [438, 0]
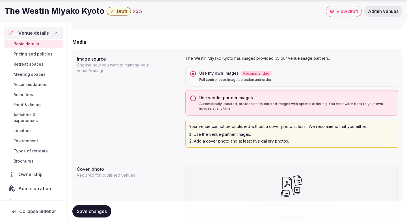
click at [215, 102] on p "Automatically updated, professionally curated images with optimal ordering. You…" at bounding box center [296, 106] width 194 height 9
click at [196, 101] on button "Use vendor partner images Automatically updated, professionally curated images …" at bounding box center [193, 99] width 6 height 6
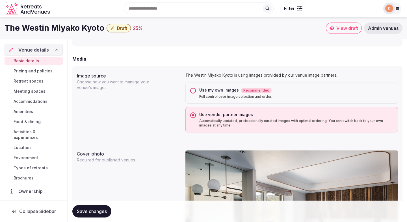
scroll to position [396, 0]
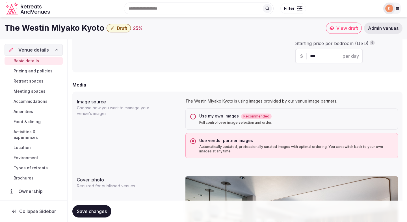
click at [212, 117] on div "Use my own images Recommended" at bounding box center [296, 116] width 194 height 6
click at [196, 117] on button "Use my own images Recommended Full control over image selection and order." at bounding box center [193, 117] width 6 height 6
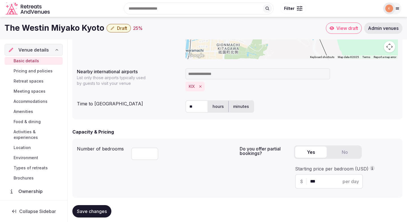
scroll to position [236, 0]
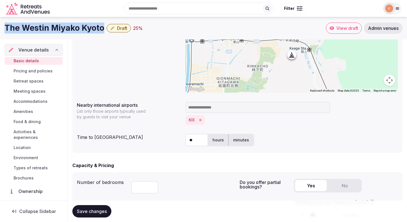
drag, startPoint x: 102, startPoint y: 29, endPoint x: 1, endPoint y: 29, distance: 100.2
click at [1, 29] on div "The Westin Miyako Kyoto Draft 25 % View draft Admin venues" at bounding box center [203, 28] width 407 height 11
copy h1 "The Westin Miyako Kyoto"
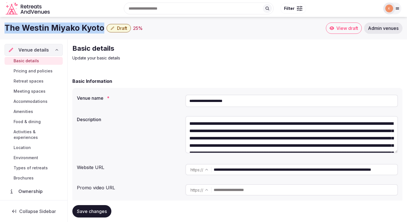
scroll to position [1, 0]
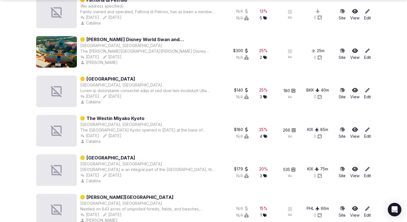
scroll to position [259, 0]
copy div "[DATE]"
click at [116, 98] on div "[DATE] Created [DATE] 12:12pm Created [DATE] 12:12pm Aug 7th, 2025" at bounding box center [148, 97] width 136 height 6
copy link "The Westin Miyako Kyoto"
drag, startPoint x: 145, startPoint y: 119, endPoint x: 86, endPoint y: 119, distance: 58.2
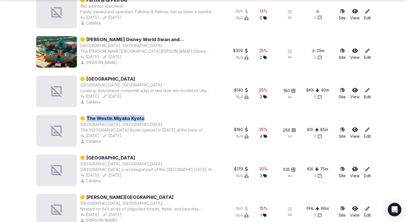
click at [86, 119] on div "The Westin Miyako Kyoto" at bounding box center [148, 118] width 136 height 7
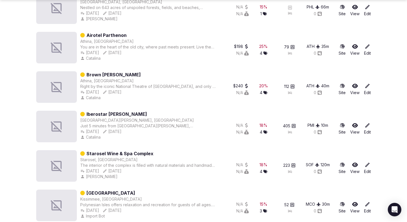
scroll to position [463, 0]
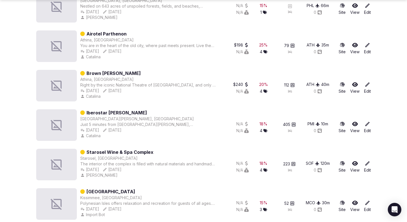
click at [326, 31] on div "$198 N/A 25 % 4 79 ATH 35 m 0 Site View Edit" at bounding box center [294, 46] width 154 height 32
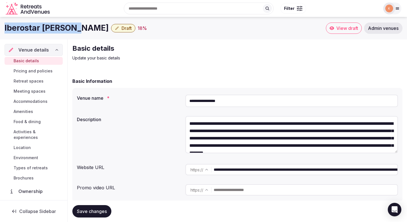
drag, startPoint x: 71, startPoint y: 27, endPoint x: 4, endPoint y: 29, distance: 67.2
click at [4, 29] on div "Iberostar [PERSON_NAME] Draft 18 % View draft Admin venues" at bounding box center [203, 28] width 407 height 11
copy h1 "Iberostar [PERSON_NAME]"
click at [194, 101] on input "**********" at bounding box center [291, 101] width 212 height 12
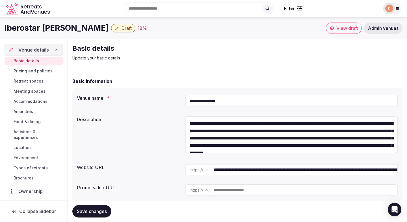
click at [194, 101] on input "**********" at bounding box center [291, 101] width 212 height 12
paste input "******"
type input "**********"
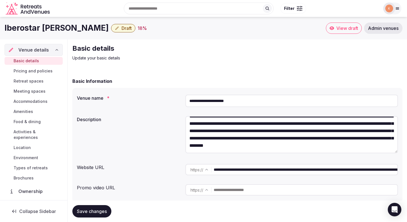
click at [245, 172] on input "**********" at bounding box center [305, 169] width 184 height 11
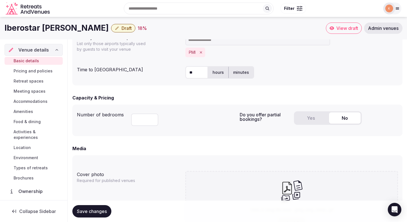
scroll to position [287, 0]
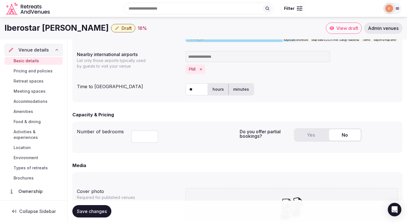
click at [307, 135] on button "Yes" at bounding box center [311, 135] width 32 height 11
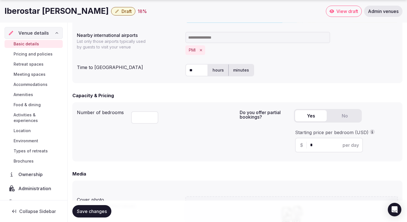
scroll to position [307, 0]
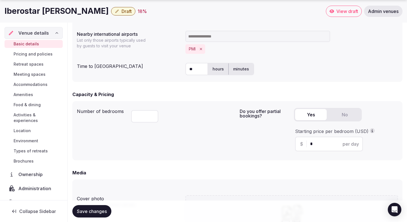
click at [313, 144] on input "*" at bounding box center [334, 144] width 48 height 7
type input "***"
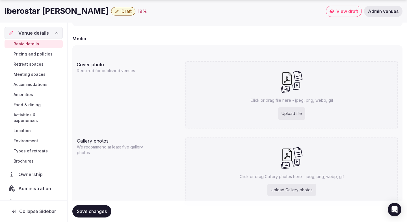
scroll to position [442, 0]
click at [297, 113] on div "Upload file" at bounding box center [291, 113] width 27 height 12
type input "**********"
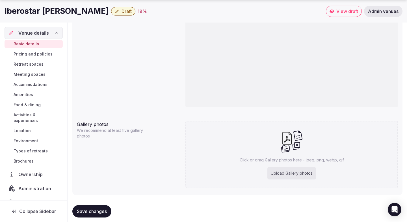
scroll to position [523, 0]
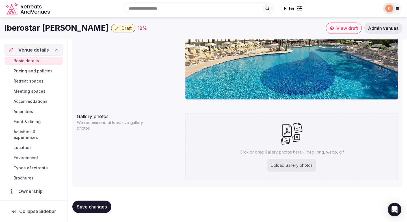
click at [277, 166] on div "Upload Gallery photos" at bounding box center [291, 166] width 49 height 12
type input "**********"
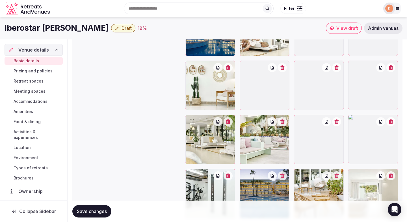
scroll to position [665, 0]
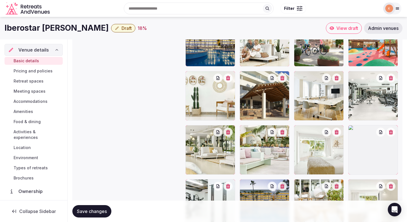
click at [393, 134] on icon "button" at bounding box center [390, 132] width 5 height 5
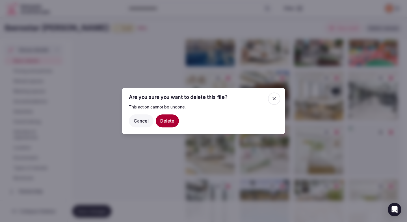
click at [170, 122] on button "Delete" at bounding box center [167, 121] width 23 height 13
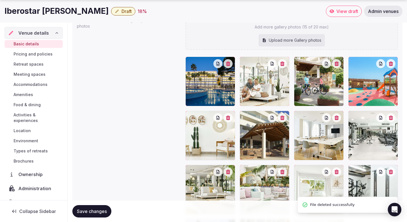
scroll to position [655, 0]
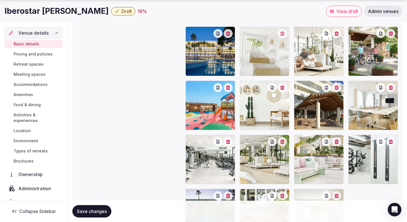
drag, startPoint x: 315, startPoint y: 165, endPoint x: 265, endPoint y: 68, distance: 108.8
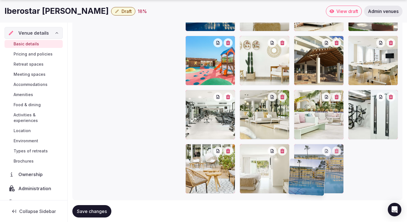
scroll to position [714, 0]
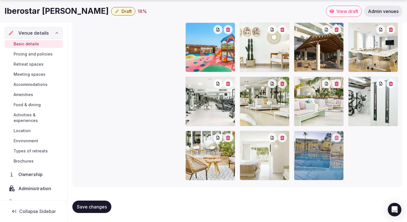
drag, startPoint x: 213, startPoint y: 187, endPoint x: 316, endPoint y: 188, distance: 103.3
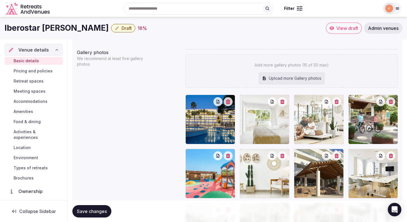
scroll to position [585, 0]
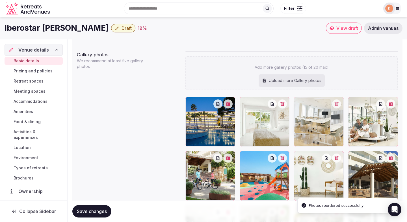
drag, startPoint x: 368, startPoint y: 189, endPoint x: 307, endPoint y: 127, distance: 87.0
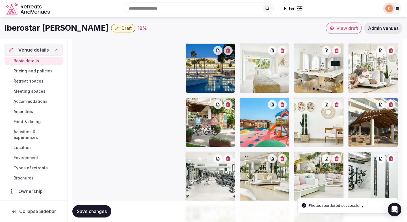
scroll to position [634, 0]
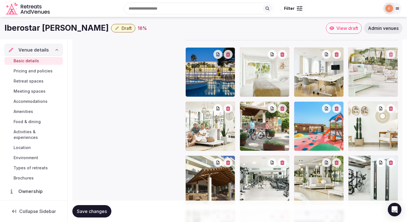
drag, startPoint x: 301, startPoint y: 171, endPoint x: 354, endPoint y: 81, distance: 104.1
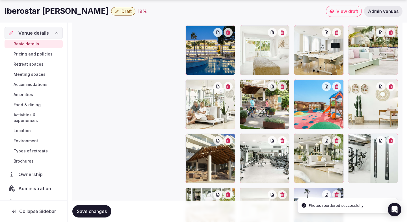
scroll to position [658, 0]
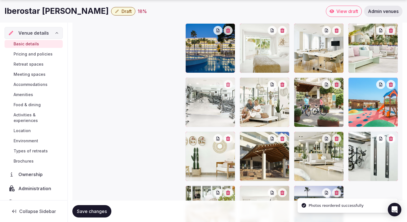
drag, startPoint x: 278, startPoint y: 161, endPoint x: 223, endPoint y: 111, distance: 74.5
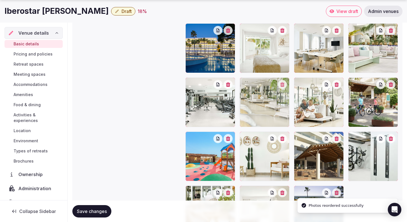
drag, startPoint x: 304, startPoint y: 154, endPoint x: 243, endPoint y: 102, distance: 80.5
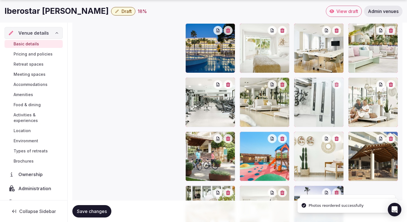
drag, startPoint x: 370, startPoint y: 161, endPoint x: 312, endPoint y: 107, distance: 79.9
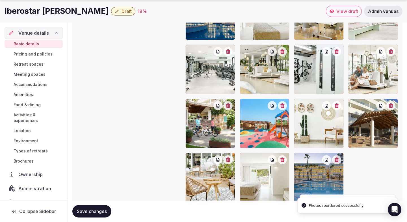
scroll to position [694, 0]
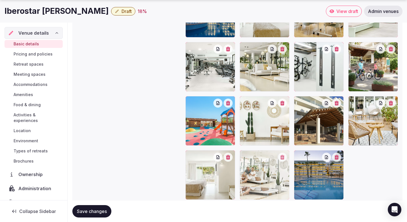
drag, startPoint x: 378, startPoint y: 65, endPoint x: 275, endPoint y: 169, distance: 146.7
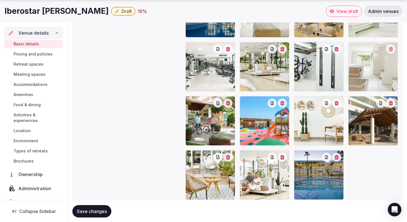
drag, startPoint x: 217, startPoint y: 180, endPoint x: 369, endPoint y: 68, distance: 188.3
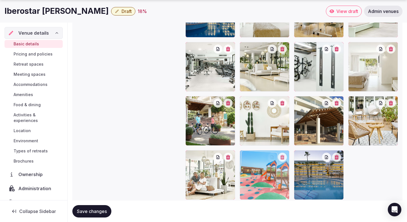
drag, startPoint x: 261, startPoint y: 134, endPoint x: 264, endPoint y: 175, distance: 41.0
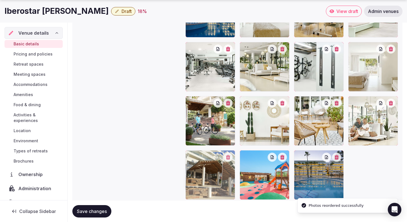
drag, startPoint x: 322, startPoint y: 115, endPoint x: 220, endPoint y: 173, distance: 116.8
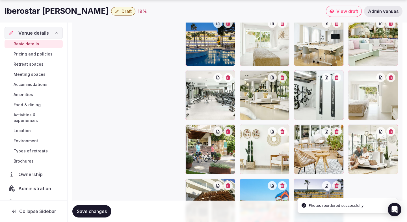
scroll to position [714, 0]
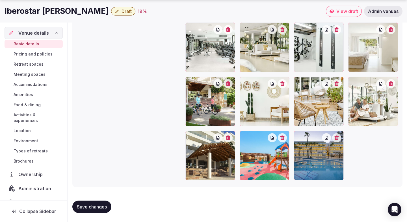
click at [104, 208] on span "Save changes" at bounding box center [92, 207] width 30 height 6
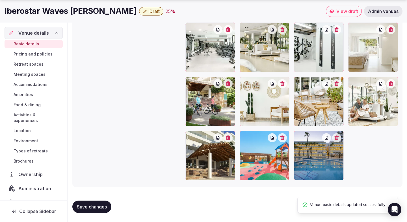
click at [104, 208] on span "Save changes" at bounding box center [92, 207] width 30 height 6
click at [48, 54] on span "Pricing and policies" at bounding box center [33, 54] width 39 height 6
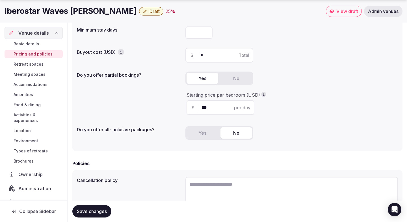
scroll to position [70, 0]
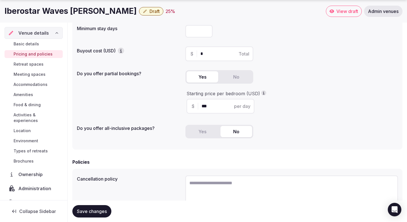
click at [34, 64] on span "Retreat spaces" at bounding box center [29, 65] width 30 height 6
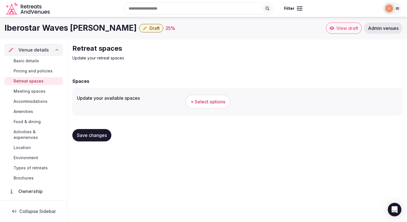
click at [200, 104] on span "+ Select options" at bounding box center [207, 102] width 35 height 6
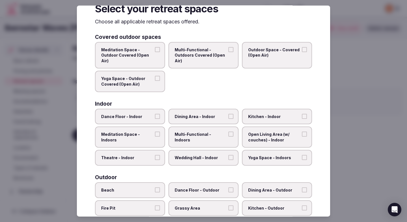
scroll to position [18, 0]
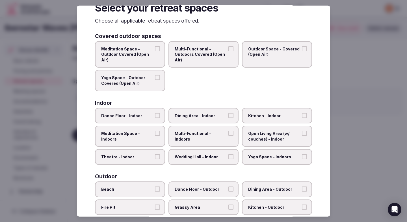
drag, startPoint x: 144, startPoint y: 156, endPoint x: 176, endPoint y: 143, distance: 34.7
click at [144, 156] on span "Theatre - Indoor" at bounding box center [127, 157] width 52 height 6
click at [155, 156] on button "Theatre - Indoor" at bounding box center [157, 156] width 5 height 5
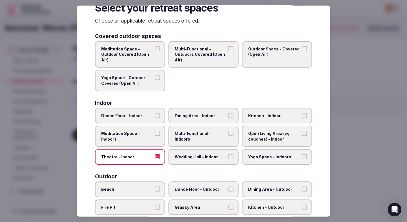
click at [187, 138] on label "Multi-Functional - Indoors" at bounding box center [203, 136] width 70 height 21
click at [228, 136] on button "Multi-Functional - Indoors" at bounding box center [230, 133] width 5 height 5
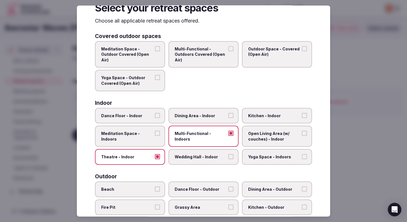
click at [189, 115] on span "Dining Area - Indoor" at bounding box center [200, 116] width 52 height 6
click at [228, 115] on button "Dining Area - Indoor" at bounding box center [230, 115] width 5 height 5
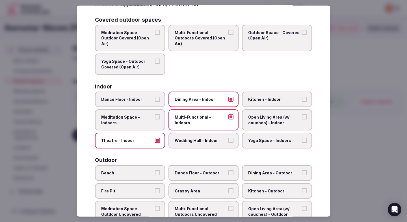
scroll to position [37, 0]
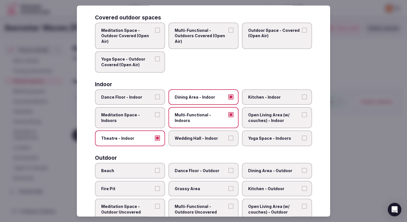
click at [203, 137] on span "Wedding Hall - Indoor" at bounding box center [200, 139] width 52 height 6
click at [228, 137] on button "Wedding Hall - Indoor" at bounding box center [230, 138] width 5 height 5
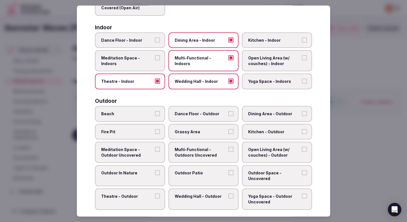
scroll to position [95, 0]
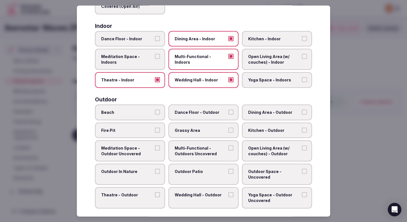
click at [178, 173] on span "Outdoor Patio" at bounding box center [200, 172] width 52 height 6
click at [228, 173] on button "Outdoor Patio" at bounding box center [230, 171] width 5 height 5
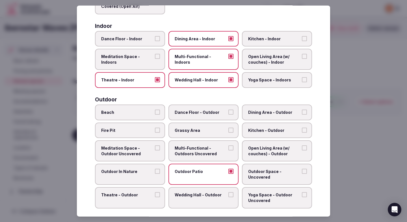
click at [145, 173] on span "Outdoor In Nature" at bounding box center [127, 172] width 52 height 6
click at [155, 173] on button "Outdoor In Nature" at bounding box center [157, 171] width 5 height 5
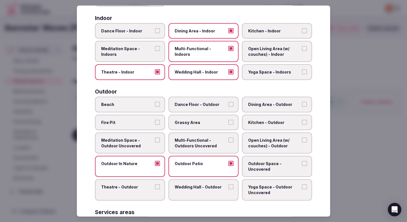
scroll to position [105, 0]
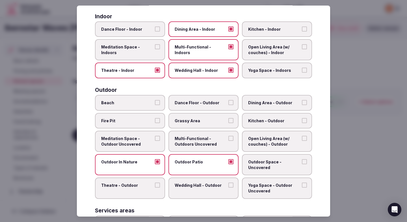
click at [272, 104] on span "Dining Area - Outdoor" at bounding box center [274, 103] width 52 height 6
click at [302, 104] on button "Dining Area - Outdoor" at bounding box center [304, 102] width 5 height 5
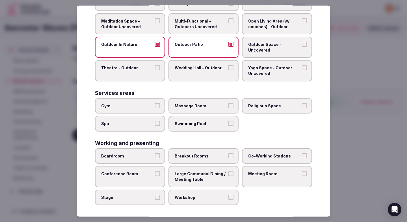
scroll to position [225, 0]
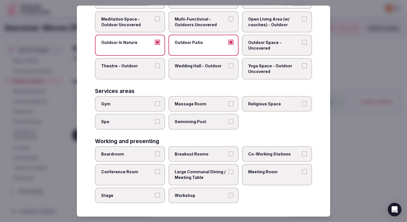
click at [214, 121] on span "Swimming Pool" at bounding box center [200, 122] width 52 height 6
click at [228, 121] on button "Swimming Pool" at bounding box center [230, 121] width 5 height 5
click at [144, 93] on div "Services areas" at bounding box center [203, 90] width 217 height 5
click at [145, 99] on label "Gym" at bounding box center [130, 104] width 70 height 16
click at [155, 101] on button "Gym" at bounding box center [157, 103] width 5 height 5
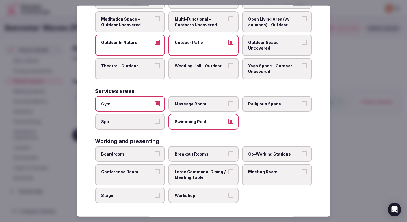
click at [131, 153] on span "Boardroom" at bounding box center [127, 155] width 52 height 6
click at [155, 153] on button "Boardroom" at bounding box center [157, 154] width 5 height 5
click at [128, 175] on label "Conference Room" at bounding box center [130, 174] width 70 height 21
click at [155, 174] on button "Conference Room" at bounding box center [157, 171] width 5 height 5
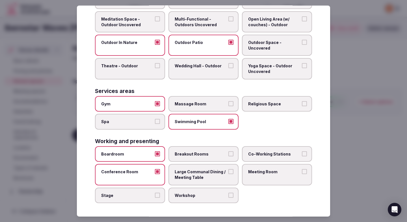
click at [267, 173] on span "Meeting Room" at bounding box center [274, 172] width 52 height 6
click at [302, 173] on button "Meeting Room" at bounding box center [304, 171] width 5 height 5
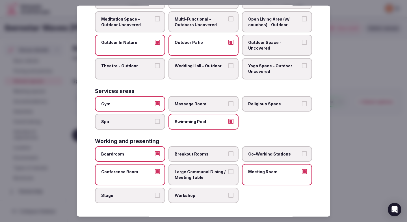
click at [220, 154] on span "Breakout Rooms" at bounding box center [200, 155] width 52 height 6
click at [228, 154] on button "Breakout Rooms" at bounding box center [230, 154] width 5 height 5
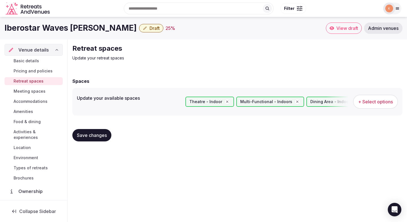
click at [105, 136] on span "Save changes" at bounding box center [92, 136] width 30 height 6
click at [36, 90] on span "Meeting spaces" at bounding box center [30, 92] width 32 height 6
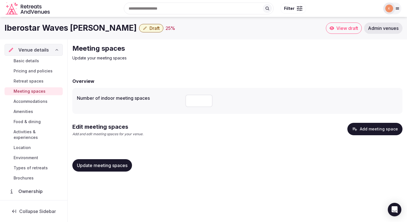
click at [196, 100] on input "number" at bounding box center [198, 101] width 27 height 12
type input "*"
click at [110, 164] on span "Update meeting spaces" at bounding box center [102, 166] width 51 height 6
click at [35, 62] on span "Basic details" at bounding box center [26, 61] width 25 height 6
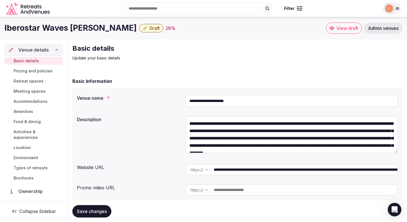
click at [213, 100] on input "**********" at bounding box center [291, 101] width 212 height 12
type input "**********"
click at [92, 212] on span "Save changes" at bounding box center [92, 212] width 30 height 6
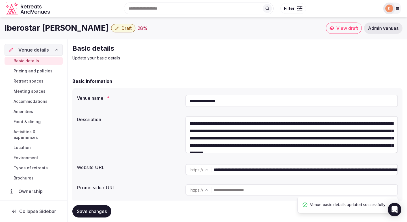
click at [121, 29] on span "Draft" at bounding box center [126, 28] width 10 height 6
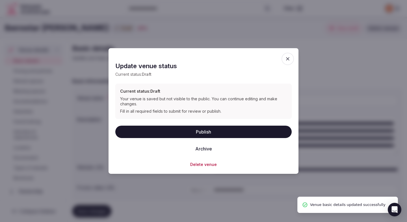
click at [155, 132] on button "Publish" at bounding box center [203, 132] width 176 height 12
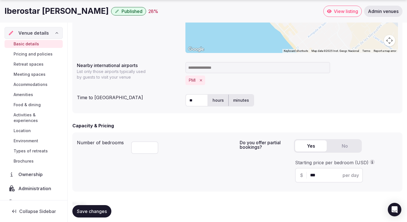
scroll to position [295, 0]
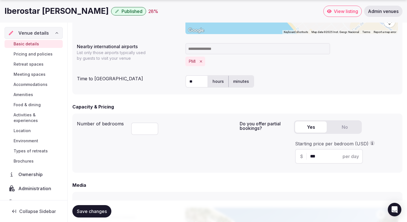
click at [34, 75] on span "Meeting spaces" at bounding box center [30, 75] width 32 height 6
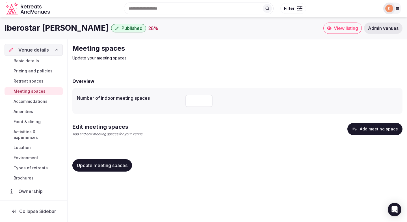
click at [28, 62] on span "Basic details" at bounding box center [26, 61] width 25 height 6
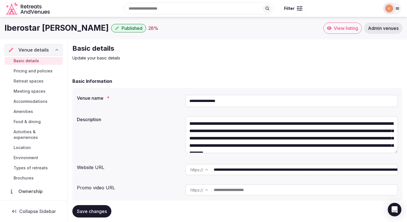
click at [217, 99] on input "**********" at bounding box center [291, 101] width 212 height 12
paste input "******"
type input "**********"
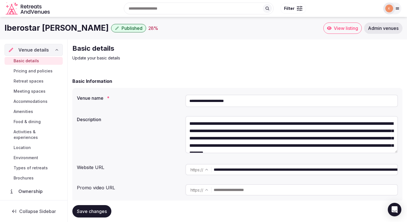
click at [92, 211] on span "Save changes" at bounding box center [92, 212] width 30 height 6
click at [31, 155] on span "Environment" at bounding box center [26, 158] width 25 height 6
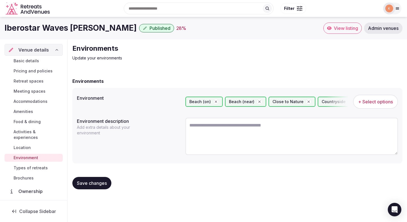
click at [215, 137] on textarea at bounding box center [291, 136] width 212 height 37
paste textarea "**********"
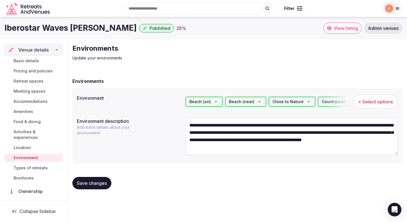
type textarea "**********"
click at [96, 180] on button "Save changes" at bounding box center [91, 183] width 39 height 12
click at [96, 182] on span "Save changes" at bounding box center [92, 184] width 30 height 6
click at [42, 165] on span "Types of retreats" at bounding box center [31, 168] width 34 height 6
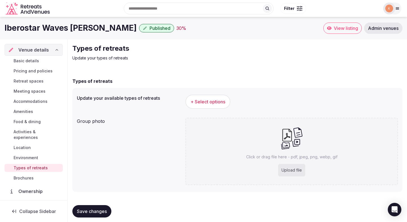
click at [214, 97] on button "+ Select options" at bounding box center [207, 102] width 45 height 14
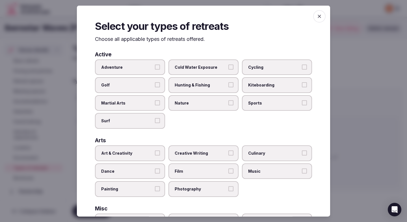
click at [139, 65] on span "Adventure" at bounding box center [127, 67] width 52 height 6
click at [155, 65] on button "Adventure" at bounding box center [157, 66] width 5 height 5
click at [212, 108] on label "Nature" at bounding box center [203, 103] width 70 height 16
click at [228, 105] on button "Nature" at bounding box center [230, 102] width 5 height 5
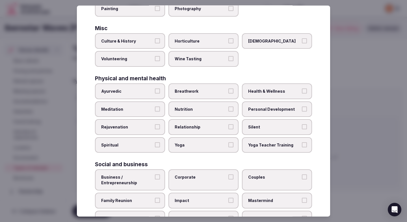
scroll to position [189, 0]
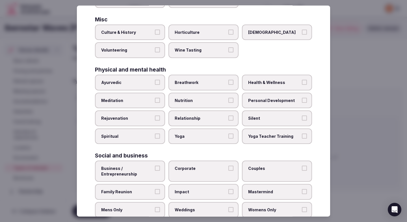
click at [146, 169] on span "Business / Entrepreneurship" at bounding box center [127, 171] width 52 height 11
click at [155, 169] on button "Business / Entrepreneurship" at bounding box center [157, 168] width 5 height 5
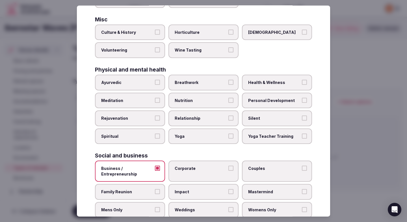
click at [188, 169] on span "Corporate" at bounding box center [200, 169] width 52 height 6
click at [228, 169] on button "Corporate" at bounding box center [230, 168] width 5 height 5
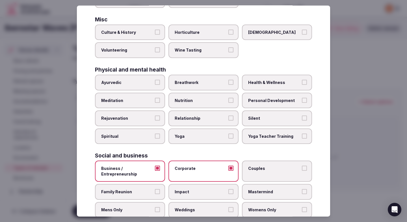
click at [138, 184] on div "Business / Entrepreneurship Corporate Couples Family Reunion Impact Mastermind …" at bounding box center [203, 189] width 217 height 57
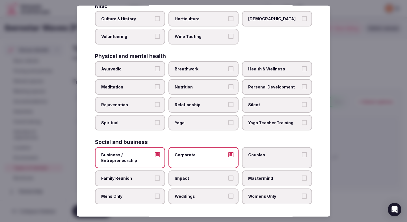
scroll to position [204, 0]
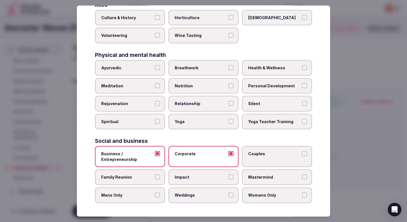
click at [259, 196] on span "Womens Only" at bounding box center [274, 196] width 52 height 6
click at [302, 196] on button "Womens Only" at bounding box center [304, 195] width 5 height 5
click at [213, 196] on span "Weddings" at bounding box center [200, 196] width 52 height 6
click at [228, 196] on button "Weddings" at bounding box center [230, 195] width 5 height 5
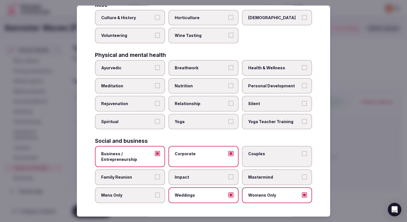
click at [149, 199] on label "Mens Only" at bounding box center [130, 196] width 70 height 16
click at [155, 198] on button "Mens Only" at bounding box center [157, 195] width 5 height 5
click at [261, 155] on span "Couples" at bounding box center [274, 154] width 52 height 6
click at [302, 155] on button "Couples" at bounding box center [304, 153] width 5 height 5
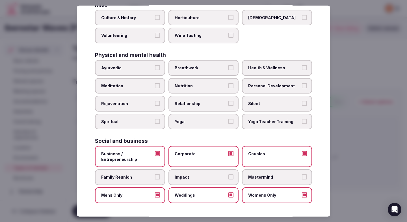
click at [129, 175] on span "Family Reunion" at bounding box center [127, 178] width 52 height 6
click at [155, 175] on button "Family Reunion" at bounding box center [157, 177] width 5 height 5
click at [354, 106] on div at bounding box center [203, 111] width 407 height 222
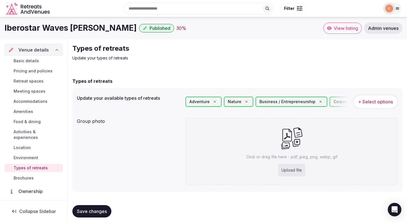
click at [284, 170] on div "Upload file" at bounding box center [291, 170] width 27 height 12
type input "**********"
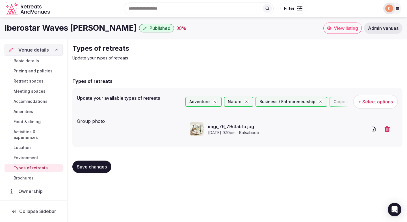
click at [387, 128] on icon "button" at bounding box center [386, 129] width 5 height 6
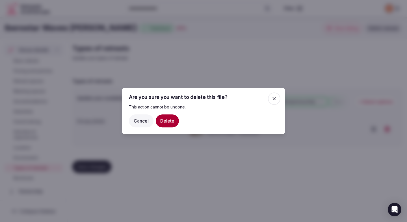
click at [172, 117] on button "Delete" at bounding box center [167, 121] width 23 height 13
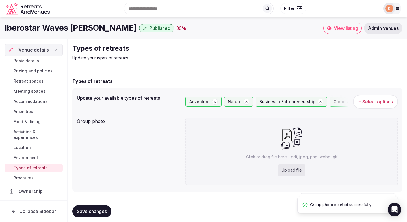
click at [293, 166] on div "Upload file" at bounding box center [291, 170] width 27 height 12
click at [290, 167] on div "Upload file" at bounding box center [291, 170] width 27 height 12
type input "**********"
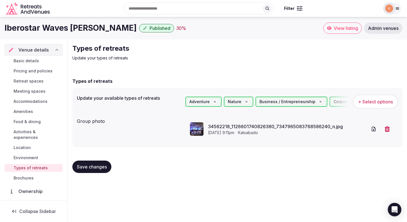
click at [103, 163] on button "Save changes" at bounding box center [91, 167] width 39 height 12
click at [32, 155] on span "Environment" at bounding box center [26, 158] width 25 height 6
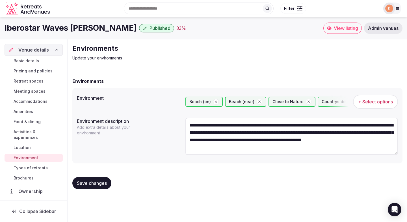
click at [29, 145] on span "Location" at bounding box center [22, 148] width 17 height 6
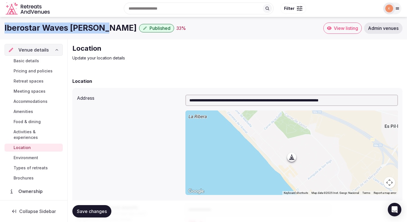
copy h1 "Iberostar Waves Cristina"
drag, startPoint x: 99, startPoint y: 29, endPoint x: 1, endPoint y: 27, distance: 98.0
click at [1, 27] on div "Iberostar Waves Cristina Published 33 % View listing Admin venues" at bounding box center [203, 28] width 407 height 11
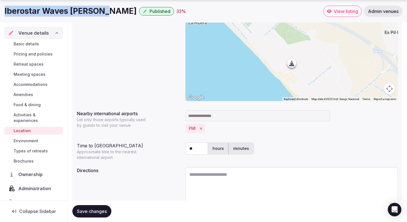
scroll to position [95, 0]
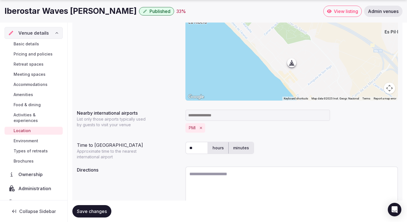
click at [218, 185] on textarea at bounding box center [291, 185] width 212 height 37
paste textarea "**********"
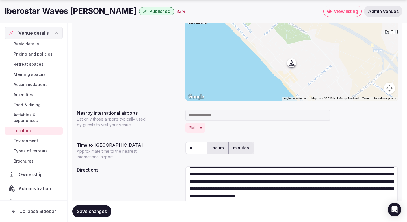
scroll to position [0, 0]
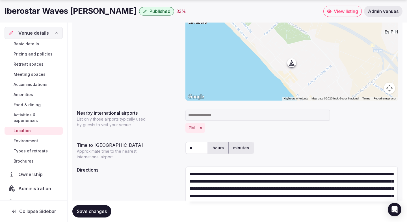
click at [207, 174] on textarea "**********" at bounding box center [291, 185] width 212 height 37
click at [275, 175] on textarea "**********" at bounding box center [291, 185] width 212 height 37
click at [298, 174] on textarea "**********" at bounding box center [291, 185] width 212 height 37
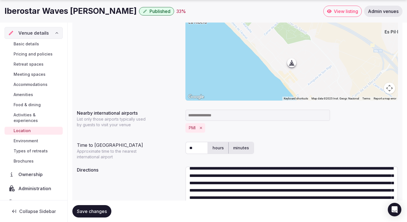
scroll to position [8, 0]
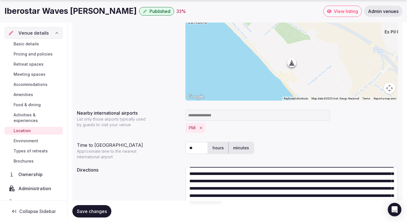
click at [257, 173] on textarea "**********" at bounding box center [291, 185] width 212 height 37
click at [303, 174] on textarea "**********" at bounding box center [291, 185] width 212 height 37
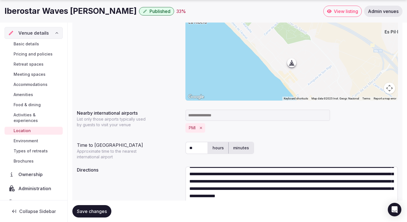
scroll to position [21, 0]
click at [255, 189] on textarea "**********" at bounding box center [291, 185] width 212 height 37
click at [260, 191] on textarea "**********" at bounding box center [291, 185] width 212 height 37
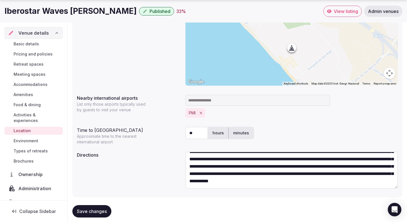
scroll to position [120, 0]
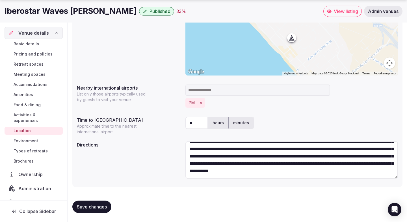
click at [245, 173] on textarea "**********" at bounding box center [291, 160] width 212 height 37
type textarea "**********"
click at [92, 205] on span "Save changes" at bounding box center [92, 207] width 30 height 6
click at [93, 207] on span "Save changes" at bounding box center [92, 207] width 30 height 6
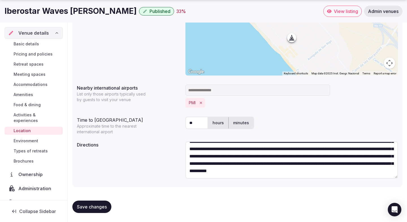
click at [35, 138] on span "Environment" at bounding box center [26, 141] width 25 height 6
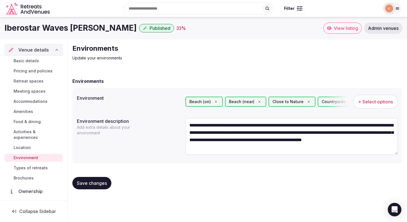
click at [27, 145] on span "Location" at bounding box center [22, 148] width 17 height 6
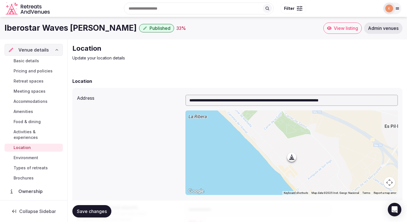
click at [29, 132] on span "Activities & experiences" at bounding box center [37, 134] width 47 height 11
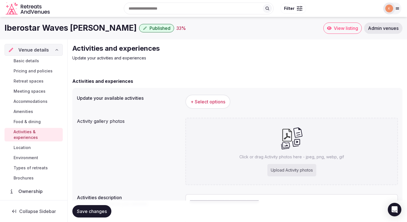
click at [90, 209] on span "Save changes" at bounding box center [92, 212] width 30 height 6
click at [36, 89] on span "Meeting spaces" at bounding box center [30, 92] width 32 height 6
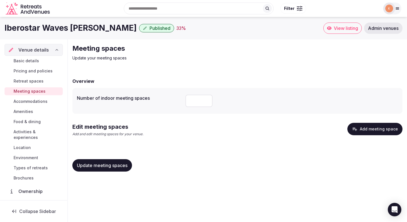
click at [386, 132] on button "Add meeting space" at bounding box center [374, 129] width 55 height 12
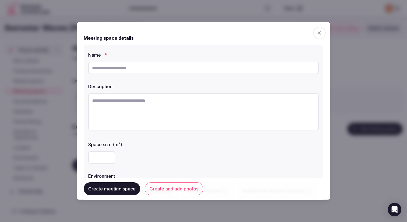
click at [191, 73] on input "text" at bounding box center [203, 68] width 230 height 12
paste input "*****"
type input "*****"
click at [120, 107] on textarea at bounding box center [203, 111] width 230 height 37
paste textarea "**********"
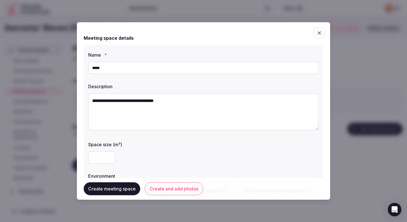
type textarea "**********"
click at [99, 160] on input "number" at bounding box center [101, 158] width 27 height 12
type input "***"
click at [133, 159] on div "***" at bounding box center [203, 158] width 230 height 12
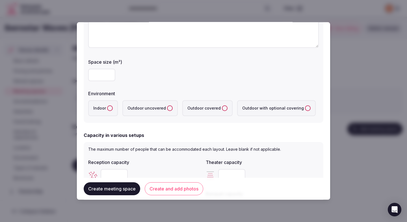
scroll to position [83, 0]
click at [108, 105] on button "Indoor" at bounding box center [110, 108] width 6 height 6
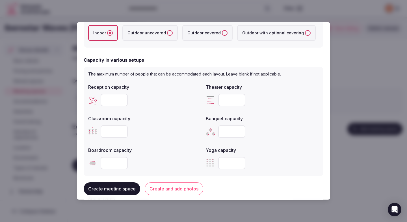
scroll to position [169, 0]
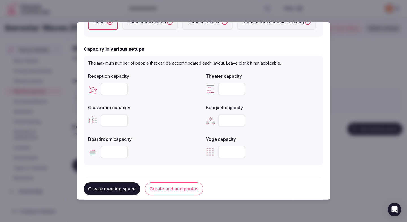
click at [115, 88] on input "number" at bounding box center [114, 89] width 27 height 12
type input "***"
click at [227, 90] on input "number" at bounding box center [231, 89] width 27 height 12
type input "***"
click at [114, 127] on div at bounding box center [144, 120] width 113 height 17
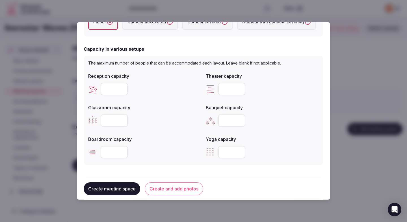
type input "***"
click at [227, 118] on input "number" at bounding box center [231, 121] width 27 height 12
type input "**"
click at [110, 154] on input "number" at bounding box center [114, 152] width 27 height 12
type input "**"
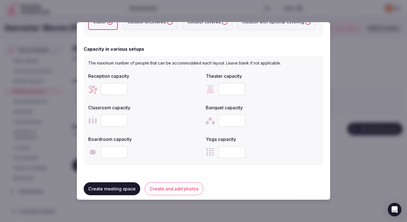
click at [156, 152] on div "**" at bounding box center [144, 152] width 113 height 12
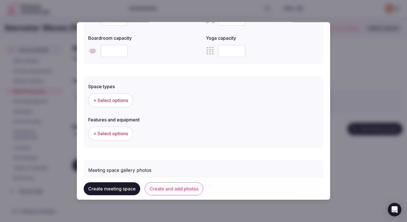
scroll to position [272, 0]
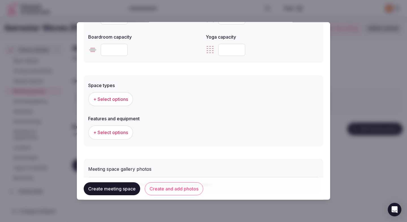
click at [115, 96] on span "+ Select options" at bounding box center [110, 99] width 35 height 6
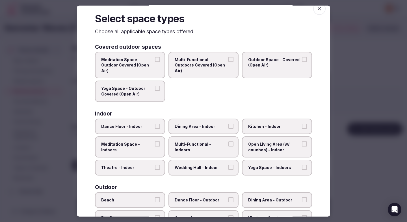
scroll to position [8, 0]
click at [137, 165] on span "Theatre - Indoor" at bounding box center [127, 168] width 52 height 6
click at [155, 165] on button "Theatre - Indoor" at bounding box center [157, 167] width 5 height 5
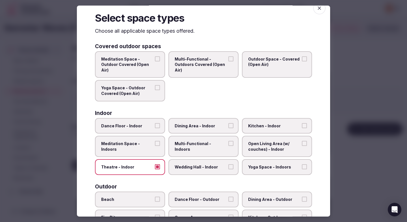
click at [198, 143] on span "Multi-Functional - Indoors" at bounding box center [200, 146] width 52 height 11
click at [228, 143] on button "Multi-Functional - Indoors" at bounding box center [230, 143] width 5 height 5
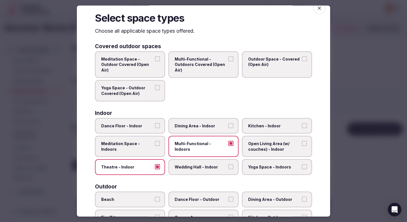
click at [200, 125] on span "Dining Area - Indoor" at bounding box center [200, 126] width 52 height 6
click at [228, 125] on button "Dining Area - Indoor" at bounding box center [230, 125] width 5 height 5
click at [199, 167] on span "Wedding Hall - Indoor" at bounding box center [200, 168] width 52 height 6
click at [228, 167] on button "Wedding Hall - Indoor" at bounding box center [230, 167] width 5 height 5
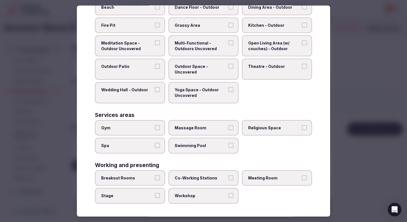
scroll to position [201, 0]
click at [151, 178] on span "Breakout Rooms" at bounding box center [127, 178] width 52 height 6
click at [155, 178] on button "Breakout Rooms" at bounding box center [157, 177] width 5 height 5
click at [189, 201] on label "Workshop" at bounding box center [203, 196] width 70 height 16
click at [228, 198] on button "Workshop" at bounding box center [230, 195] width 5 height 5
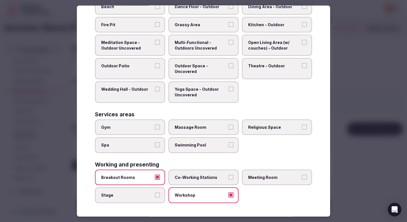
click at [258, 178] on span "Meeting Room" at bounding box center [274, 178] width 52 height 6
click at [302, 178] on button "Meeting Room" at bounding box center [304, 177] width 5 height 5
click at [342, 156] on div at bounding box center [203, 111] width 407 height 222
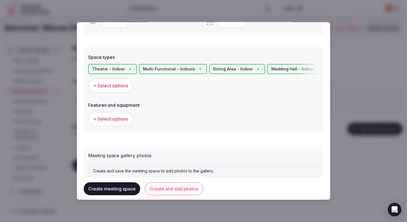
scroll to position [302, 0]
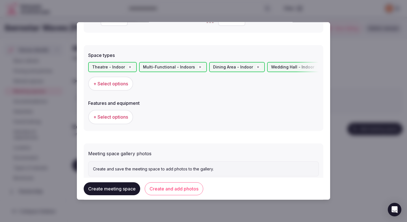
click at [119, 114] on button "+ Select options" at bounding box center [110, 117] width 45 height 14
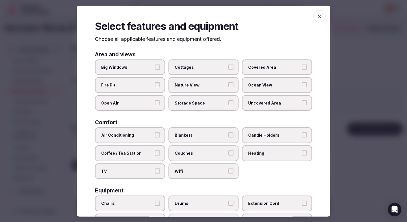
click at [143, 64] on label "Big Windows" at bounding box center [130, 67] width 70 height 16
click at [155, 64] on button "Big Windows" at bounding box center [157, 66] width 5 height 5
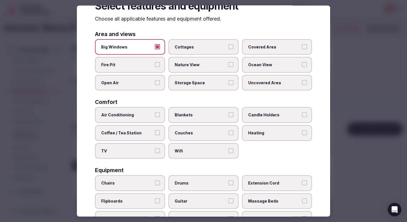
scroll to position [30, 0]
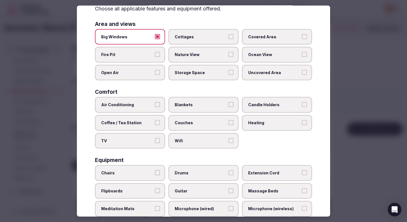
click at [148, 113] on div "Air Conditioning Blankets Candle Holders Coffee / Tea Station Couches Heating T…" at bounding box center [203, 123] width 217 height 52
click at [148, 108] on label "Air Conditioning" at bounding box center [130, 105] width 70 height 16
click at [155, 107] on button "Air Conditioning" at bounding box center [157, 104] width 5 height 5
click at [179, 147] on label "Wifi" at bounding box center [203, 141] width 70 height 16
click at [228, 143] on button "Wifi" at bounding box center [230, 140] width 5 height 5
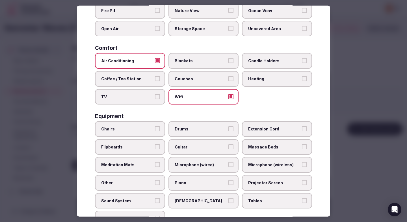
scroll to position [81, 0]
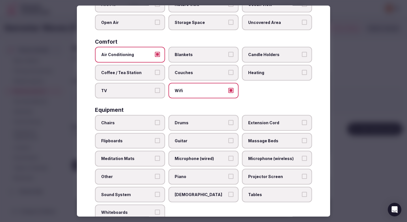
click at [143, 117] on label "Chairs" at bounding box center [130, 123] width 70 height 16
click at [155, 120] on button "Chairs" at bounding box center [157, 122] width 5 height 5
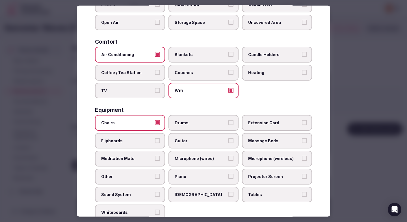
click at [253, 195] on span "Tables" at bounding box center [274, 195] width 52 height 6
click at [302, 195] on button "Tables" at bounding box center [304, 194] width 5 height 5
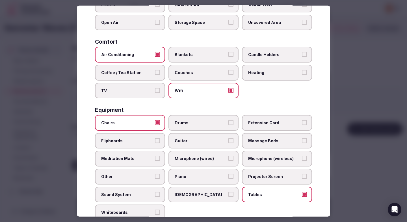
click at [255, 180] on label "Projector Screen" at bounding box center [277, 177] width 70 height 16
click at [302, 179] on button "Projector Screen" at bounding box center [304, 176] width 5 height 5
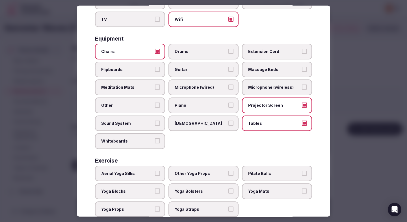
scroll to position [166, 0]
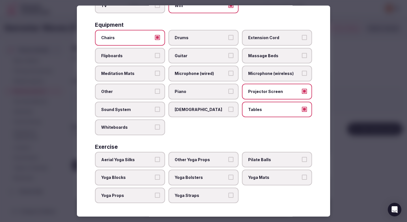
click at [358, 98] on div at bounding box center [203, 111] width 407 height 222
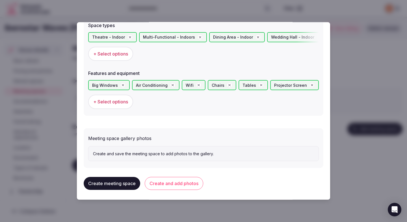
scroll to position [333, 0]
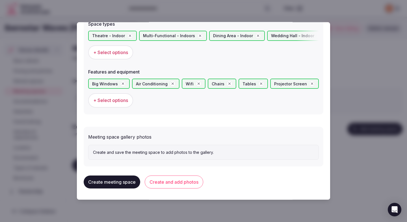
click at [171, 185] on button "Create and add photos" at bounding box center [174, 182] width 58 height 13
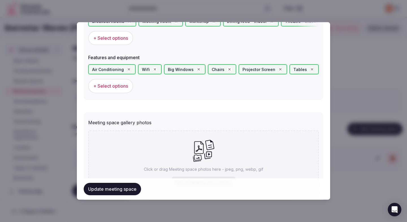
scroll to position [385, 0]
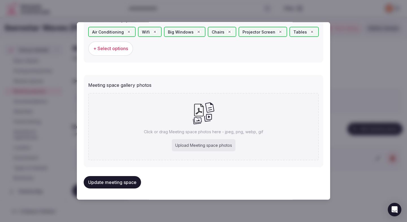
click at [195, 147] on div "Upload Meeting space photos" at bounding box center [204, 145] width 64 height 12
click at [195, 143] on div "Upload Meeting space photos" at bounding box center [204, 145] width 64 height 12
type input "**********"
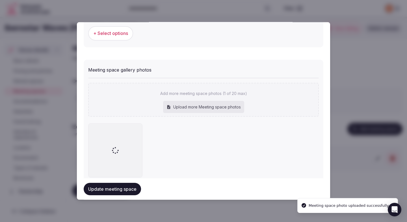
scroll to position [418, 0]
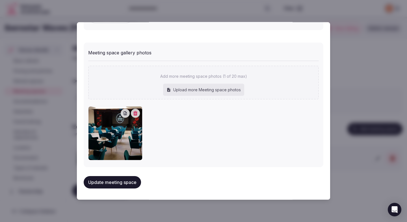
click at [102, 182] on button "Update meeting space" at bounding box center [112, 182] width 57 height 12
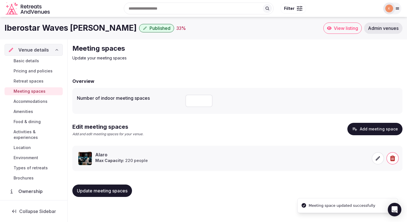
click at [116, 197] on button "Update meeting spaces" at bounding box center [102, 191] width 60 height 12
click at [44, 101] on span "Accommodations" at bounding box center [31, 102] width 34 height 6
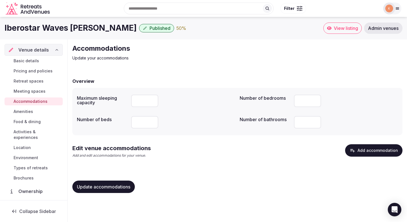
click at [353, 152] on icon "button" at bounding box center [352, 151] width 6 height 6
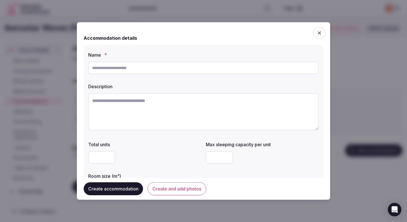
click at [151, 68] on input "text" at bounding box center [203, 68] width 230 height 12
type input "**********"
click at [128, 107] on textarea at bounding box center [203, 111] width 230 height 37
paste textarea "**********"
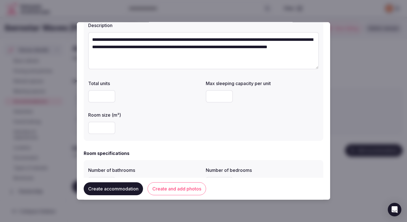
scroll to position [63, 0]
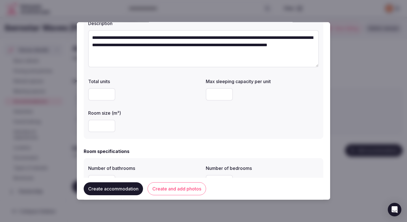
type textarea "**********"
click at [94, 130] on input "number" at bounding box center [101, 126] width 27 height 12
type input "**"
click at [152, 122] on div "**" at bounding box center [144, 126] width 113 height 12
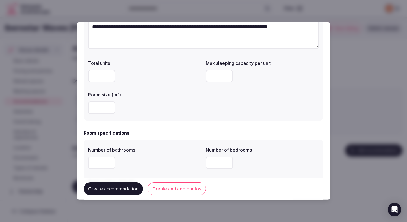
scroll to position [124, 0]
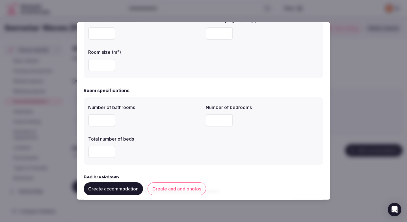
click at [101, 119] on input "number" at bounding box center [101, 120] width 27 height 12
type input "*"
click at [146, 153] on div "*" at bounding box center [144, 152] width 113 height 12
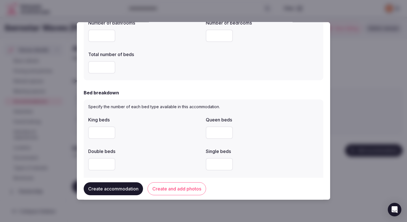
scroll to position [220, 0]
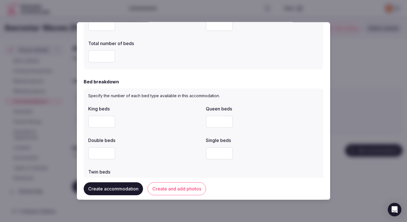
click at [106, 161] on div at bounding box center [144, 153] width 113 height 17
click at [104, 154] on input "*" at bounding box center [101, 153] width 27 height 12
type input "*"
click at [150, 148] on div "*" at bounding box center [144, 153] width 113 height 12
click at [149, 148] on div "*" at bounding box center [144, 153] width 113 height 12
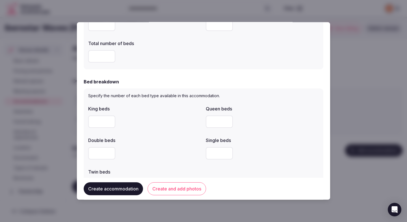
click at [150, 146] on div "*" at bounding box center [144, 153] width 113 height 17
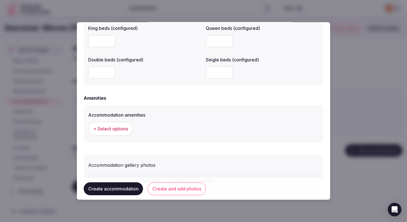
scroll to position [506, 0]
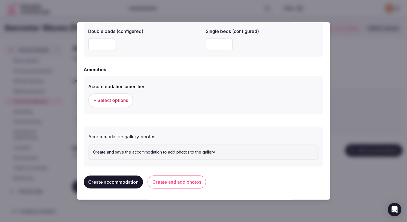
click at [123, 100] on span "+ Select options" at bounding box center [110, 100] width 35 height 6
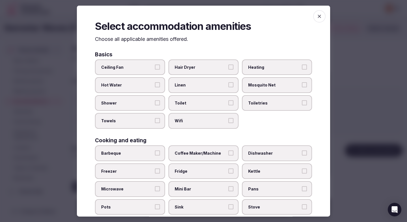
click at [152, 69] on span "Ceiling Fan" at bounding box center [127, 67] width 52 height 6
click at [155, 69] on button "Ceiling Fan" at bounding box center [157, 66] width 5 height 5
click at [151, 89] on label "Hot Water" at bounding box center [130, 85] width 70 height 16
click at [155, 88] on button "Hot Water" at bounding box center [157, 84] width 5 height 5
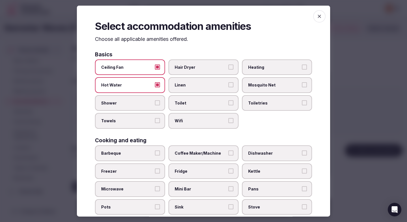
click at [150, 102] on span "Shower" at bounding box center [127, 103] width 52 height 6
click at [155, 102] on button "Shower" at bounding box center [157, 102] width 5 height 5
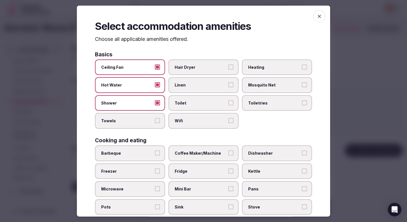
click at [150, 117] on label "Towels" at bounding box center [130, 121] width 70 height 16
click at [155, 118] on button "Towels" at bounding box center [157, 120] width 5 height 5
click at [187, 124] on label "Wifi" at bounding box center [203, 121] width 70 height 16
click at [228, 123] on button "Wifi" at bounding box center [230, 120] width 5 height 5
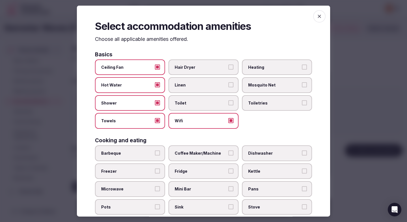
click at [187, 108] on label "Toilet" at bounding box center [203, 103] width 70 height 16
click at [228, 105] on button "Toilet" at bounding box center [230, 102] width 5 height 5
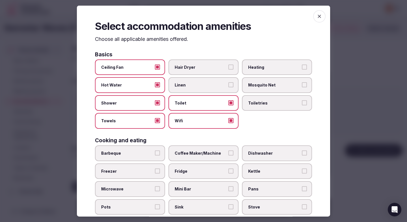
click at [188, 84] on span "Linen" at bounding box center [200, 85] width 52 height 6
click at [228, 84] on button "Linen" at bounding box center [230, 84] width 5 height 5
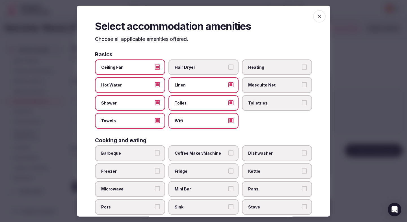
click at [192, 67] on span "Hair Dryer" at bounding box center [200, 67] width 52 height 6
click at [228, 67] on button "Hair Dryer" at bounding box center [230, 66] width 5 height 5
click at [255, 67] on span "Heating" at bounding box center [274, 67] width 52 height 6
click at [302, 67] on button "Heating" at bounding box center [304, 66] width 5 height 5
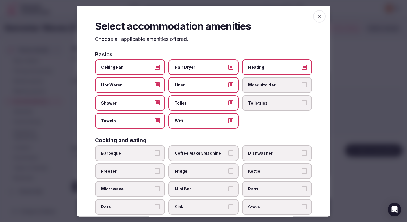
click at [253, 109] on label "Toiletries" at bounding box center [277, 103] width 70 height 16
click at [302, 105] on button "Toiletries" at bounding box center [304, 102] width 5 height 5
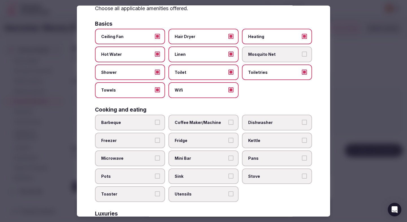
scroll to position [49, 0]
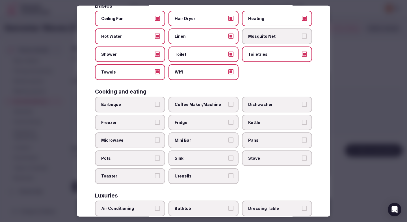
click at [202, 102] on span "Coffee Maker/Machine" at bounding box center [200, 105] width 52 height 6
click at [228, 102] on button "Coffee Maker/Machine" at bounding box center [230, 104] width 5 height 5
click at [200, 121] on span "Fridge" at bounding box center [200, 123] width 52 height 6
click at [228, 121] on button "Fridge" at bounding box center [230, 122] width 5 height 5
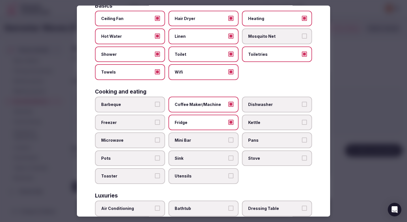
click at [200, 140] on span "Mini Bar" at bounding box center [200, 141] width 52 height 6
click at [228, 140] on button "Mini Bar" at bounding box center [230, 140] width 5 height 5
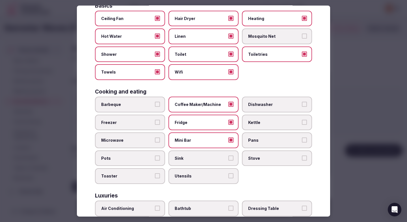
click at [267, 104] on span "Dishwasher" at bounding box center [274, 105] width 52 height 6
click at [302, 104] on button "Dishwasher" at bounding box center [304, 104] width 5 height 5
click at [265, 123] on span "Kettle" at bounding box center [274, 123] width 52 height 6
click at [302, 123] on button "Kettle" at bounding box center [304, 122] width 5 height 5
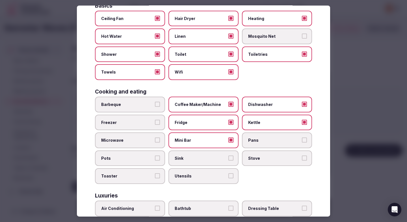
click at [265, 138] on span "Pans" at bounding box center [274, 141] width 52 height 6
click at [302, 138] on button "Pans" at bounding box center [304, 140] width 5 height 5
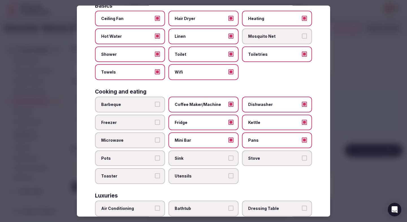
click at [266, 155] on label "Stove" at bounding box center [277, 158] width 70 height 16
click at [302, 156] on button "Stove" at bounding box center [304, 158] width 5 height 5
click at [215, 158] on span "Sink" at bounding box center [200, 159] width 52 height 6
click at [228, 158] on button "Sink" at bounding box center [230, 158] width 5 height 5
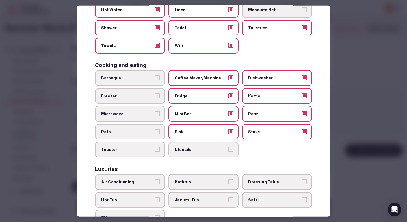
scroll to position [123, 0]
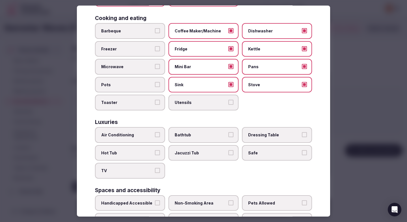
click at [143, 134] on span "Air Conditioning" at bounding box center [127, 135] width 52 height 6
click at [155, 134] on button "Air Conditioning" at bounding box center [157, 134] width 5 height 5
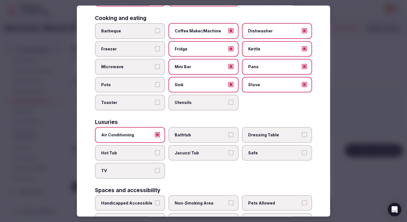
click at [140, 176] on label "TV" at bounding box center [130, 171] width 70 height 16
click at [155, 173] on button "TV" at bounding box center [157, 170] width 5 height 5
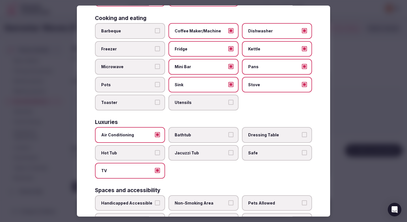
click at [270, 157] on label "Safe" at bounding box center [277, 153] width 70 height 16
click at [302, 155] on button "Safe" at bounding box center [304, 152] width 5 height 5
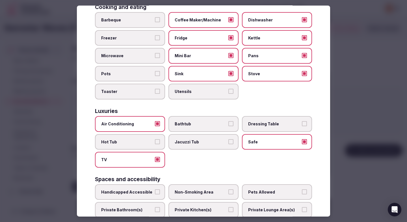
scroll to position [154, 0]
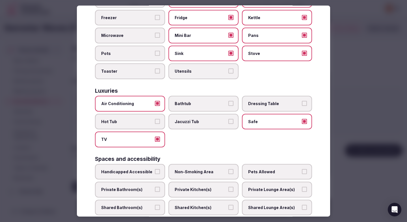
click at [208, 171] on span "Non-Smoking Area" at bounding box center [200, 172] width 52 height 6
click at [228, 171] on button "Non-Smoking Area" at bounding box center [230, 171] width 5 height 5
click at [144, 183] on label "Private Bathroom(s)" at bounding box center [130, 190] width 70 height 16
click at [155, 187] on button "Private Bathroom(s)" at bounding box center [157, 189] width 5 height 5
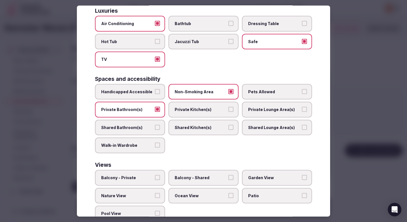
scroll to position [252, 0]
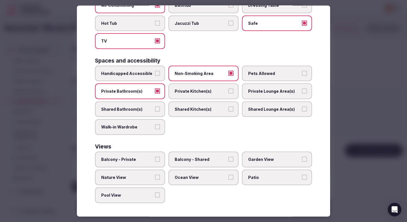
click at [149, 157] on span "Balcony - Private" at bounding box center [127, 160] width 52 height 6
click at [155, 157] on button "Balcony - Private" at bounding box center [157, 159] width 5 height 5
click at [356, 108] on div at bounding box center [203, 111] width 407 height 222
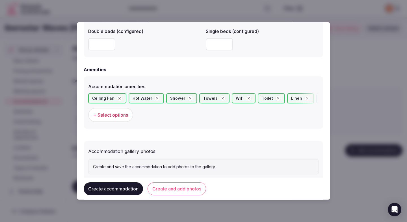
scroll to position [521, 0]
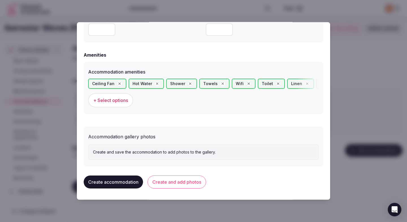
click at [177, 182] on button "Create and add photos" at bounding box center [176, 182] width 58 height 13
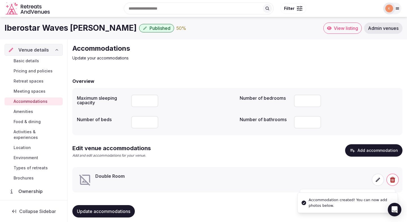
scroll to position [5, 0]
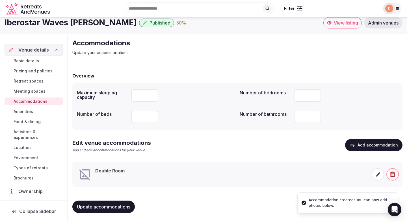
click at [376, 174] on icon at bounding box center [378, 175] width 6 height 6
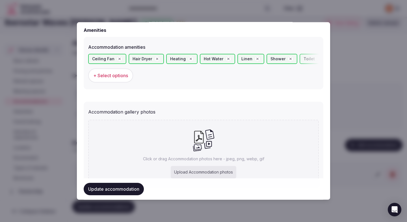
scroll to position [551, 0]
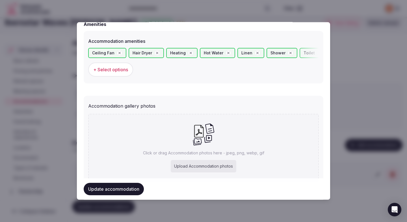
click at [200, 162] on div "Upload Accommodation photos" at bounding box center [203, 166] width 65 height 12
type input "**********"
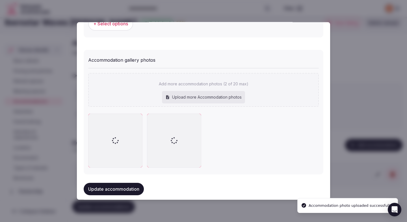
scroll to position [605, 0]
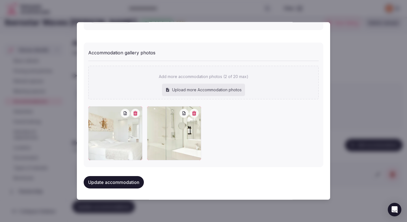
click at [124, 184] on button "Update accommodation" at bounding box center [114, 182] width 60 height 12
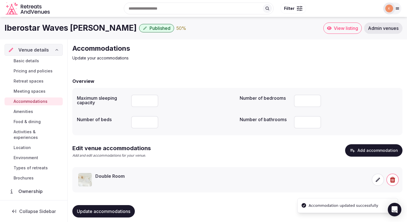
scroll to position [5, 0]
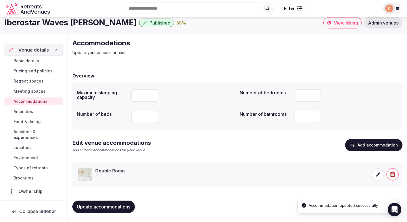
click at [119, 204] on span "Update accommodations" at bounding box center [103, 207] width 53 height 6
click at [29, 110] on span "Amenities" at bounding box center [23, 112] width 19 height 6
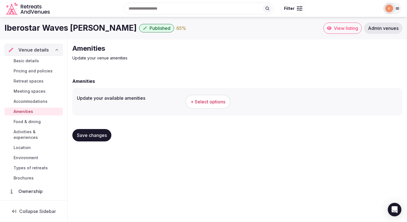
click at [212, 103] on span "+ Select options" at bounding box center [207, 102] width 35 height 6
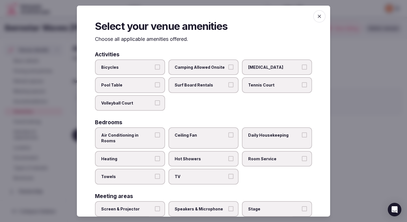
click at [147, 69] on span "Bicycles" at bounding box center [127, 67] width 52 height 6
click at [155, 69] on button "Bicycles" at bounding box center [157, 66] width 5 height 5
click at [139, 134] on span "Air Conditioning in Rooms" at bounding box center [127, 138] width 52 height 11
click at [155, 134] on button "Air Conditioning in Rooms" at bounding box center [157, 135] width 5 height 5
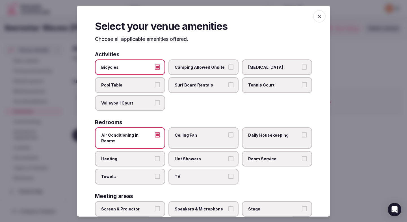
click at [135, 151] on label "Heating" at bounding box center [130, 159] width 70 height 16
click at [155, 156] on button "Heating" at bounding box center [157, 158] width 5 height 5
click at [136, 176] on label "Towels" at bounding box center [130, 177] width 70 height 16
click at [155, 176] on button "Towels" at bounding box center [157, 176] width 5 height 5
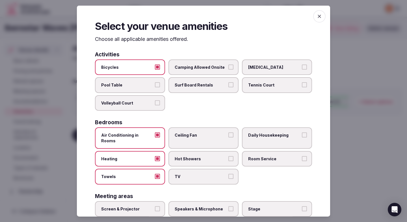
click at [178, 174] on span "TV" at bounding box center [200, 177] width 52 height 6
click at [228, 174] on button "TV" at bounding box center [230, 176] width 5 height 5
click at [179, 156] on span "Hot Showers" at bounding box center [200, 159] width 52 height 6
click at [228, 156] on button "Hot Showers" at bounding box center [230, 158] width 5 height 5
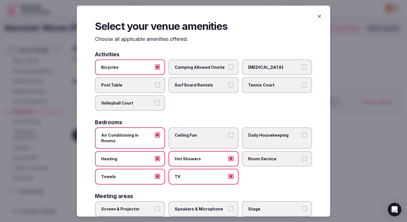
click at [190, 137] on span "Ceiling Fan" at bounding box center [200, 136] width 52 height 6
click at [228, 137] on button "Ceiling Fan" at bounding box center [230, 135] width 5 height 5
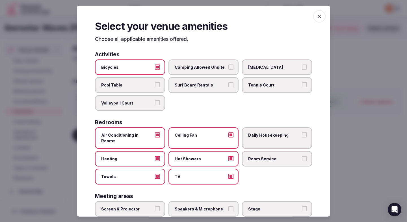
click at [250, 138] on label "Daily Housekeeping" at bounding box center [277, 138] width 70 height 21
click at [302, 138] on button "Daily Housekeeping" at bounding box center [304, 135] width 5 height 5
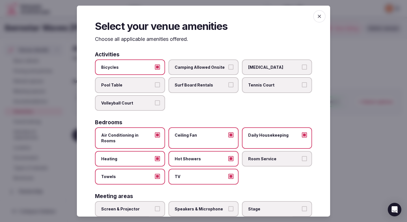
click at [254, 156] on span "Room Service" at bounding box center [274, 159] width 52 height 6
click at [302, 156] on button "Room Service" at bounding box center [304, 158] width 5 height 5
click at [200, 209] on label "Speakers & Microphone" at bounding box center [203, 209] width 70 height 16
click at [228, 209] on button "Speakers & Microphone" at bounding box center [230, 208] width 5 height 5
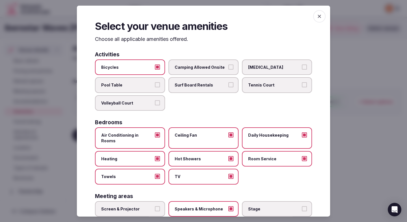
click at [137, 206] on span "Screen & Projector" at bounding box center [127, 209] width 52 height 6
click at [155, 206] on button "Screen & Projector" at bounding box center [157, 208] width 5 height 5
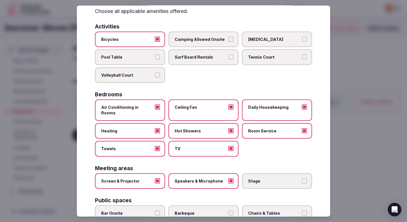
scroll to position [108, 0]
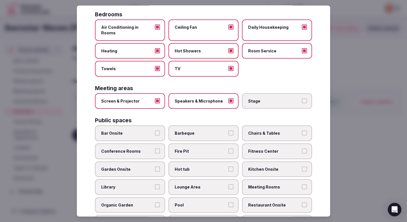
click at [139, 149] on span "Conference Rooms" at bounding box center [127, 152] width 52 height 6
click at [155, 149] on button "Conference Rooms" at bounding box center [157, 151] width 5 height 5
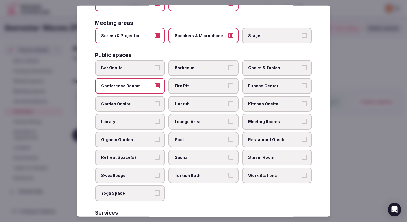
scroll to position [175, 0]
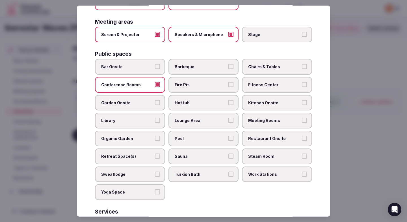
click at [204, 118] on span "Lounge Area" at bounding box center [200, 121] width 52 height 6
click at [228, 118] on button "Lounge Area" at bounding box center [230, 120] width 5 height 5
click at [203, 136] on span "Pool" at bounding box center [200, 139] width 52 height 6
click at [228, 136] on button "Pool" at bounding box center [230, 138] width 5 height 5
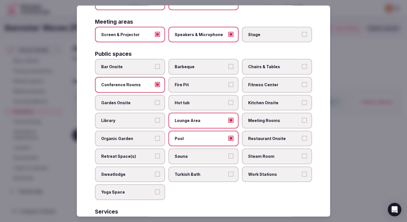
click at [289, 59] on label "Chairs & Tables" at bounding box center [277, 67] width 70 height 16
click at [302, 64] on button "Chairs & Tables" at bounding box center [304, 66] width 5 height 5
click at [282, 82] on span "Fitness Center" at bounding box center [274, 85] width 52 height 6
click at [302, 82] on button "Fitness Center" at bounding box center [304, 84] width 5 height 5
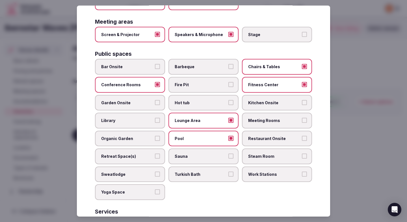
click at [281, 118] on span "Meeting Rooms" at bounding box center [274, 121] width 52 height 6
click at [302, 118] on button "Meeting Rooms" at bounding box center [304, 120] width 5 height 5
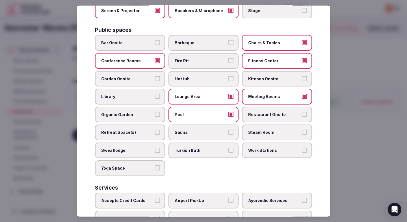
scroll to position [199, 0]
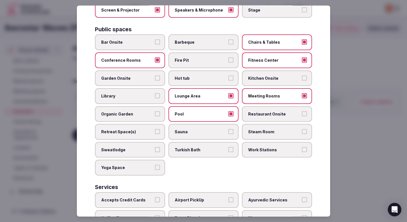
click at [279, 111] on span "Restaurant Onsite" at bounding box center [274, 114] width 52 height 6
click at [302, 111] on button "Restaurant Onsite" at bounding box center [304, 113] width 5 height 5
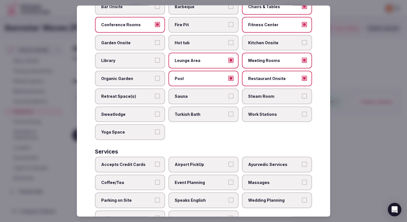
scroll to position [252, 0]
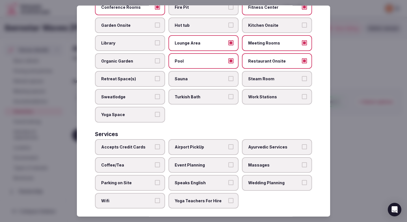
click at [154, 140] on label "Accepts Credit Cards" at bounding box center [130, 147] width 70 height 16
click at [155, 145] on button "Accepts Credit Cards" at bounding box center [157, 147] width 5 height 5
click at [153, 157] on label "Coffee/Tea" at bounding box center [130, 165] width 70 height 16
click at [155, 162] on button "Coffee/Tea" at bounding box center [157, 164] width 5 height 5
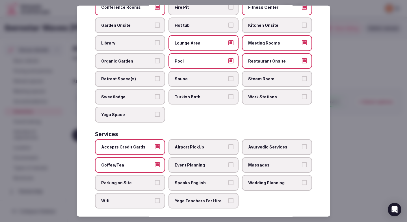
click at [145, 175] on label "Parking on Site" at bounding box center [130, 183] width 70 height 16
click at [155, 180] on button "Parking on Site" at bounding box center [157, 182] width 5 height 5
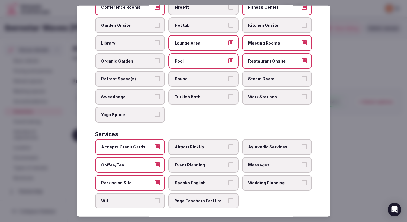
click at [146, 193] on label "Wifi" at bounding box center [130, 201] width 70 height 16
click at [155, 198] on button "Wifi" at bounding box center [157, 200] width 5 height 5
click at [200, 162] on span "Event Planning" at bounding box center [200, 165] width 52 height 6
click at [228, 162] on button "Event Planning" at bounding box center [230, 164] width 5 height 5
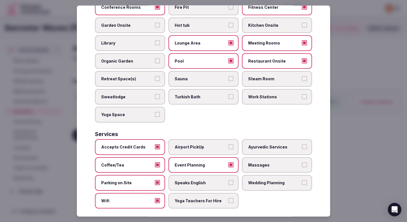
click at [200, 180] on span "Speaks English" at bounding box center [200, 183] width 52 height 6
click at [228, 180] on button "Speaks English" at bounding box center [230, 182] width 5 height 5
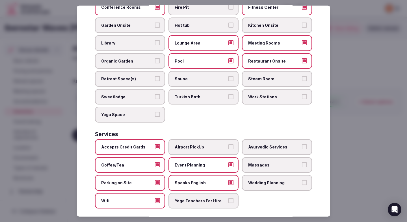
click at [263, 180] on span "Wedding Planning" at bounding box center [274, 183] width 52 height 6
click at [302, 180] on button "Wedding Planning" at bounding box center [304, 182] width 5 height 5
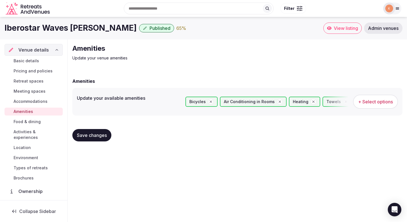
click at [92, 136] on span "Save changes" at bounding box center [92, 136] width 30 height 6
click at [37, 120] on span "Food & dining" at bounding box center [27, 122] width 27 height 6
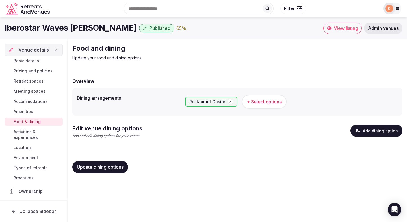
click at [372, 135] on button "Add dining option" at bounding box center [376, 131] width 52 height 12
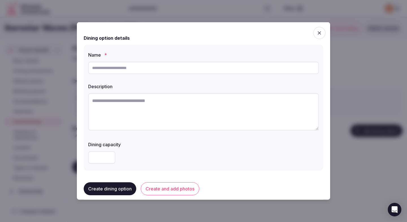
click at [128, 71] on input "text" at bounding box center [203, 68] width 230 height 12
paste input "**********"
type input "**********"
click at [104, 103] on textarea at bounding box center [203, 111] width 230 height 37
click at [138, 109] on textarea at bounding box center [203, 111] width 230 height 37
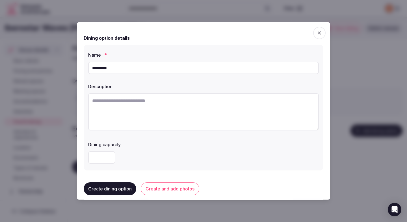
paste textarea "**********"
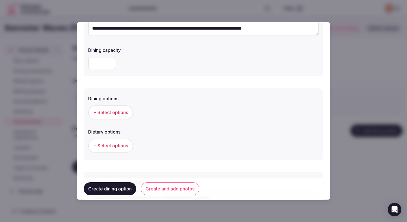
scroll to position [99, 0]
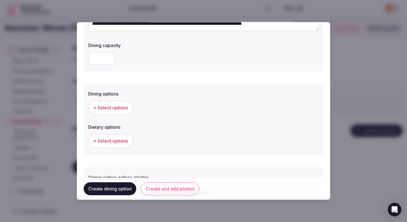
type textarea "**********"
click at [126, 104] on button "+ Select options" at bounding box center [110, 108] width 45 height 14
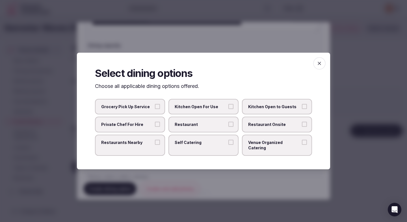
click at [213, 120] on label "Restaurant" at bounding box center [203, 125] width 70 height 16
click at [228, 122] on button "Restaurant" at bounding box center [230, 124] width 5 height 5
click at [271, 123] on label "Restaurant Onsite" at bounding box center [277, 125] width 70 height 16
click at [302, 123] on button "Restaurant Onsite" at bounding box center [304, 124] width 5 height 5
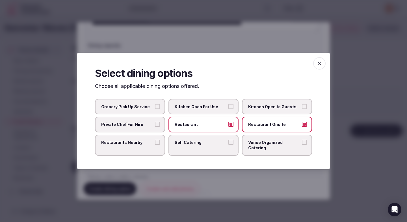
click at [182, 172] on div at bounding box center [203, 111] width 407 height 222
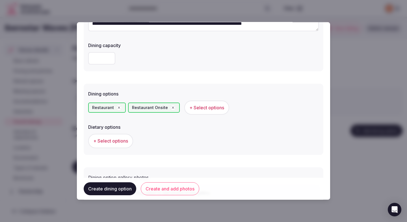
click at [118, 143] on span "+ Select options" at bounding box center [110, 141] width 35 height 6
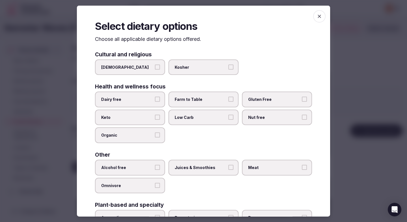
click at [156, 101] on button "Dairy free" at bounding box center [157, 99] width 5 height 5
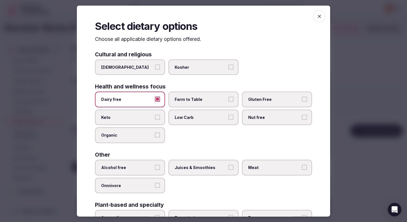
click at [200, 100] on span "Farm to Table" at bounding box center [200, 100] width 52 height 6
click at [228, 100] on button "Farm to Table" at bounding box center [230, 99] width 5 height 5
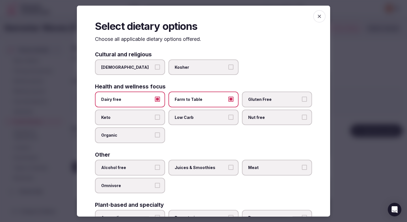
click at [270, 101] on span "Gluten Free" at bounding box center [274, 100] width 52 height 6
click at [302, 101] on button "Gluten Free" at bounding box center [304, 99] width 5 height 5
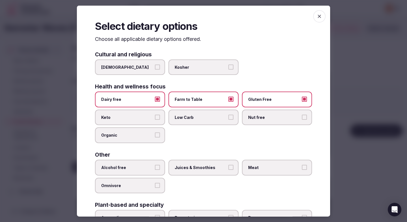
click at [126, 165] on span "Alcohol free" at bounding box center [127, 168] width 52 height 6
click at [155, 165] on button "Alcohol free" at bounding box center [157, 167] width 5 height 5
click at [189, 165] on span "Juices & Smoothies" at bounding box center [200, 168] width 52 height 6
click at [228, 165] on button "Juices & Smoothies" at bounding box center [230, 167] width 5 height 5
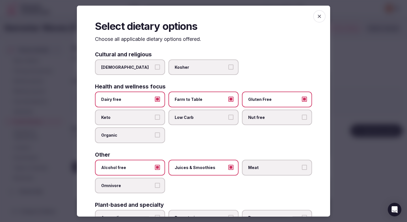
click at [289, 161] on label "Meat" at bounding box center [277, 168] width 70 height 16
click at [302, 165] on button "Meat" at bounding box center [304, 167] width 5 height 5
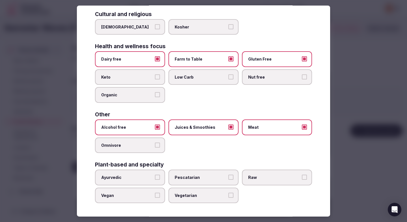
click at [351, 149] on div at bounding box center [203, 111] width 407 height 222
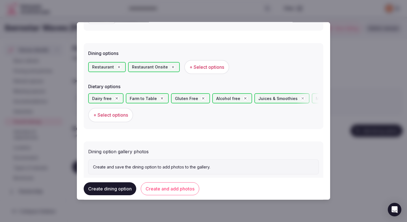
scroll to position [155, 0]
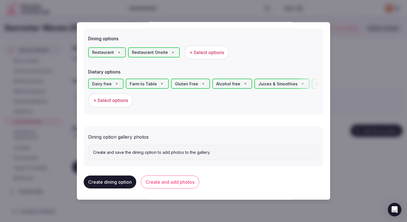
click at [184, 181] on button "Create and add photos" at bounding box center [170, 182] width 58 height 13
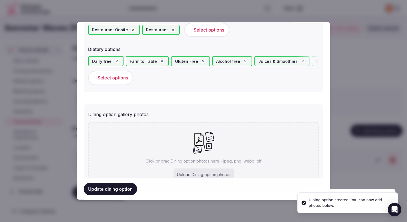
scroll to position [207, 0]
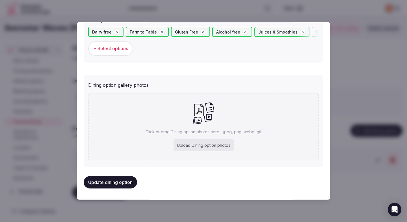
click at [200, 143] on div "Upload Dining option photos" at bounding box center [203, 145] width 60 height 12
type input "**********"
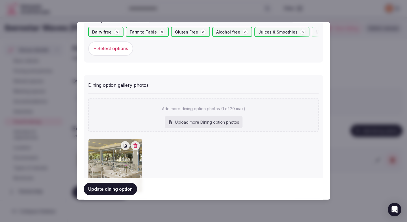
click at [121, 193] on button "Update dining option" at bounding box center [110, 189] width 53 height 12
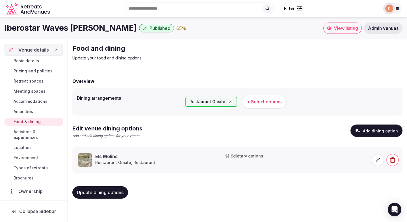
click at [121, 193] on span "Update dining options" at bounding box center [100, 193] width 47 height 6
click at [52, 133] on span "Activities & experiences" at bounding box center [37, 134] width 47 height 11
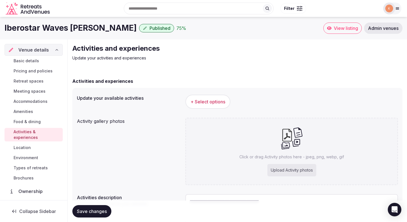
click at [208, 101] on span "+ Select options" at bounding box center [207, 102] width 35 height 6
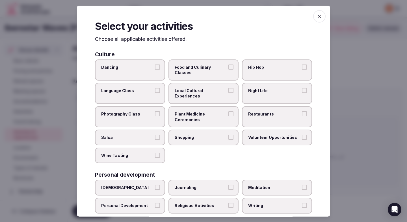
click at [193, 65] on span "Food and Culinary Classes" at bounding box center [200, 69] width 52 height 11
click at [228, 65] on button "Food and Culinary Classes" at bounding box center [230, 66] width 5 height 5
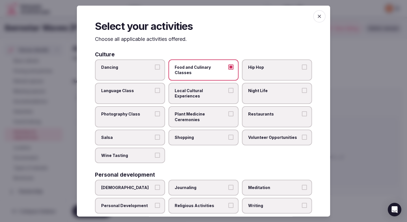
click at [195, 66] on span "Food and Culinary Classes" at bounding box center [200, 69] width 52 height 11
click at [228, 66] on button "Food and Culinary Classes" at bounding box center [230, 66] width 5 height 5
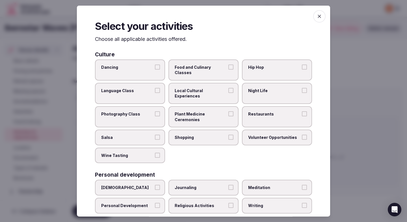
click at [196, 83] on label "Local Cultural Experiences" at bounding box center [203, 93] width 70 height 21
click at [228, 88] on button "Local Cultural Experiences" at bounding box center [230, 90] width 5 height 5
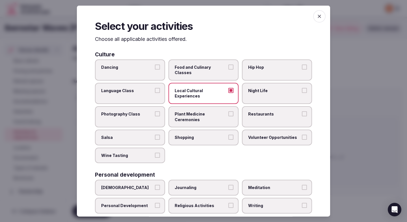
click at [261, 112] on span "Restaurants" at bounding box center [274, 115] width 52 height 6
click at [302, 112] on button "Restaurants" at bounding box center [304, 114] width 5 height 5
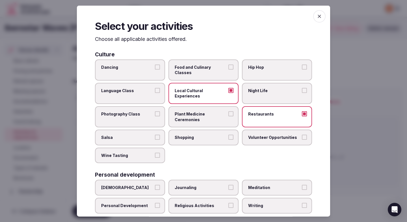
click at [189, 135] on span "Shopping" at bounding box center [200, 138] width 52 height 6
click at [228, 135] on button "Shopping" at bounding box center [230, 137] width 5 height 5
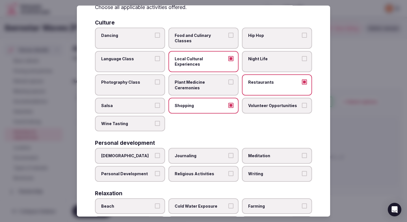
scroll to position [48, 0]
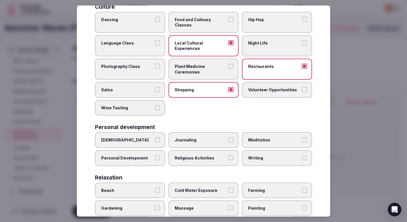
click at [139, 188] on span "Beach" at bounding box center [127, 191] width 52 height 6
click at [155, 188] on button "Beach" at bounding box center [157, 190] width 5 height 5
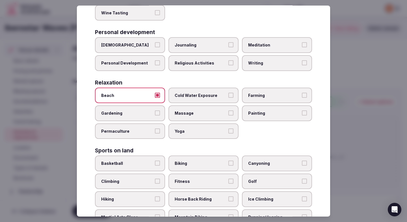
scroll to position [145, 0]
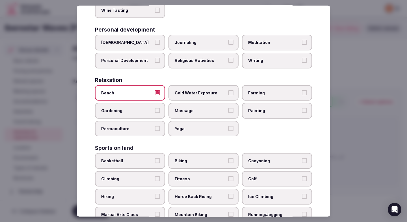
click at [191, 158] on span "Biking" at bounding box center [200, 161] width 52 height 6
click at [228, 158] on button "Biking" at bounding box center [230, 160] width 5 height 5
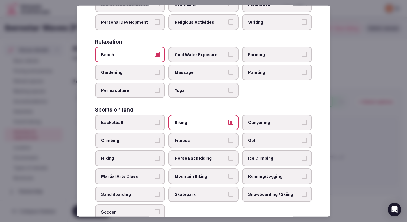
scroll to position [188, 0]
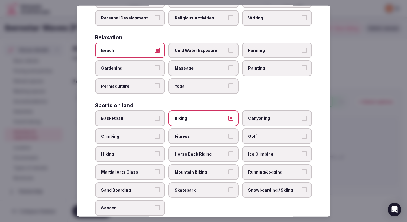
click at [252, 170] on span "Running/Jogging" at bounding box center [274, 173] width 52 height 6
click at [302, 170] on button "Running/Jogging" at bounding box center [304, 172] width 5 height 5
click at [210, 134] on span "Fitness" at bounding box center [200, 137] width 52 height 6
click at [228, 134] on button "Fitness" at bounding box center [230, 136] width 5 height 5
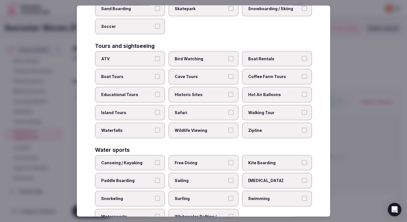
scroll to position [386, 0]
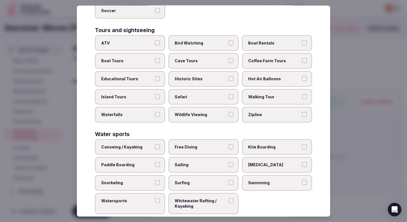
click at [266, 180] on span "Swimming" at bounding box center [274, 183] width 52 height 6
click at [302, 180] on button "Swimming" at bounding box center [304, 182] width 5 height 5
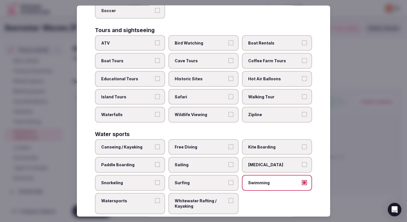
click at [356, 120] on div at bounding box center [203, 111] width 407 height 222
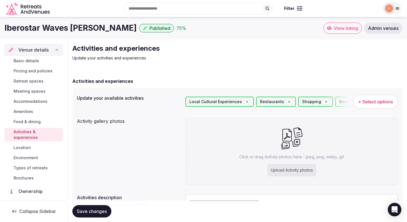
click at [287, 169] on div "Upload Activity photos" at bounding box center [291, 170] width 49 height 12
type input "**********"
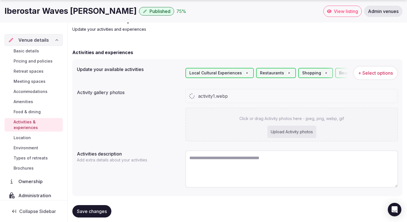
scroll to position [38, 0]
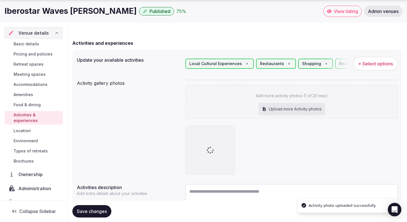
click at [293, 110] on div "Upload more Activity photos" at bounding box center [291, 109] width 66 height 12
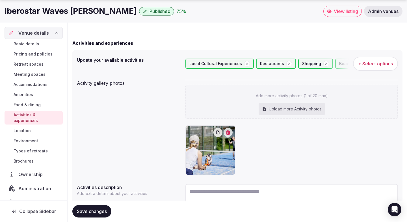
type input "**********"
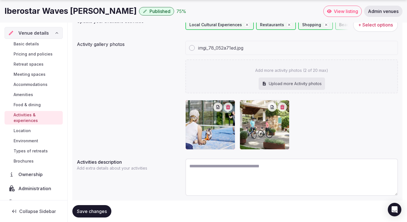
scroll to position [95, 0]
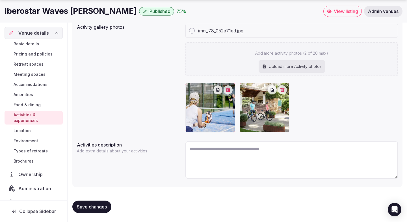
click at [229, 165] on textarea at bounding box center [291, 160] width 212 height 37
paste textarea "**********"
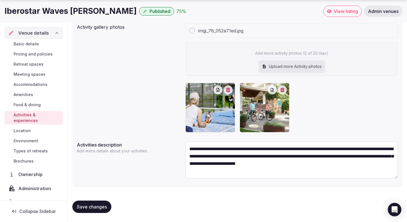
type textarea "**********"
click at [280, 65] on div "Upload more Activity photos" at bounding box center [291, 66] width 66 height 12
type input "**********"
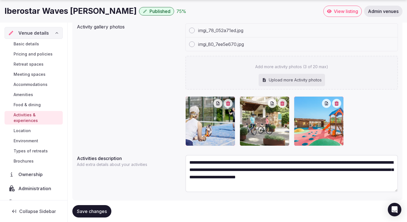
click at [98, 209] on span "Save changes" at bounding box center [92, 212] width 30 height 6
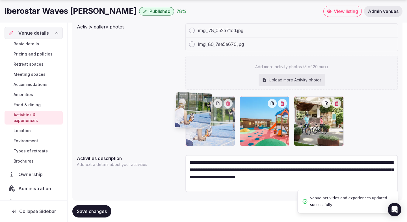
drag, startPoint x: 316, startPoint y: 137, endPoint x: 198, endPoint y: 133, distance: 118.6
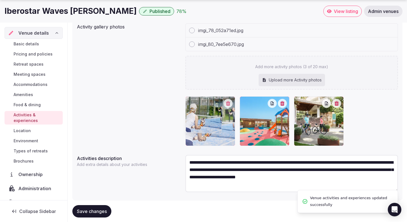
click at [198, 133] on body "Search Popular Destinations Toscana, Italy Riviera Maya, Mexico Indonesia, Bali…" at bounding box center [203, 70] width 407 height 331
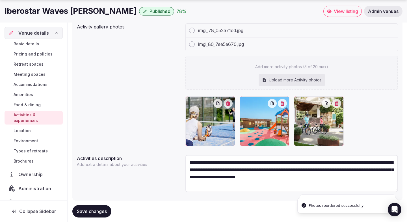
click at [102, 207] on button "Save changes" at bounding box center [91, 212] width 39 height 12
click at [33, 127] on link "Location" at bounding box center [34, 131] width 58 height 8
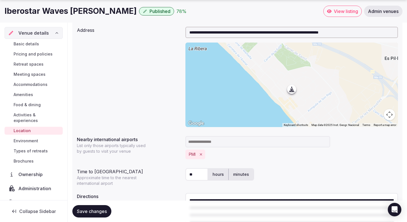
scroll to position [120, 0]
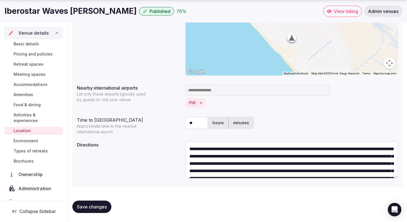
click at [32, 138] on span "Environment" at bounding box center [26, 141] width 25 height 6
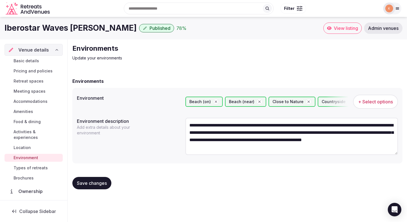
click at [38, 165] on span "Types of retreats" at bounding box center [31, 168] width 34 height 6
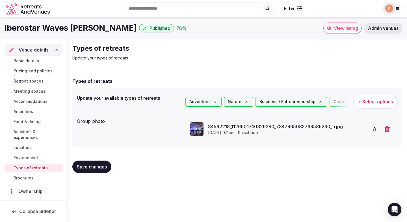
click at [22, 52] on span "Venue details" at bounding box center [34, 50] width 30 height 7
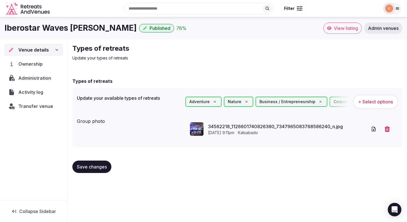
click at [349, 30] on span "View listing" at bounding box center [345, 28] width 24 height 6
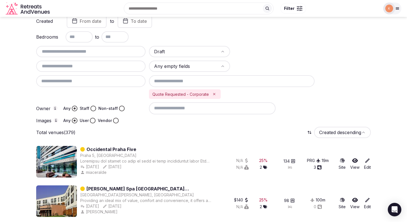
scroll to position [30, 0]
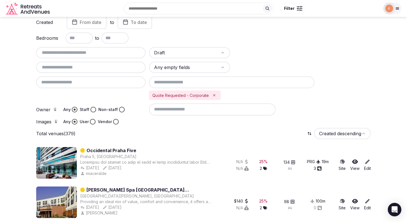
click at [130, 150] on link "Occidental Praha Five" at bounding box center [111, 150] width 50 height 7
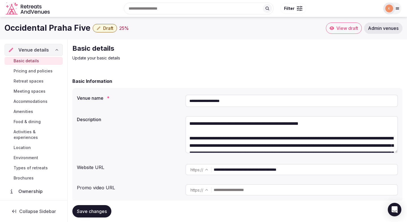
click at [30, 59] on span "Basic details" at bounding box center [26, 61] width 25 height 6
click at [381, 28] on span "Admin venues" at bounding box center [383, 28] width 30 height 6
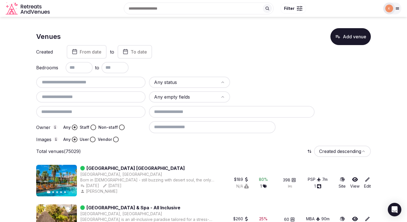
click at [197, 83] on html "Search Popular Destinations [GEOGRAPHIC_DATA], [GEOGRAPHIC_DATA] [GEOGRAPHIC_DA…" at bounding box center [203, 111] width 407 height 222
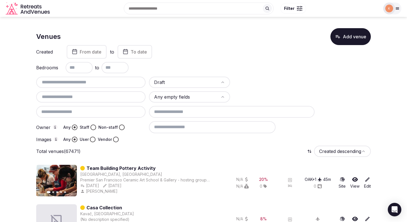
click at [93, 127] on button "Staff" at bounding box center [93, 128] width 6 height 6
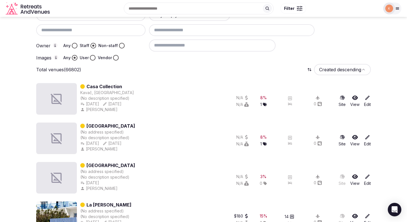
scroll to position [80, 0]
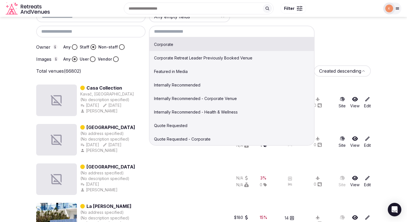
click at [193, 34] on input at bounding box center [231, 32] width 165 height 12
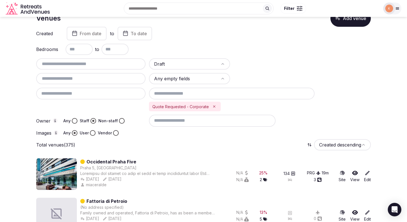
scroll to position [30, 0]
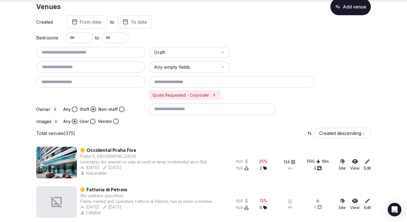
click at [198, 54] on html "Search Popular Destinations [GEOGRAPHIC_DATA], [GEOGRAPHIC_DATA] [GEOGRAPHIC_DA…" at bounding box center [203, 81] width 407 height 222
click at [216, 98] on div "Quote Requested - Corporate" at bounding box center [185, 95] width 72 height 10
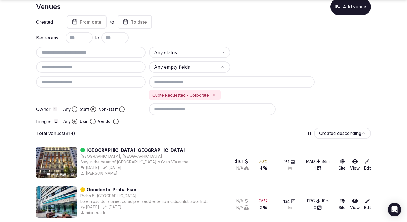
click at [214, 95] on icon "Remove Quote Requested - Corporate" at bounding box center [214, 95] width 4 height 4
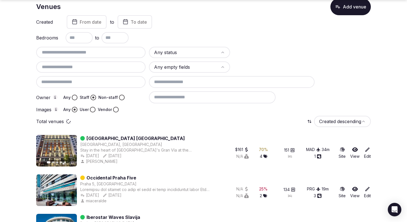
click at [76, 99] on button "Any" at bounding box center [75, 98] width 6 height 6
click at [82, 53] on input "text" at bounding box center [90, 52] width 105 height 7
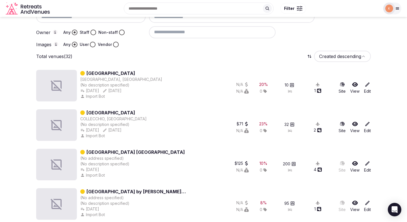
scroll to position [0, 0]
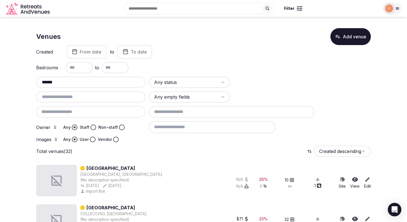
click at [86, 77] on div "******" at bounding box center [90, 82] width 109 height 11
click at [86, 83] on input "******" at bounding box center [90, 82] width 105 height 7
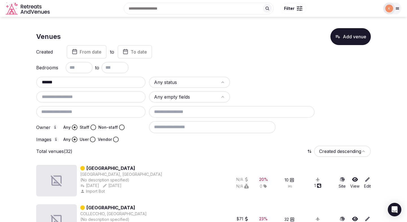
click at [86, 83] on input "******" at bounding box center [90, 82] width 105 height 7
type input "*******"
click at [163, 81] on html "Search Popular Destinations [GEOGRAPHIC_DATA], [GEOGRAPHIC_DATA] [GEOGRAPHIC_DA…" at bounding box center [203, 111] width 407 height 222
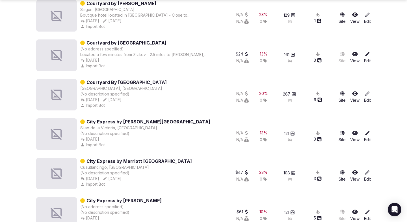
scroll to position [2586, 0]
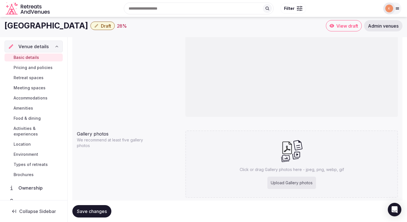
scroll to position [367, 0]
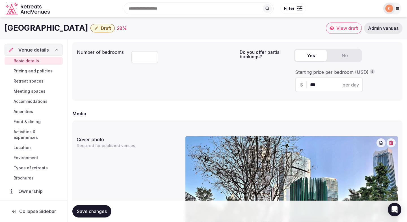
click at [377, 29] on span "Admin venues" at bounding box center [383, 28] width 30 height 6
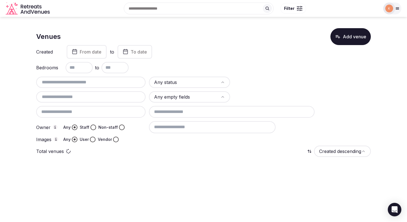
click at [102, 82] on input "text" at bounding box center [90, 82] width 105 height 7
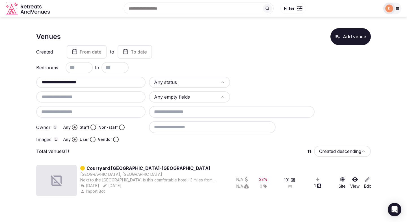
type input "**********"
click at [111, 167] on link "Courtyard [GEOGRAPHIC_DATA]-[GEOGRAPHIC_DATA]" at bounding box center [148, 168] width 124 height 7
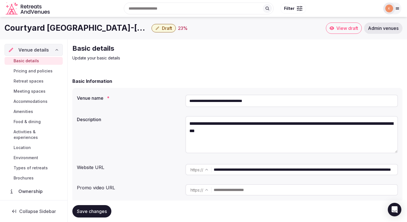
click at [249, 171] on input "**********" at bounding box center [305, 169] width 184 height 11
click at [90, 29] on h1 "Courtyard [GEOGRAPHIC_DATA]-[GEOGRAPHIC_DATA]" at bounding box center [77, 28] width 145 height 11
click at [96, 29] on h1 "Courtyard [GEOGRAPHIC_DATA]-[GEOGRAPHIC_DATA]" at bounding box center [77, 28] width 145 height 11
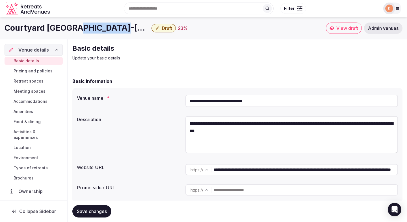
click at [96, 29] on h1 "Courtyard [GEOGRAPHIC_DATA]-[GEOGRAPHIC_DATA]" at bounding box center [77, 28] width 145 height 11
copy div "Courtyard [GEOGRAPHIC_DATA]-[GEOGRAPHIC_DATA]"
